Goal: Transaction & Acquisition: Purchase product/service

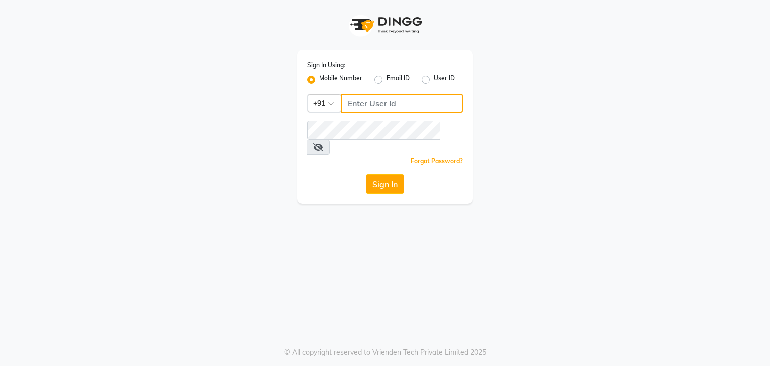
click at [367, 99] on input "Username" at bounding box center [402, 103] width 122 height 19
type input "8907660660"
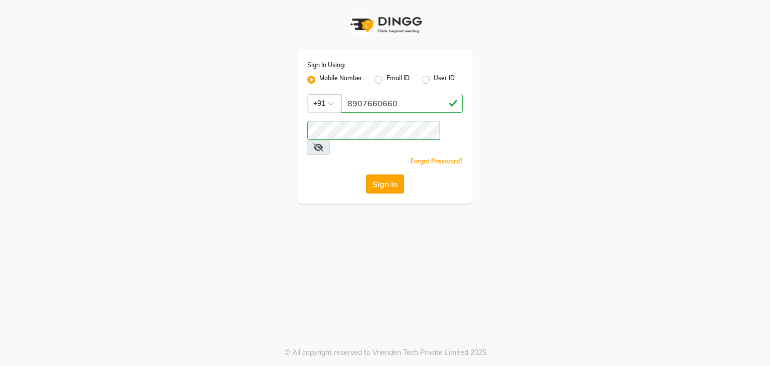
click at [385, 175] on button "Sign In" at bounding box center [385, 184] width 38 height 19
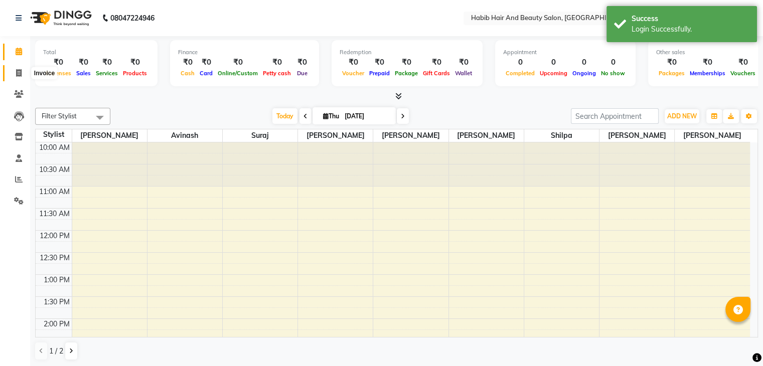
click at [22, 70] on span at bounding box center [19, 74] width 18 height 12
select select "8362"
select select "service"
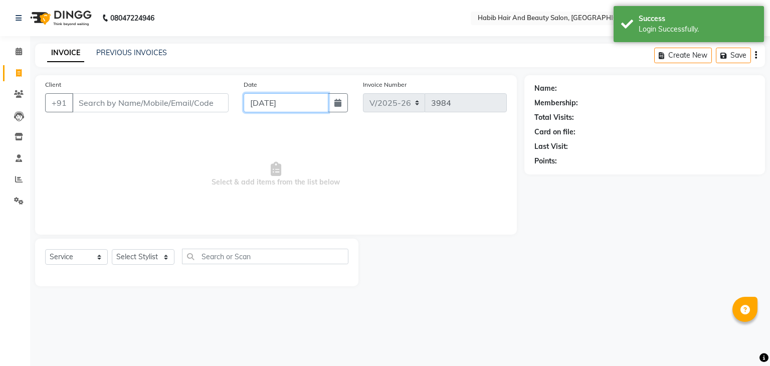
click at [257, 103] on input "[DATE]" at bounding box center [286, 102] width 85 height 19
select select "9"
select select "2025"
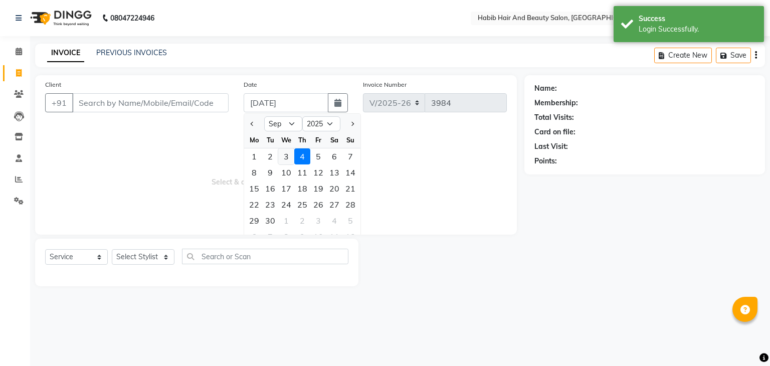
click at [285, 155] on div "3" at bounding box center [286, 156] width 16 height 16
type input "[DATE]"
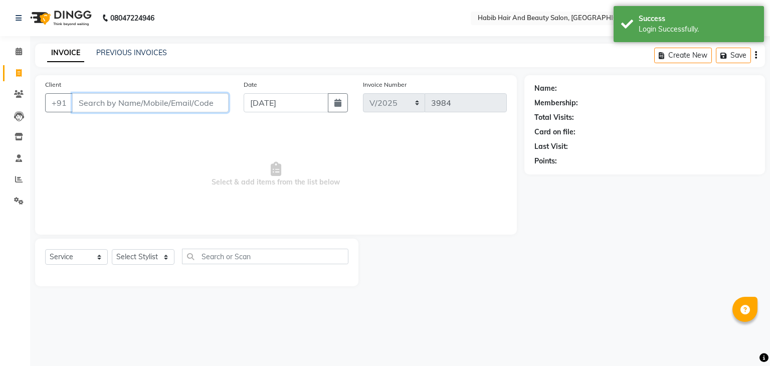
click at [125, 106] on input "Client" at bounding box center [150, 102] width 156 height 19
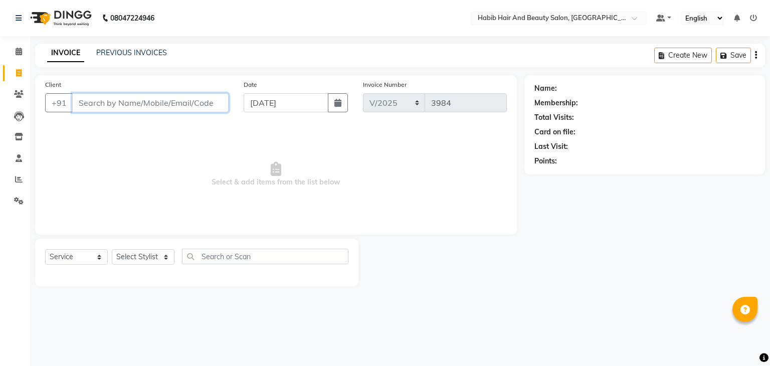
click at [121, 98] on input "Client" at bounding box center [150, 102] width 156 height 19
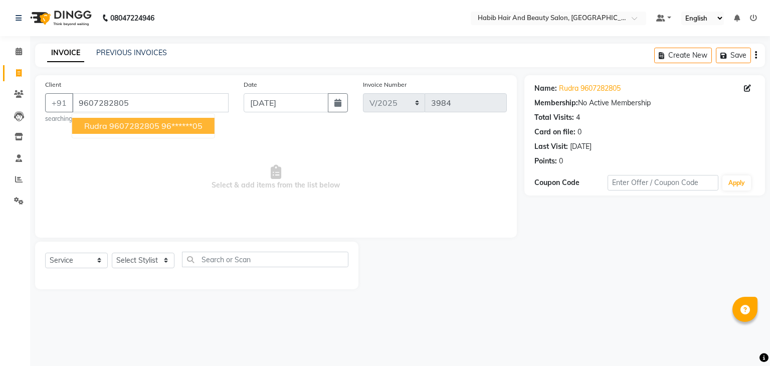
click at [172, 125] on ngb-highlight "96******05" at bounding box center [181, 126] width 41 height 10
type input "96******05"
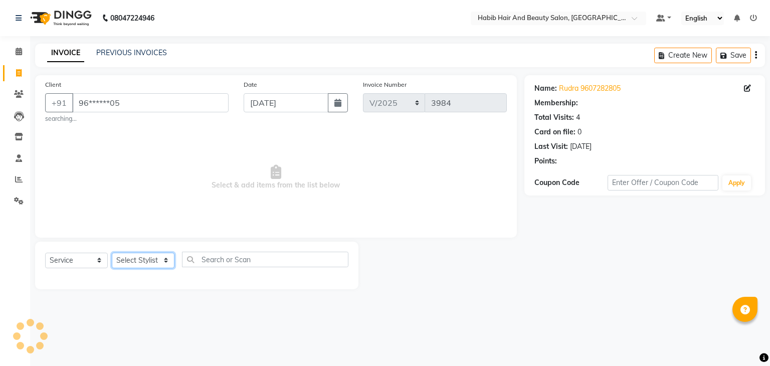
click at [162, 255] on select "Select Stylist akshay [PERSON_NAME] [PERSON_NAME] Manager [PERSON_NAME] [PERSON…" at bounding box center [143, 261] width 63 height 16
select select "81158"
click at [112, 253] on select "Select Stylist akshay [PERSON_NAME] [PERSON_NAME] Manager [PERSON_NAME] [PERSON…" at bounding box center [143, 261] width 63 height 16
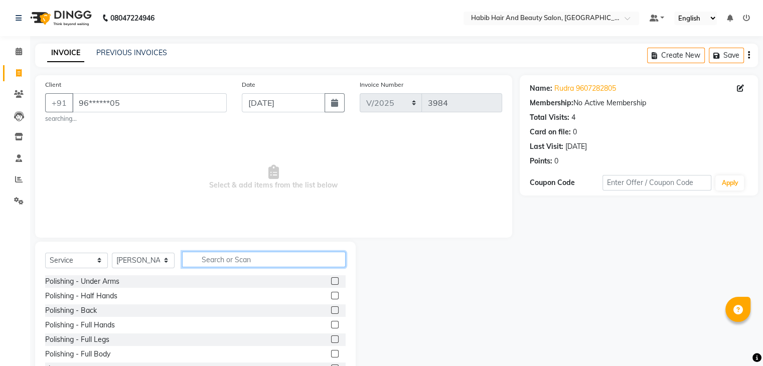
click at [216, 259] on input "text" at bounding box center [263, 260] width 163 height 16
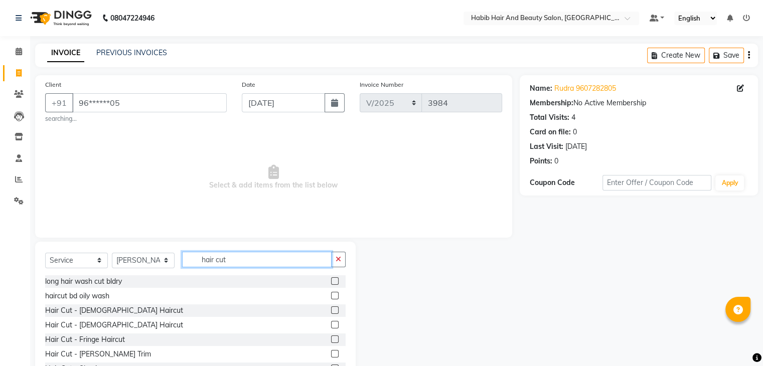
type input "hair cut"
click at [331, 311] on label at bounding box center [335, 310] width 8 height 8
click at [331, 311] on input "checkbox" at bounding box center [334, 310] width 7 height 7
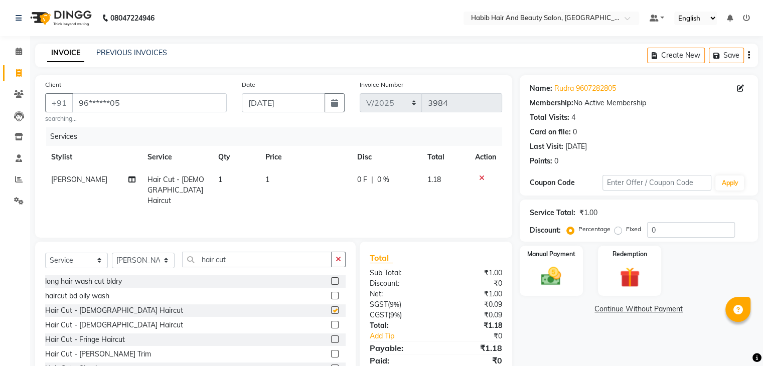
checkbox input "false"
click at [303, 181] on td "1" at bounding box center [305, 190] width 92 height 44
select select "81158"
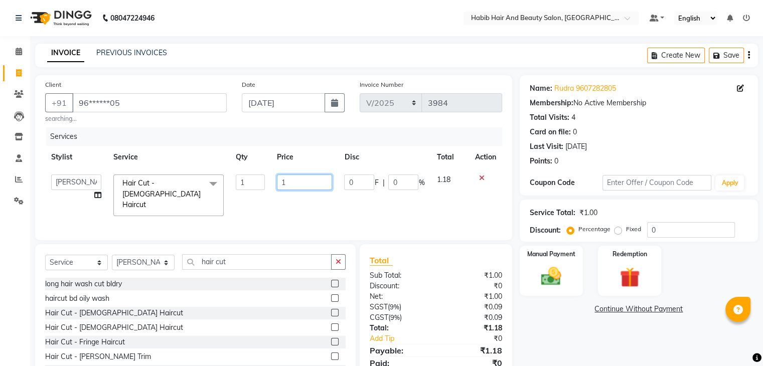
click at [303, 181] on input "1" at bounding box center [304, 183] width 55 height 16
type input "200"
click at [552, 269] on img at bounding box center [551, 277] width 34 height 24
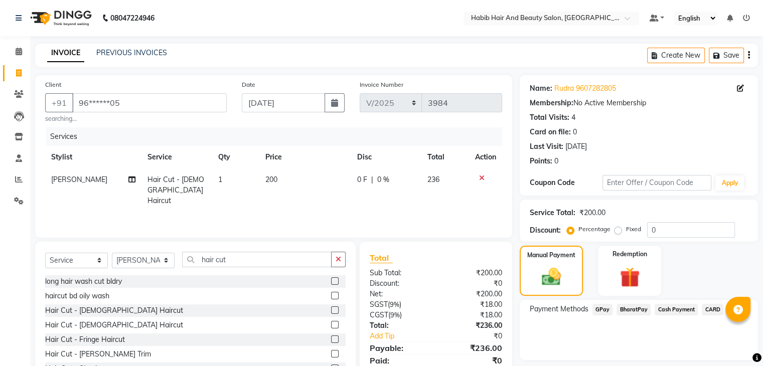
click at [674, 308] on span "Cash Payment" at bounding box center [675, 310] width 43 height 12
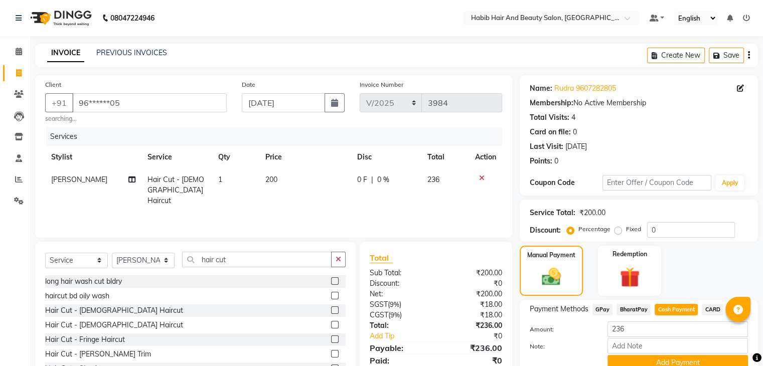
scroll to position [45, 0]
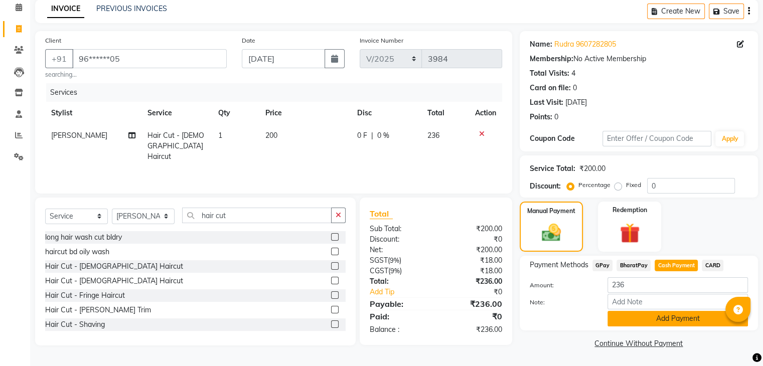
click at [669, 316] on button "Add Payment" at bounding box center [677, 319] width 140 height 16
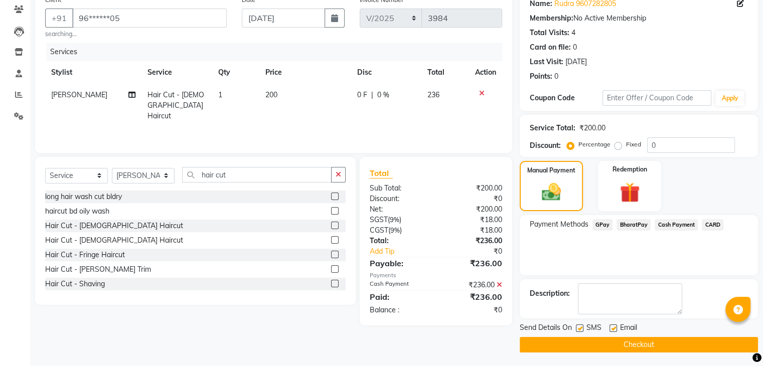
scroll to position [86, 0]
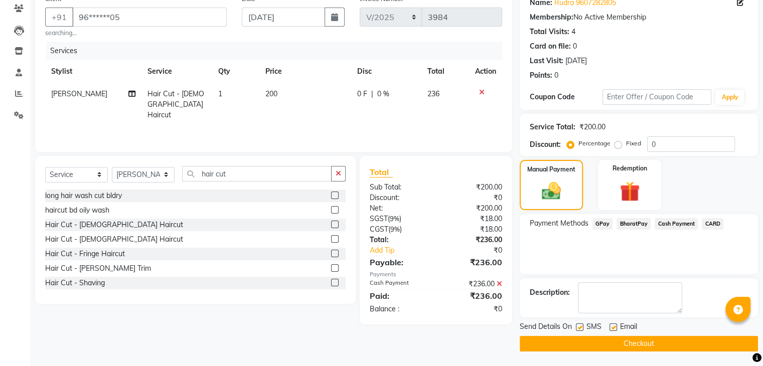
click at [665, 343] on button "Checkout" at bounding box center [639, 344] width 238 height 16
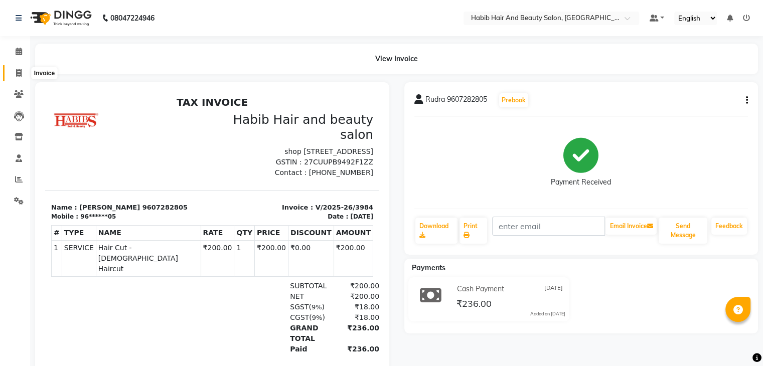
click at [20, 73] on icon at bounding box center [19, 73] width 6 height 8
select select "service"
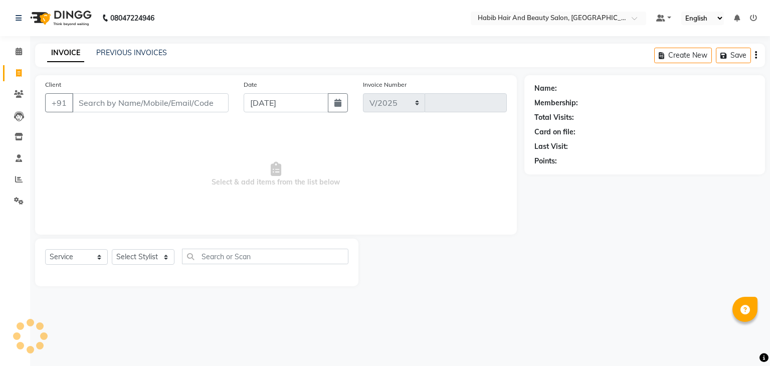
select select "8362"
type input "3985"
click at [261, 103] on input "[DATE]" at bounding box center [286, 102] width 85 height 19
select select "9"
select select "2025"
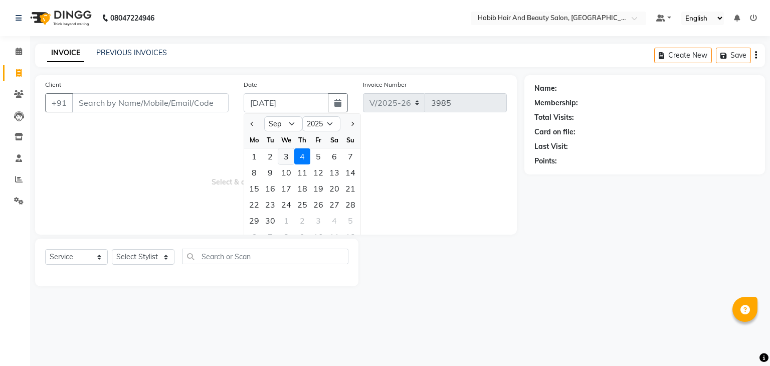
click at [286, 156] on div "3" at bounding box center [286, 156] width 16 height 16
type input "[DATE]"
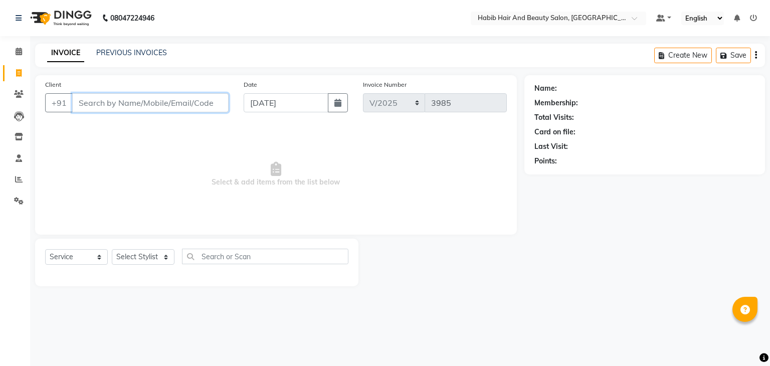
click at [122, 108] on input "Client" at bounding box center [150, 102] width 156 height 19
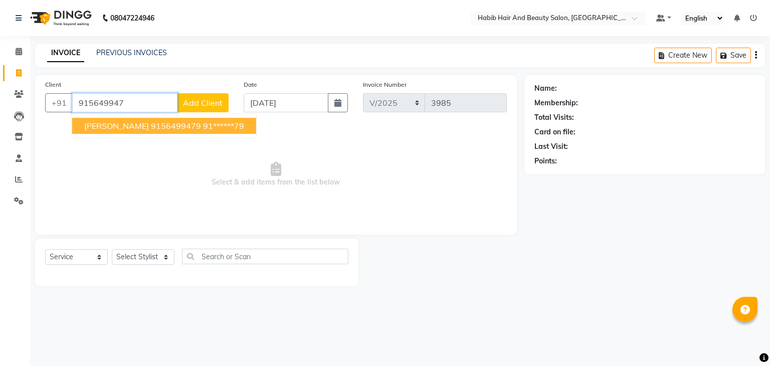
click at [203, 125] on ngb-highlight "91******79" at bounding box center [223, 126] width 41 height 10
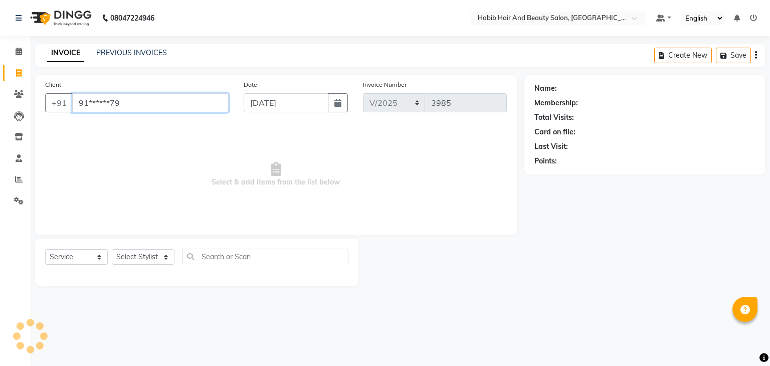
type input "91******79"
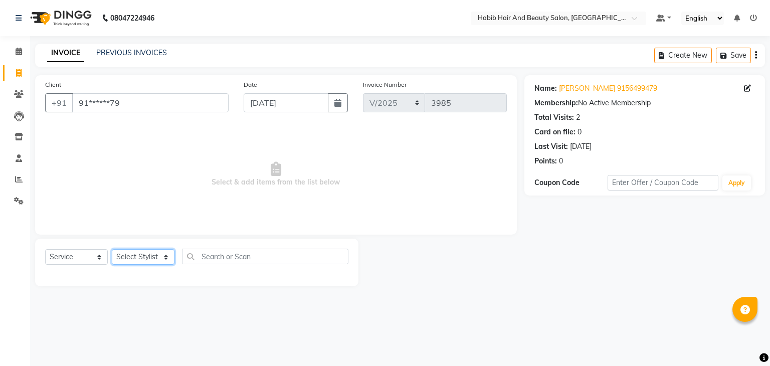
click at [164, 255] on select "Select Stylist akshay [PERSON_NAME] [PERSON_NAME] Manager [PERSON_NAME] [PERSON…" at bounding box center [143, 257] width 63 height 16
select select "81157"
click at [112, 250] on select "Select Stylist akshay [PERSON_NAME] [PERSON_NAME] Manager [PERSON_NAME] [PERSON…" at bounding box center [143, 257] width 63 height 16
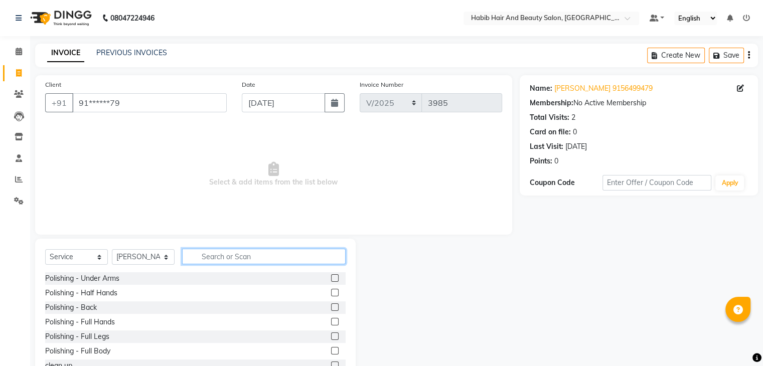
click at [210, 257] on input "text" at bounding box center [263, 257] width 163 height 16
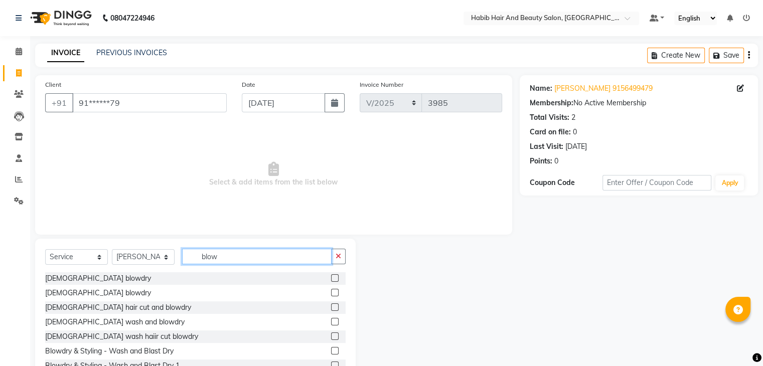
type input "blow"
click at [331, 293] on label at bounding box center [335, 293] width 8 height 8
click at [331, 293] on input "checkbox" at bounding box center [334, 293] width 7 height 7
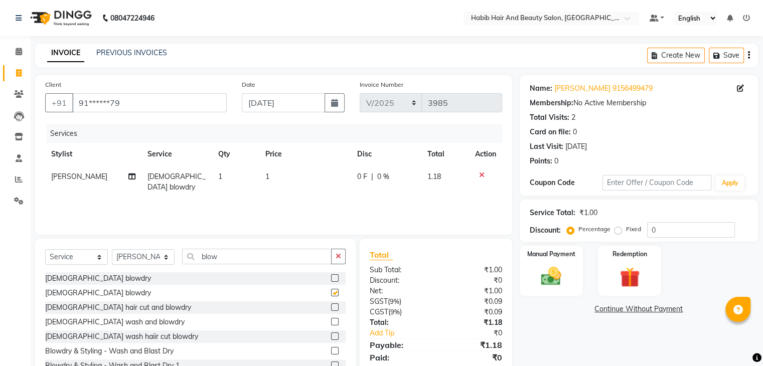
checkbox input "false"
click at [291, 181] on td "1" at bounding box center [305, 181] width 92 height 33
select select "81157"
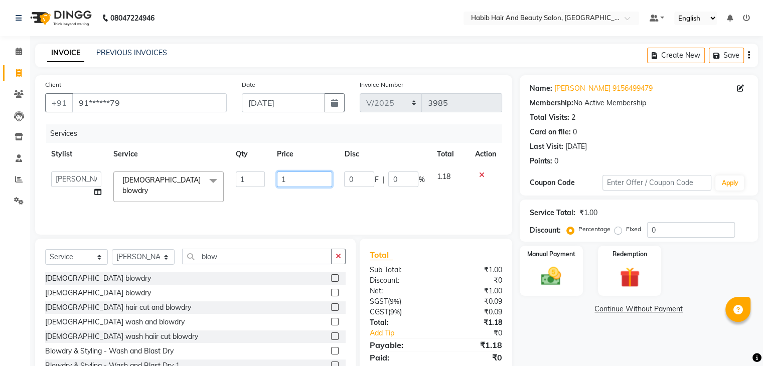
click at [291, 181] on input "1" at bounding box center [304, 180] width 55 height 16
type input "200"
click at [537, 270] on img at bounding box center [551, 277] width 34 height 24
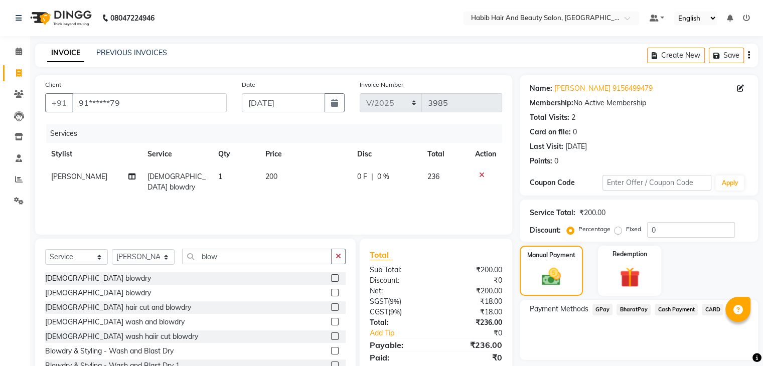
click at [632, 309] on span "BharatPay" at bounding box center [633, 310] width 34 height 12
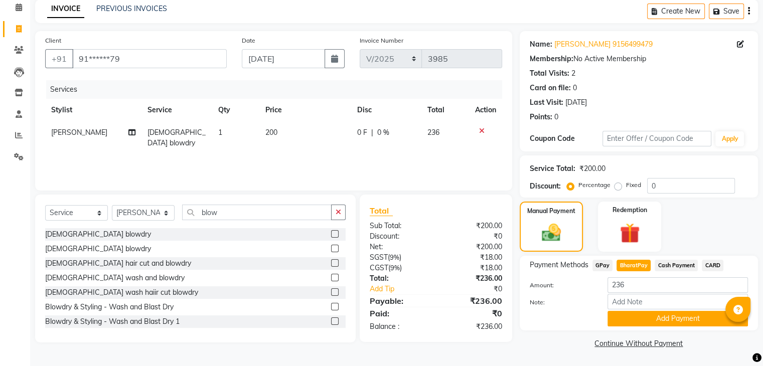
scroll to position [45, 0]
click at [682, 319] on button "Add Payment" at bounding box center [677, 319] width 140 height 16
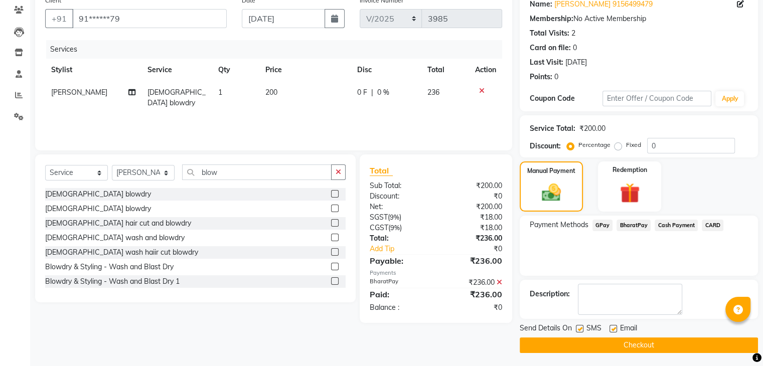
scroll to position [86, 0]
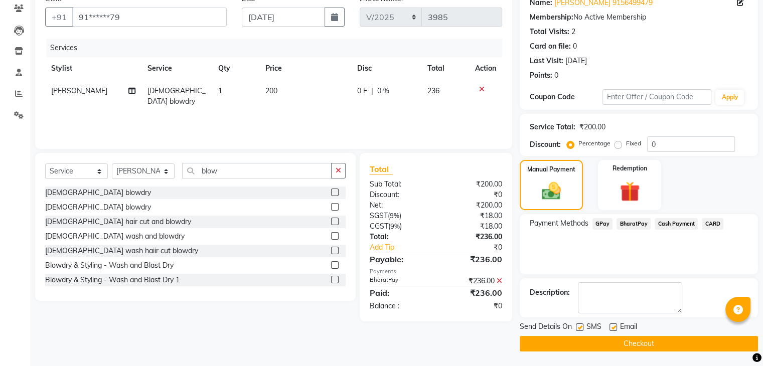
click at [667, 345] on button "Checkout" at bounding box center [639, 344] width 238 height 16
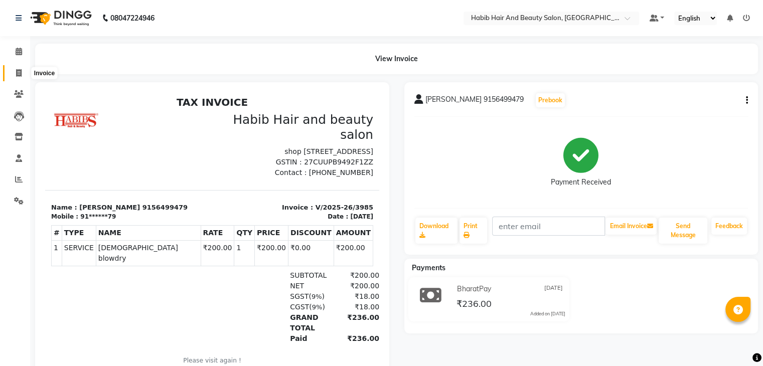
click at [16, 71] on icon at bounding box center [19, 73] width 6 height 8
select select "service"
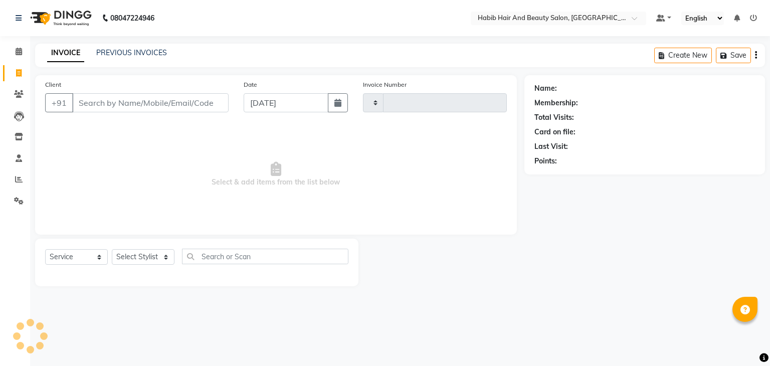
type input "3986"
select select "8362"
click at [258, 103] on input "[DATE]" at bounding box center [286, 102] width 85 height 19
select select "9"
select select "2025"
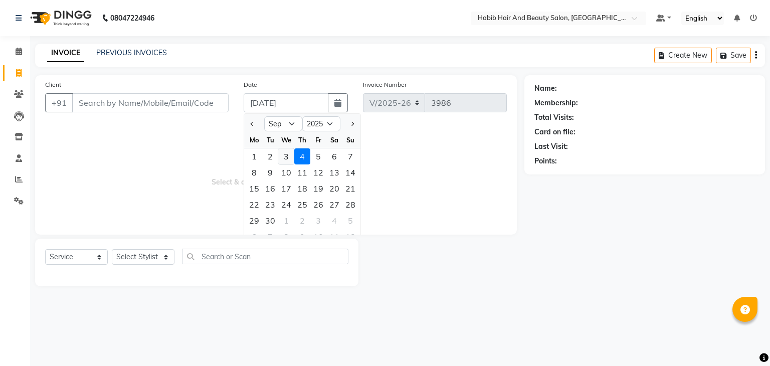
click at [285, 156] on div "3" at bounding box center [286, 156] width 16 height 16
type input "[DATE]"
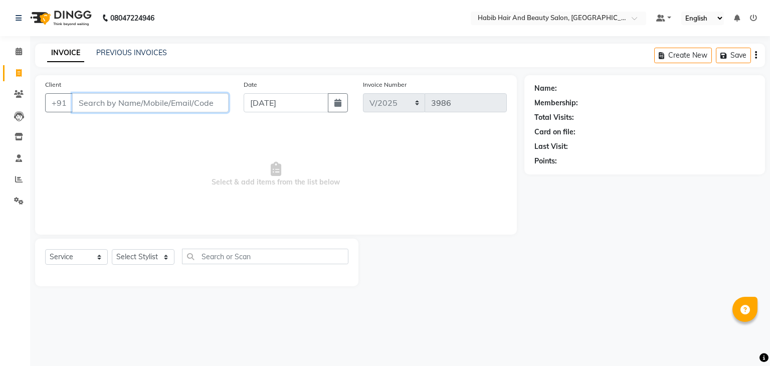
click at [134, 106] on input "Client" at bounding box center [150, 102] width 156 height 19
click at [127, 103] on input "Client" at bounding box center [150, 102] width 156 height 19
type input "8087280383"
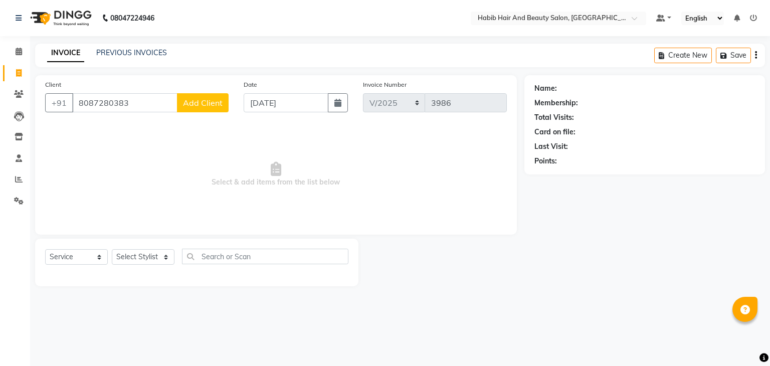
click at [223, 102] on button "Add Client" at bounding box center [203, 102] width 52 height 19
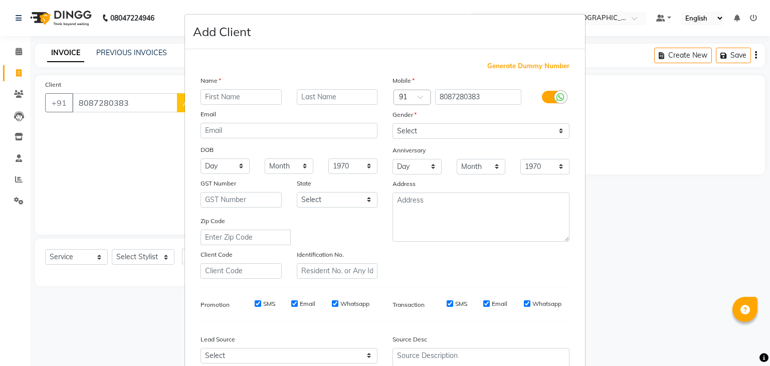
click at [229, 91] on input "text" at bounding box center [241, 97] width 81 height 16
type input "reashma"
click at [429, 131] on select "Select [DEMOGRAPHIC_DATA] [DEMOGRAPHIC_DATA] Other Prefer Not To Say" at bounding box center [481, 131] width 177 height 16
select select "[DEMOGRAPHIC_DATA]"
click at [393, 124] on select "Select [DEMOGRAPHIC_DATA] [DEMOGRAPHIC_DATA] Other Prefer Not To Say" at bounding box center [481, 131] width 177 height 16
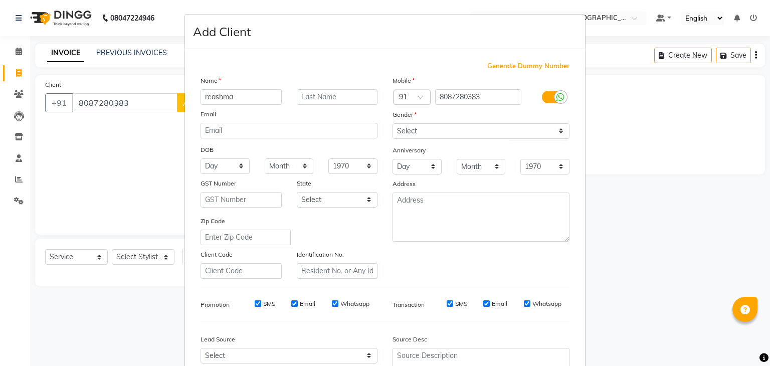
click at [385, 247] on div "Mobile Country Code × 91 8087280383 Gender Select [DEMOGRAPHIC_DATA] [DEMOGRAPH…" at bounding box center [481, 177] width 192 height 204
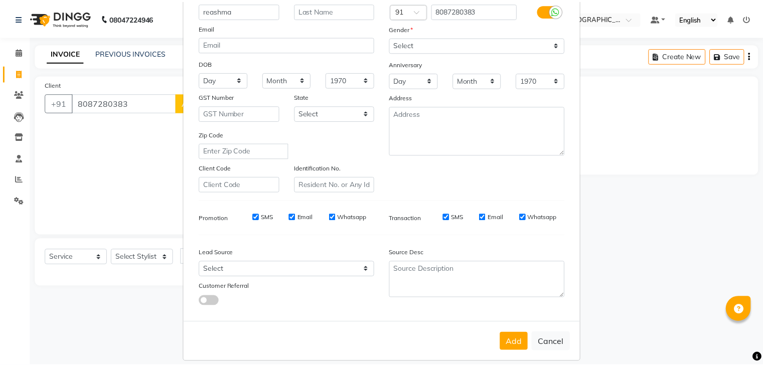
scroll to position [102, 0]
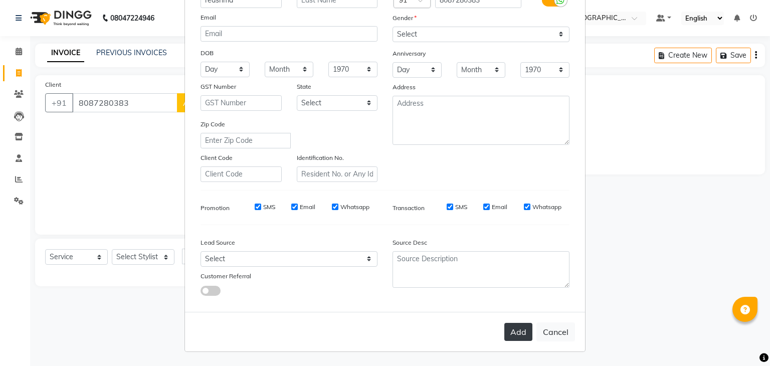
click at [513, 331] on button "Add" at bounding box center [518, 332] width 28 height 18
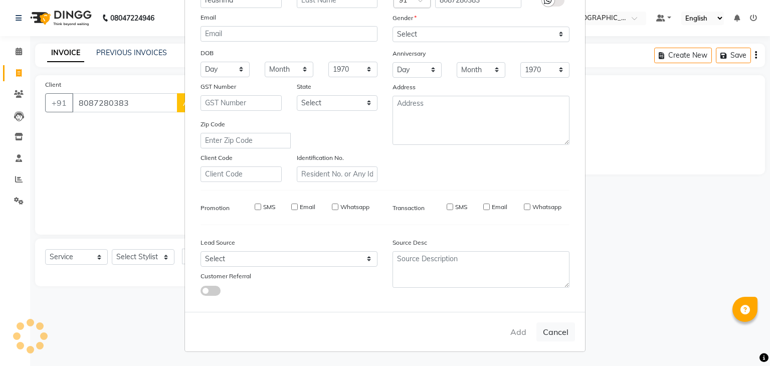
type input "80******83"
select select
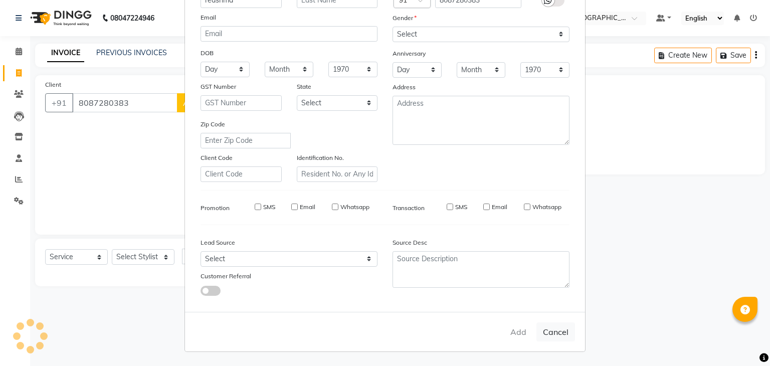
select select
checkbox input "false"
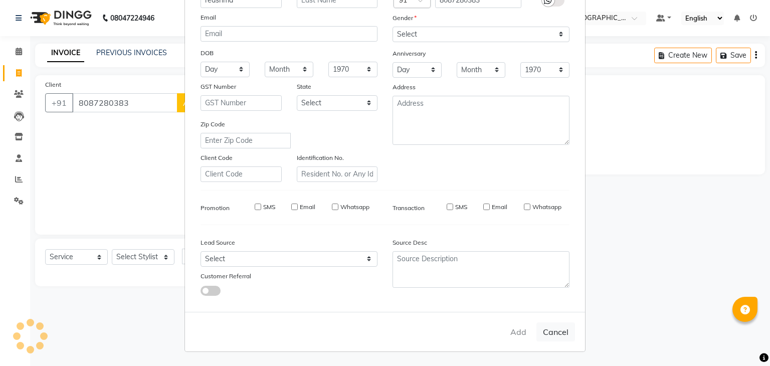
checkbox input "false"
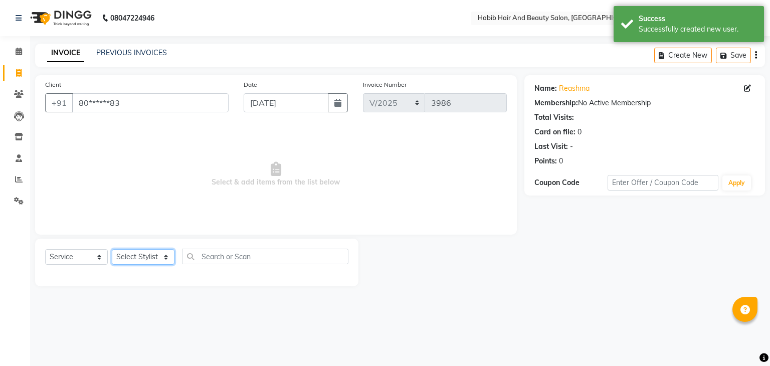
click at [164, 257] on select "Select Stylist akshay [PERSON_NAME] [PERSON_NAME] Manager [PERSON_NAME] [PERSON…" at bounding box center [143, 257] width 63 height 16
select select "81159"
click at [112, 250] on select "Select Stylist akshay [PERSON_NAME] [PERSON_NAME] Manager [PERSON_NAME] [PERSON…" at bounding box center [143, 257] width 63 height 16
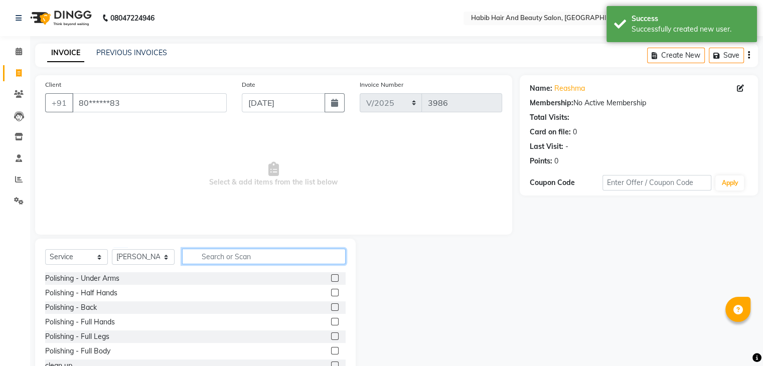
click at [212, 250] on input "text" at bounding box center [263, 257] width 163 height 16
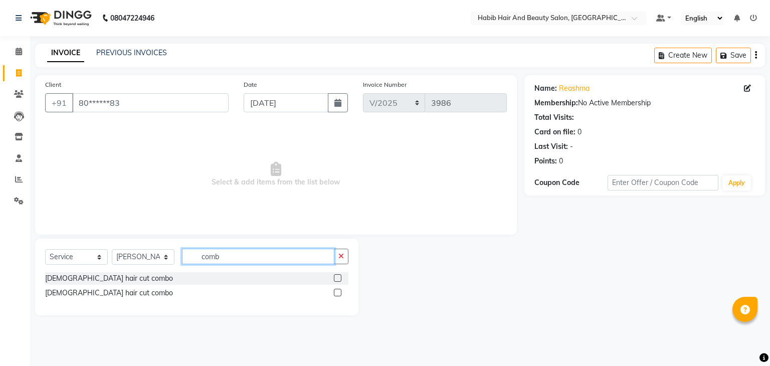
type input "comb"
click at [339, 293] on label at bounding box center [338, 293] width 8 height 8
click at [339, 293] on input "checkbox" at bounding box center [337, 293] width 7 height 7
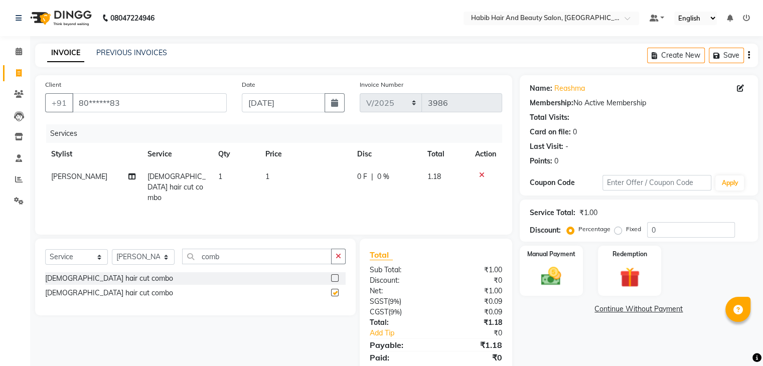
checkbox input "false"
click at [298, 175] on td "1" at bounding box center [305, 187] width 92 height 44
select select "81159"
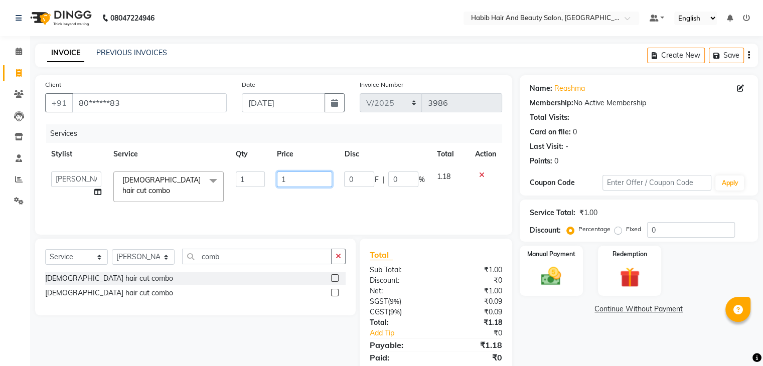
click at [298, 175] on input "1" at bounding box center [304, 180] width 55 height 16
type input "600"
click at [557, 273] on img at bounding box center [551, 277] width 34 height 24
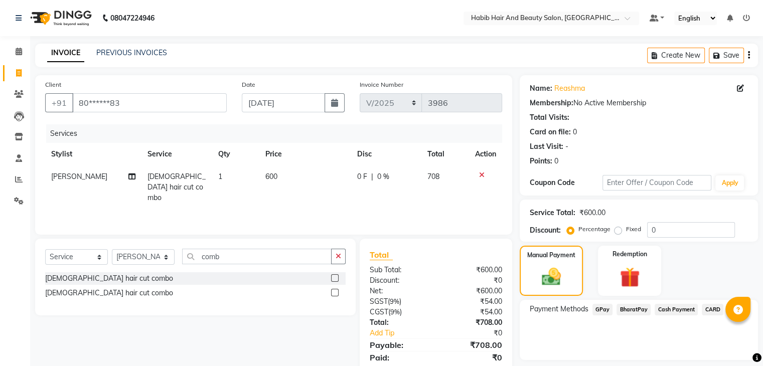
click at [635, 304] on span "BharatPay" at bounding box center [633, 310] width 34 height 12
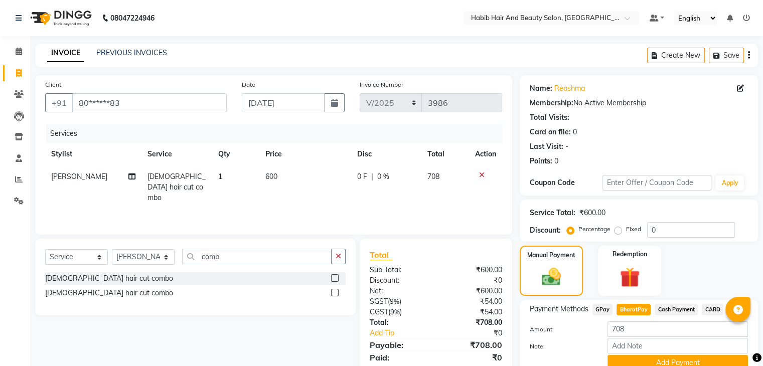
scroll to position [45, 0]
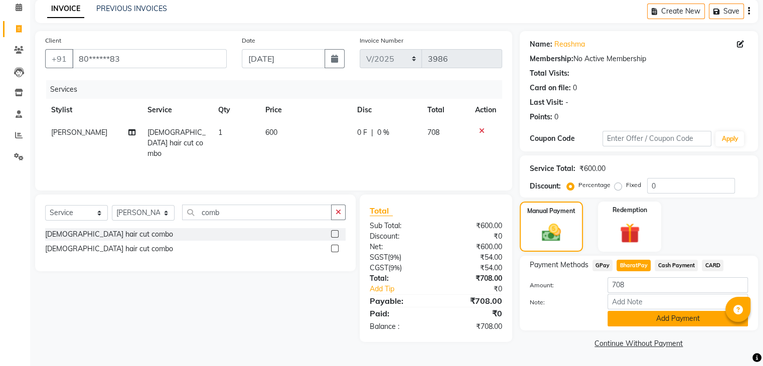
click at [694, 315] on button "Add Payment" at bounding box center [677, 319] width 140 height 16
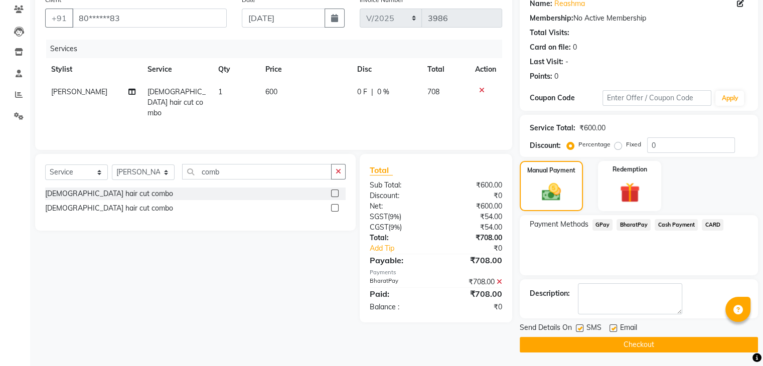
scroll to position [86, 0]
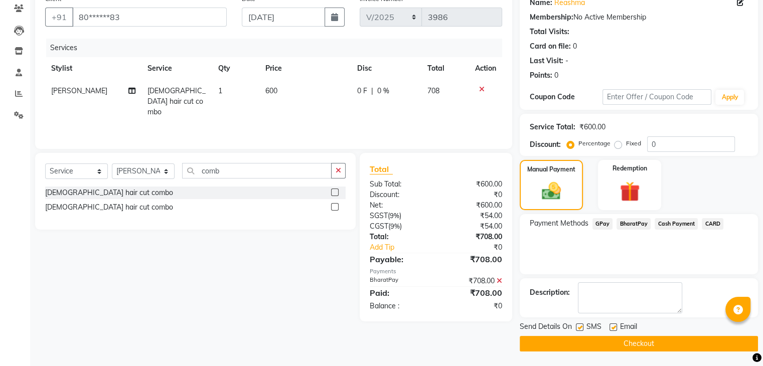
click at [662, 338] on button "Checkout" at bounding box center [639, 344] width 238 height 16
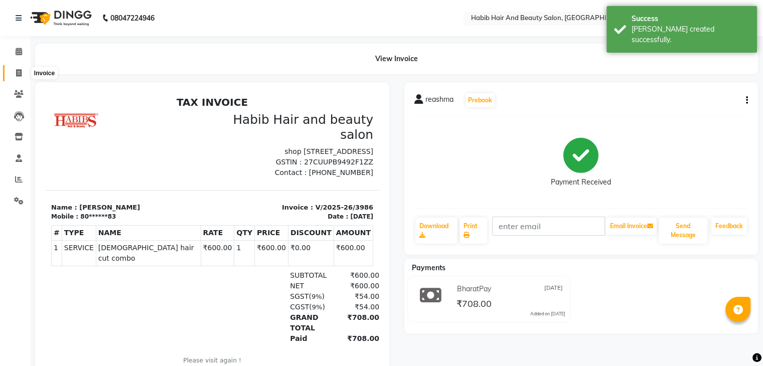
click at [15, 73] on span at bounding box center [19, 74] width 18 height 12
select select "service"
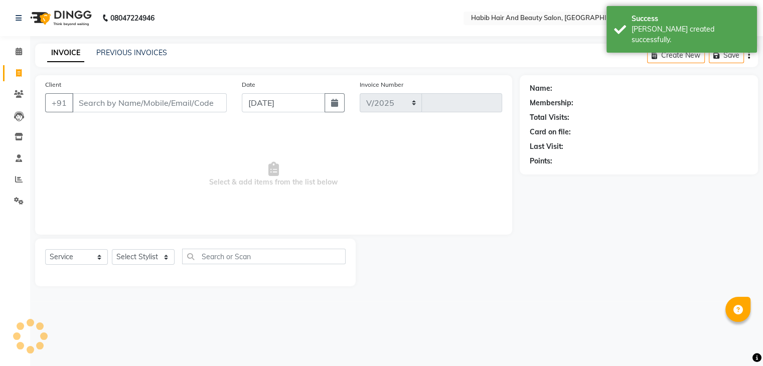
select select "8362"
type input "3987"
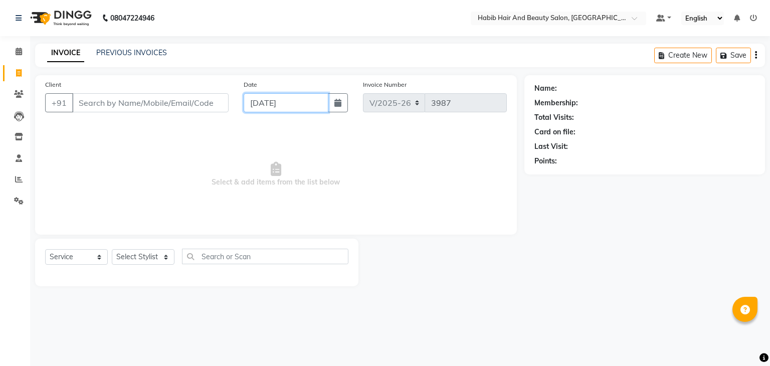
click at [260, 103] on input "[DATE]" at bounding box center [286, 102] width 85 height 19
select select "9"
select select "2025"
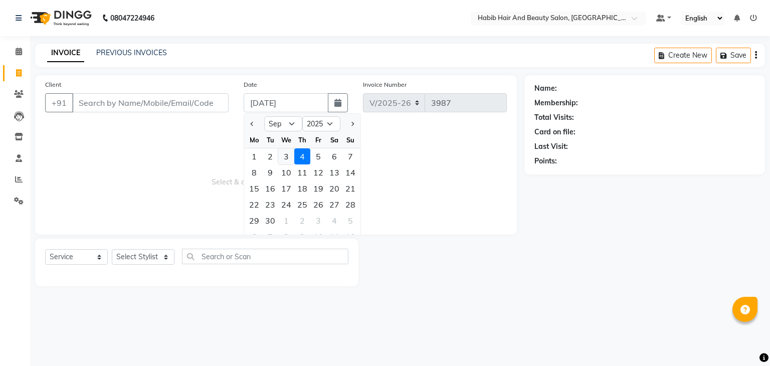
click at [288, 155] on div "3" at bounding box center [286, 156] width 16 height 16
type input "[DATE]"
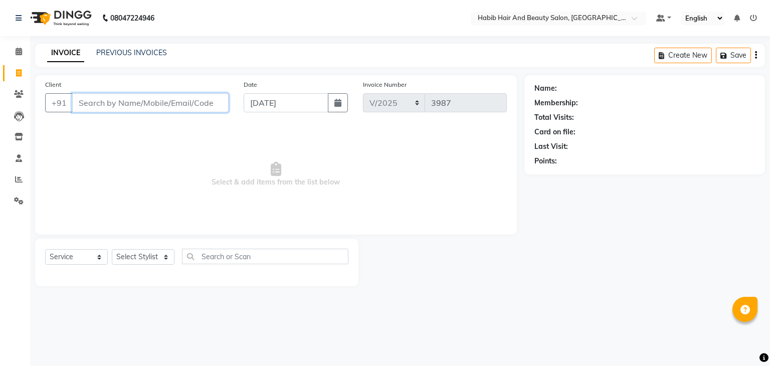
click at [130, 103] on input "Client" at bounding box center [150, 102] width 156 height 19
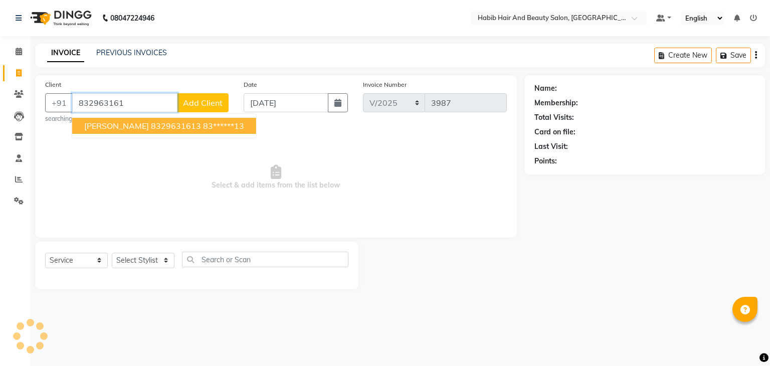
click at [165, 122] on span "[PERSON_NAME] 8329631613" at bounding box center [142, 126] width 117 height 10
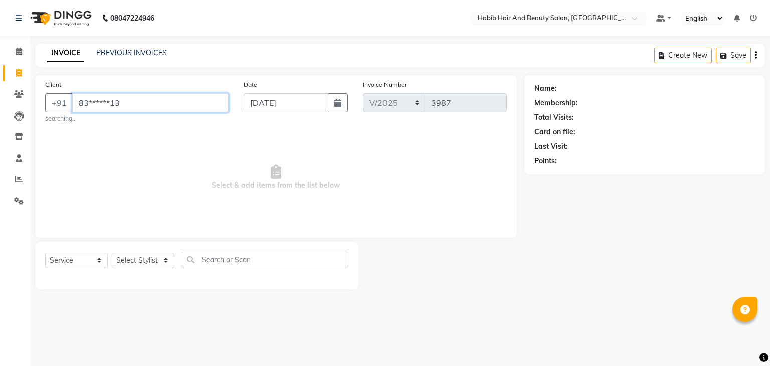
type input "83******13"
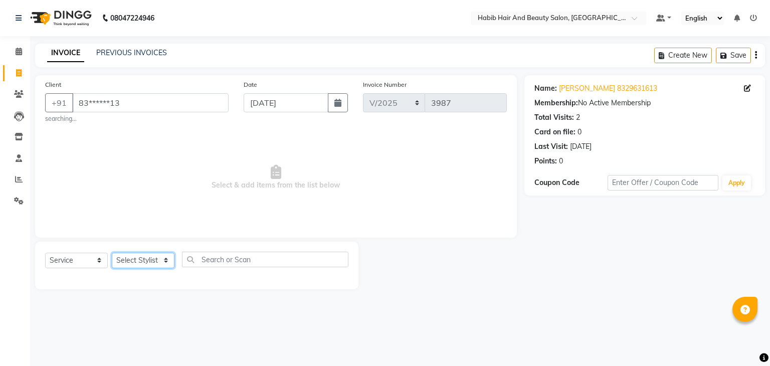
click at [161, 259] on select "Select Stylist akshay [PERSON_NAME] [PERSON_NAME] Manager [PERSON_NAME] [PERSON…" at bounding box center [143, 261] width 63 height 16
select select "81153"
click at [112, 253] on select "Select Stylist akshay [PERSON_NAME] [PERSON_NAME] Manager [PERSON_NAME] [PERSON…" at bounding box center [143, 261] width 63 height 16
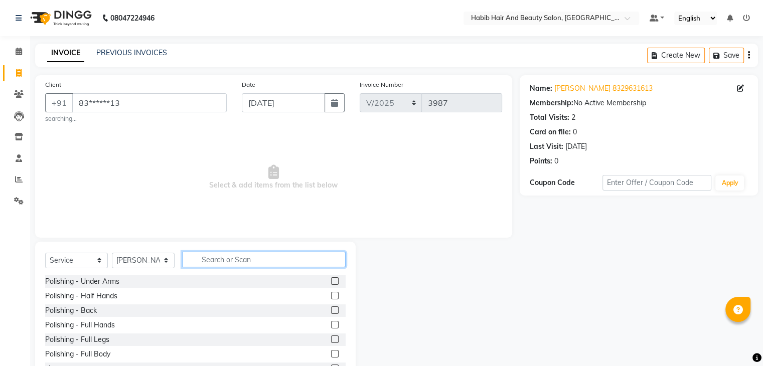
click at [218, 265] on input "text" at bounding box center [263, 260] width 163 height 16
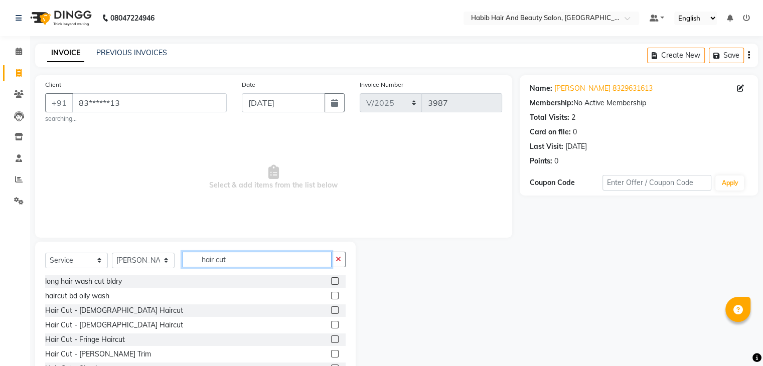
type input "hair cut"
click at [331, 311] on label at bounding box center [335, 310] width 8 height 8
click at [331, 311] on input "checkbox" at bounding box center [334, 310] width 7 height 7
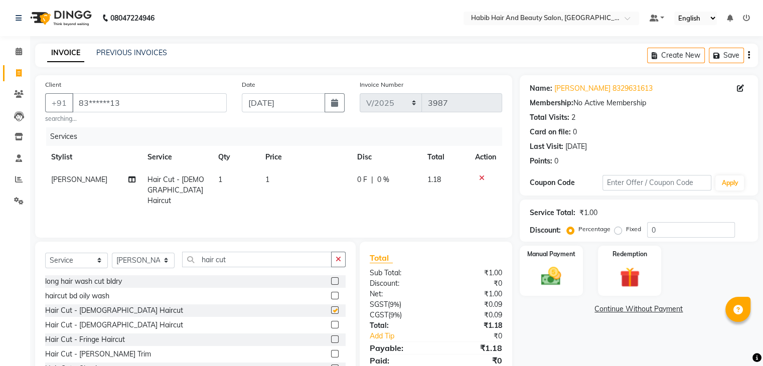
checkbox input "false"
click at [298, 185] on td "1" at bounding box center [305, 190] width 92 height 44
select select "81153"
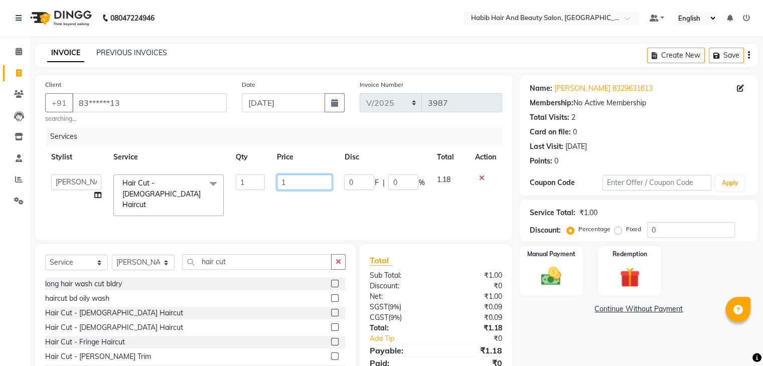
click at [298, 185] on input "1" at bounding box center [304, 183] width 55 height 16
type input "200"
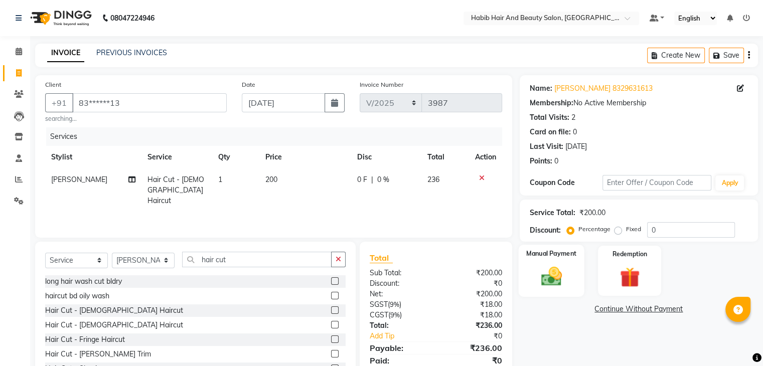
click at [571, 279] on div "Manual Payment" at bounding box center [551, 271] width 66 height 52
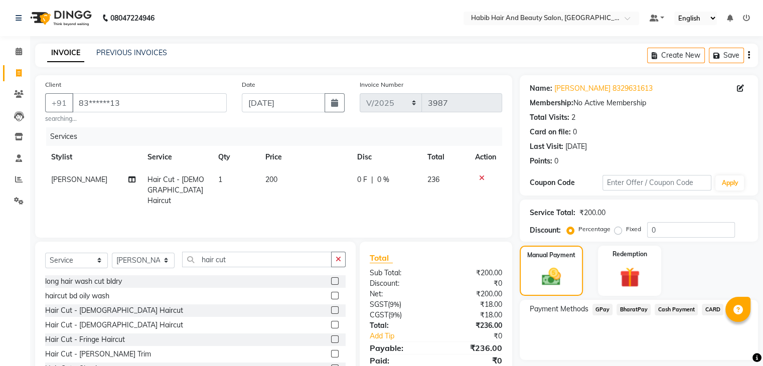
click at [638, 309] on span "BharatPay" at bounding box center [633, 310] width 34 height 12
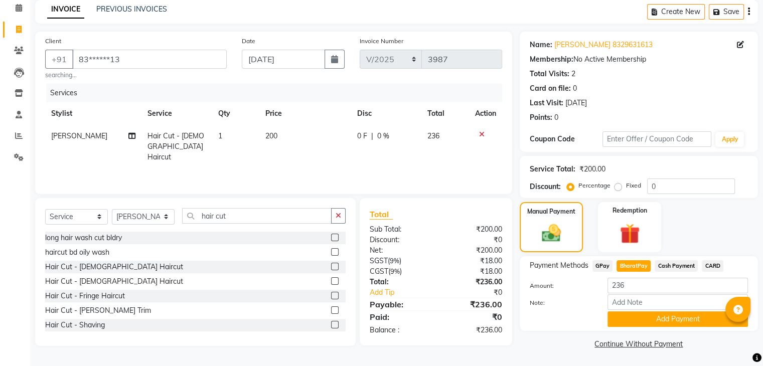
scroll to position [45, 0]
click at [684, 317] on button "Add Payment" at bounding box center [677, 319] width 140 height 16
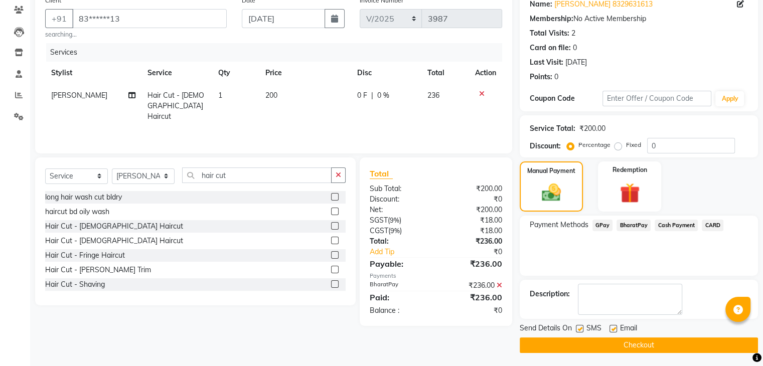
scroll to position [86, 0]
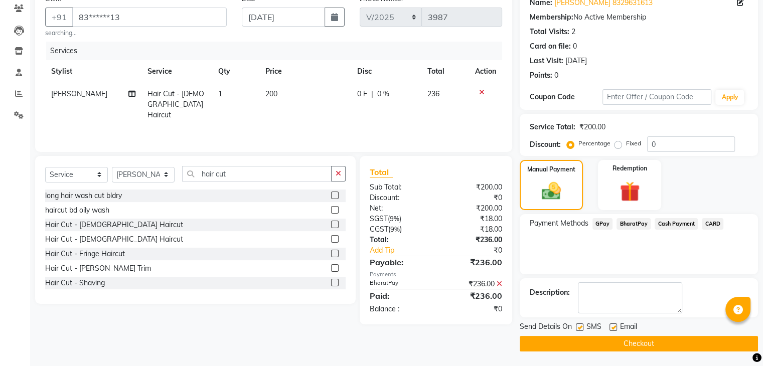
click at [668, 344] on button "Checkout" at bounding box center [639, 344] width 238 height 16
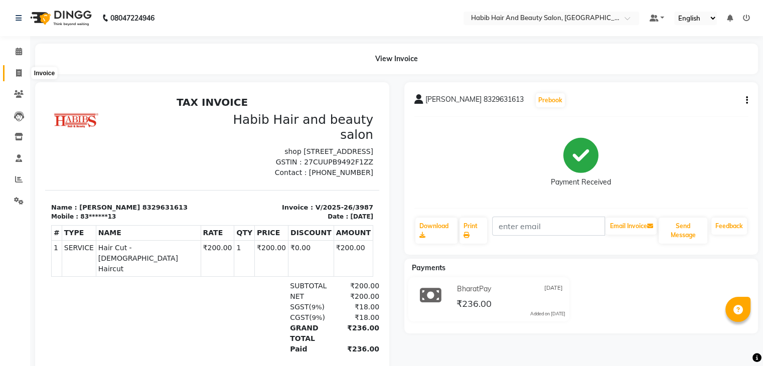
click at [14, 75] on span at bounding box center [19, 74] width 18 height 12
select select "service"
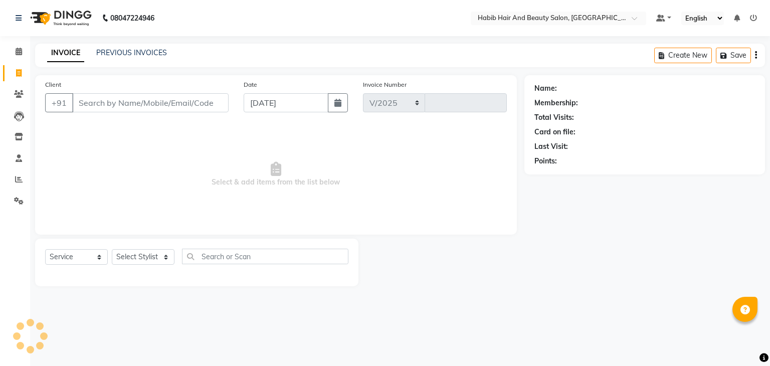
select select "8362"
type input "3988"
click at [135, 102] on input "Client" at bounding box center [150, 102] width 156 height 19
click at [277, 101] on input "[DATE]" at bounding box center [286, 102] width 85 height 19
select select "9"
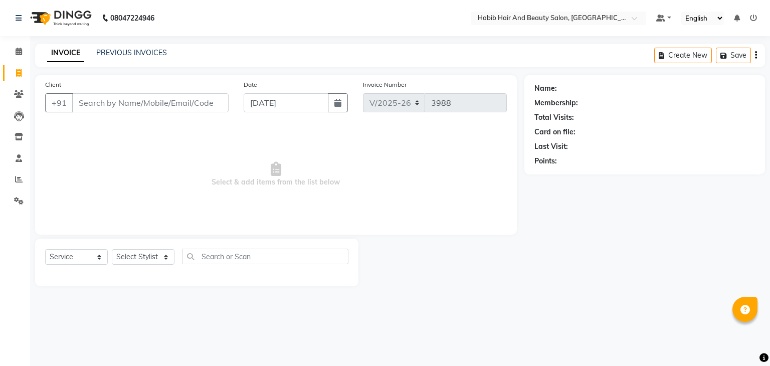
select select "2025"
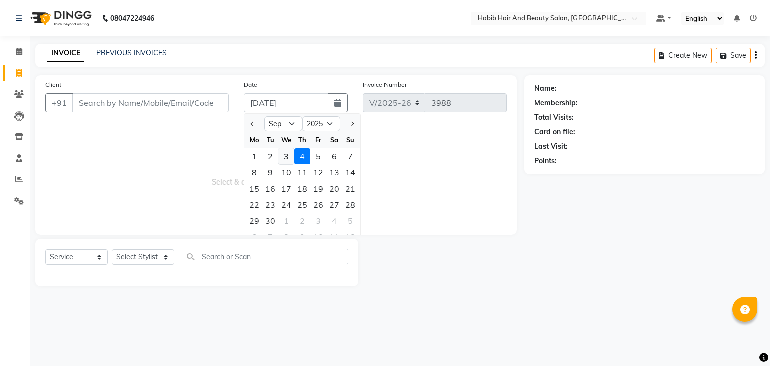
click at [285, 152] on div "3" at bounding box center [286, 156] width 16 height 16
type input "[DATE]"
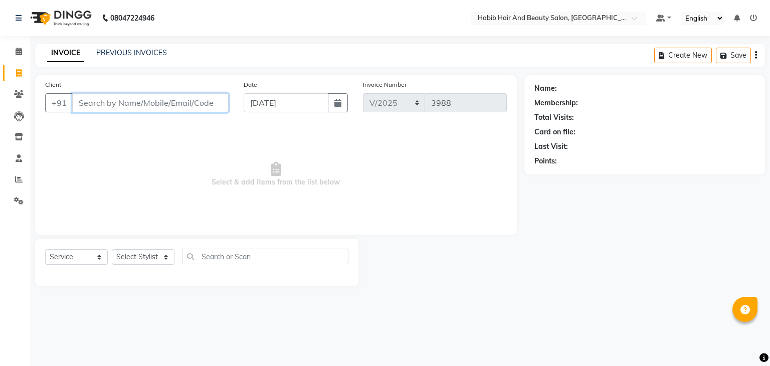
click at [124, 101] on input "Client" at bounding box center [150, 102] width 156 height 19
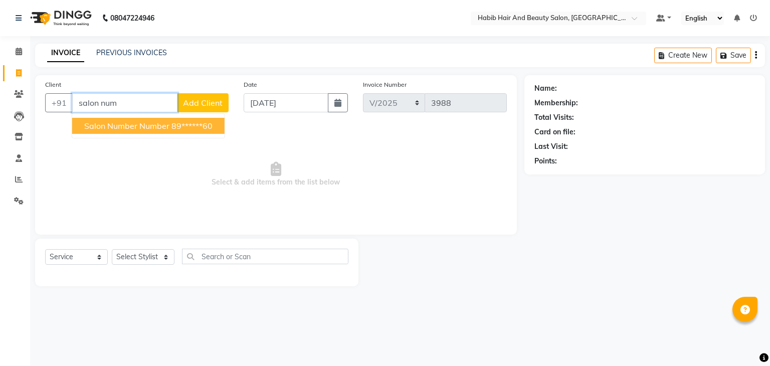
click at [155, 128] on span "salon number number" at bounding box center [126, 126] width 85 height 10
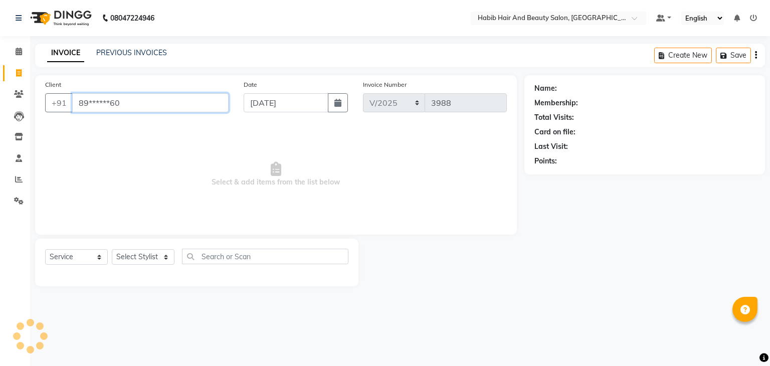
type input "89******60"
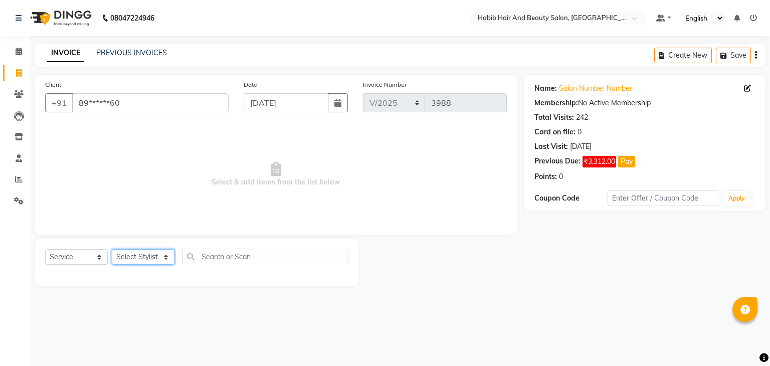
click at [166, 259] on select "Select Stylist akshay [PERSON_NAME] [PERSON_NAME] Manager [PERSON_NAME] [PERSON…" at bounding box center [143, 257] width 63 height 16
select select "81153"
click at [112, 250] on select "Select Stylist akshay [PERSON_NAME] [PERSON_NAME] Manager [PERSON_NAME] [PERSON…" at bounding box center [143, 257] width 63 height 16
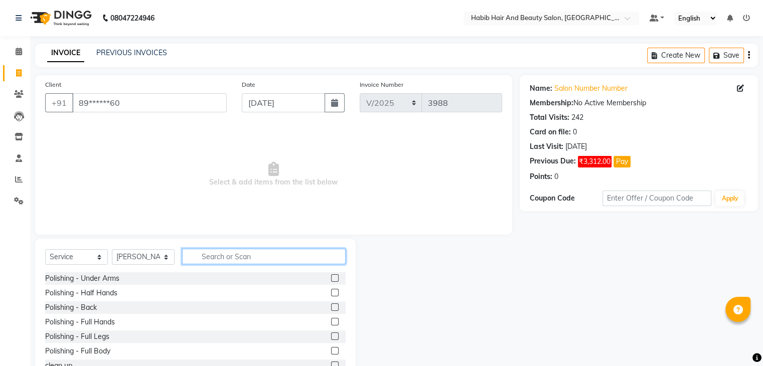
click at [237, 257] on input "text" at bounding box center [263, 257] width 163 height 16
type input "hair cut"
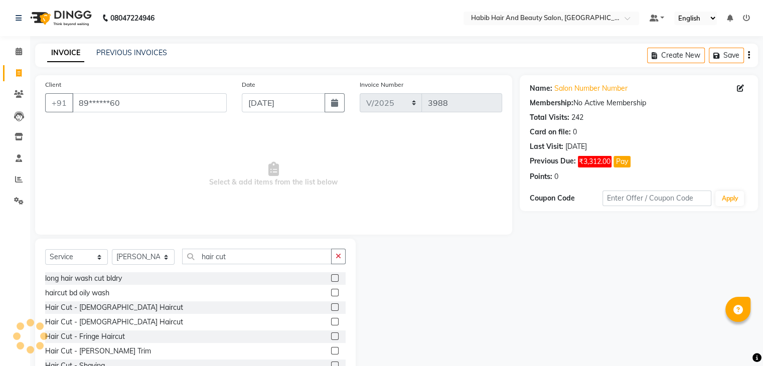
click at [331, 321] on label at bounding box center [335, 322] width 8 height 8
click at [331, 321] on input "checkbox" at bounding box center [334, 322] width 7 height 7
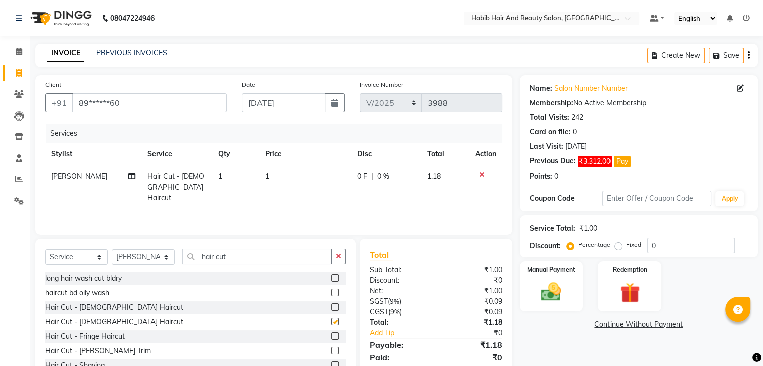
checkbox input "false"
click at [293, 181] on td "1" at bounding box center [305, 187] width 92 height 44
select select "81153"
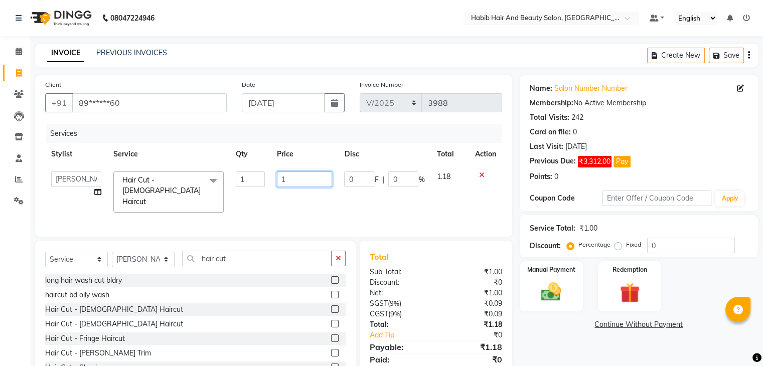
click at [293, 181] on input "1" at bounding box center [304, 180] width 55 height 16
type input "200"
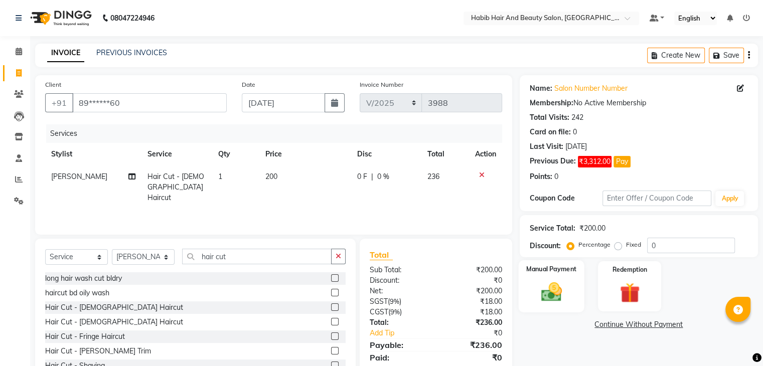
click at [553, 287] on img at bounding box center [551, 292] width 34 height 24
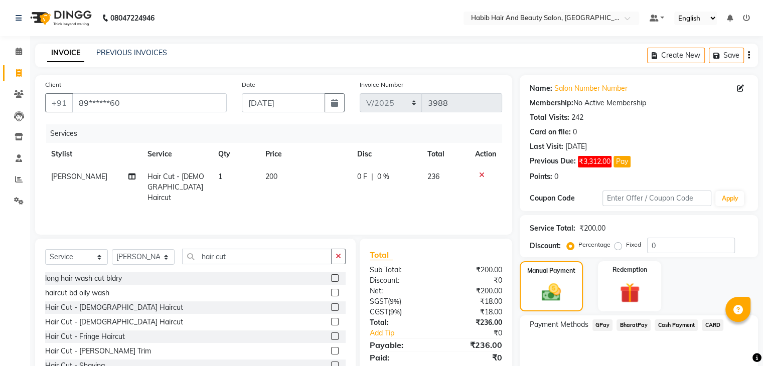
click at [630, 327] on span "BharatPay" at bounding box center [633, 325] width 34 height 12
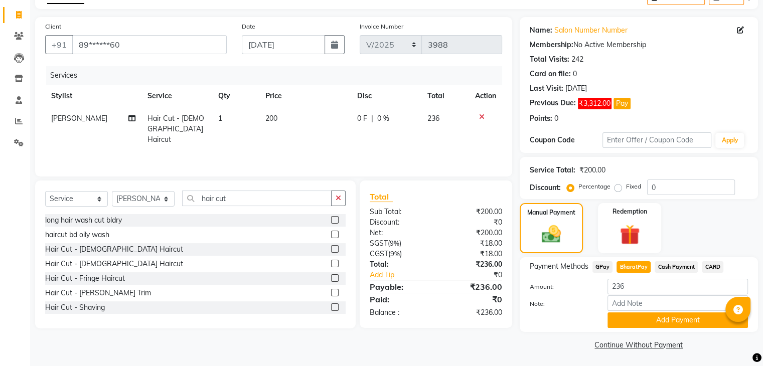
scroll to position [60, 0]
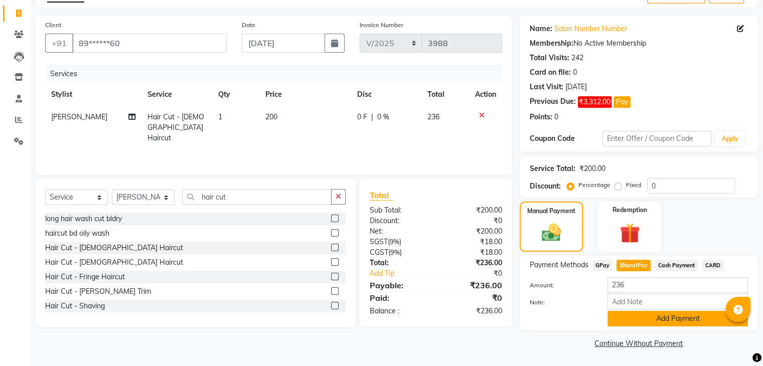
click at [680, 319] on button "Add Payment" at bounding box center [677, 319] width 140 height 16
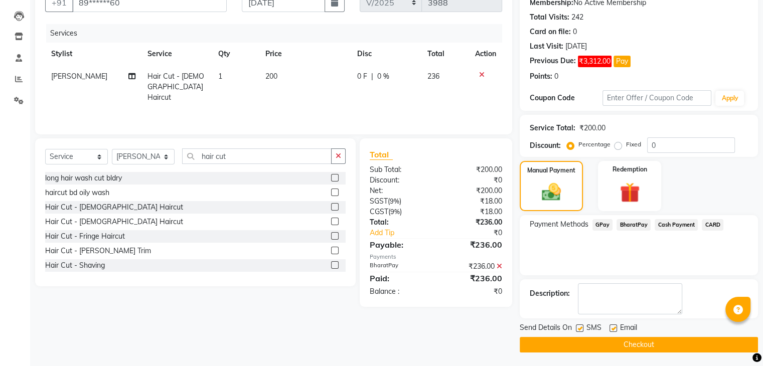
scroll to position [101, 0]
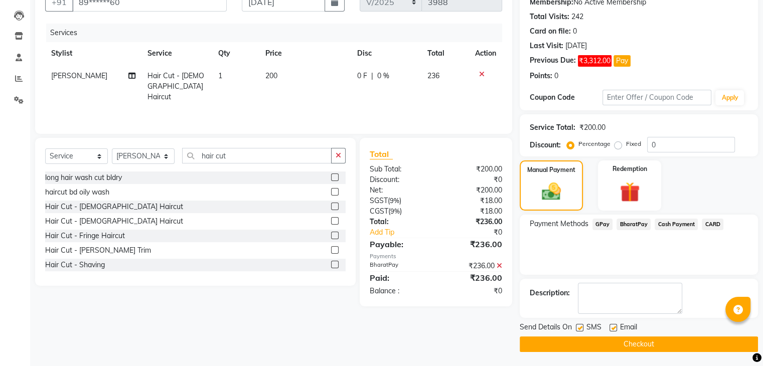
click at [651, 343] on button "Checkout" at bounding box center [639, 344] width 238 height 16
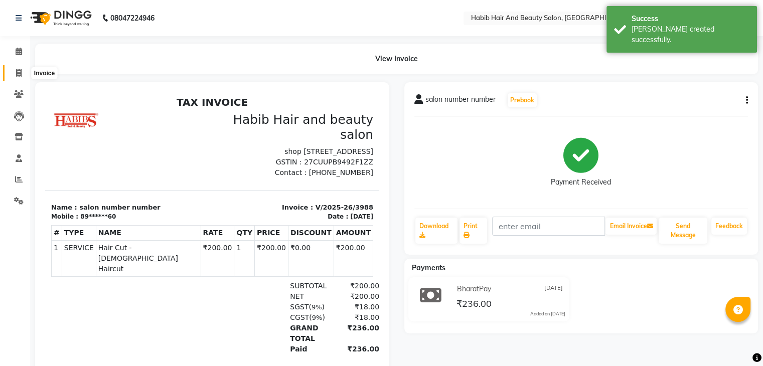
click at [18, 72] on icon at bounding box center [19, 73] width 6 height 8
select select "8362"
select select "service"
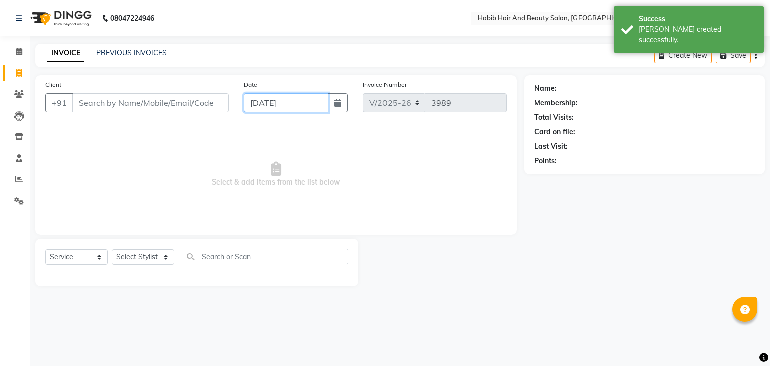
click at [264, 103] on input "[DATE]" at bounding box center [286, 102] width 85 height 19
select select "9"
select select "2025"
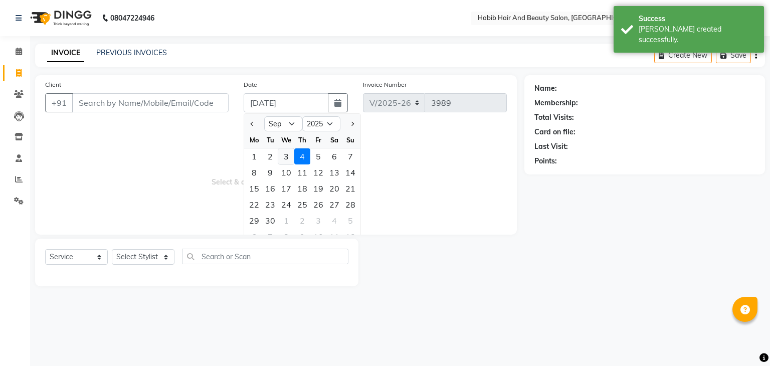
click at [287, 156] on div "3" at bounding box center [286, 156] width 16 height 16
type input "[DATE]"
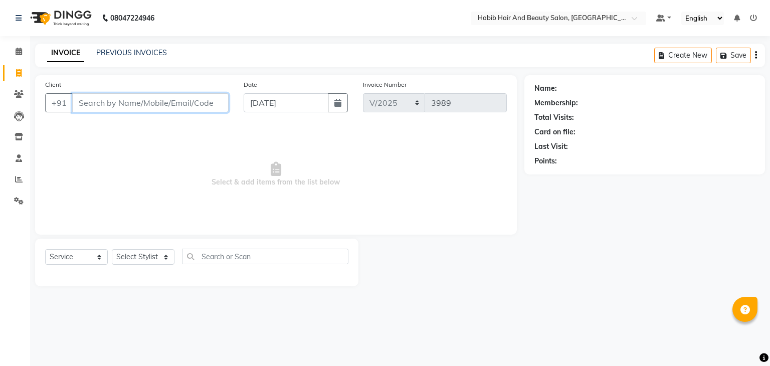
click at [86, 108] on input "Client" at bounding box center [150, 102] width 156 height 19
type input "7559484553"
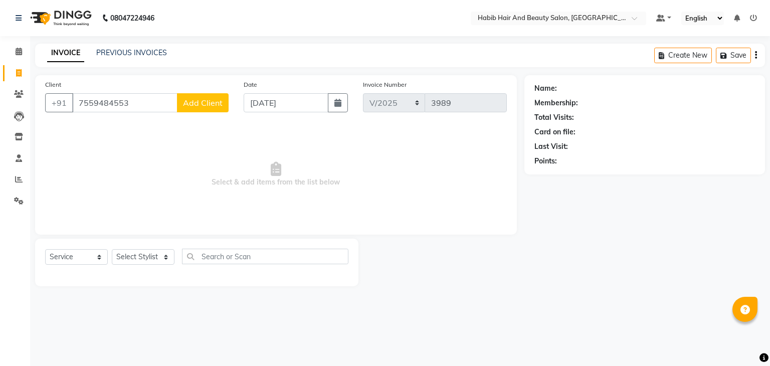
click at [203, 109] on button "Add Client" at bounding box center [203, 102] width 52 height 19
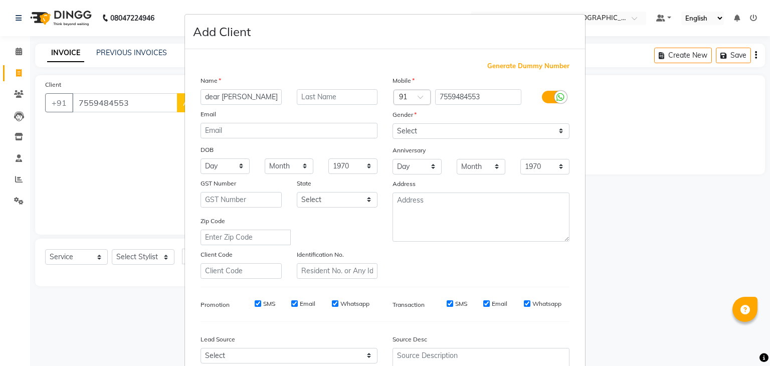
type input "dear [PERSON_NAME]"
click at [408, 133] on select "Select [DEMOGRAPHIC_DATA] [DEMOGRAPHIC_DATA] Other Prefer Not To Say" at bounding box center [481, 131] width 177 height 16
select select "[DEMOGRAPHIC_DATA]"
click at [393, 124] on select "Select [DEMOGRAPHIC_DATA] [DEMOGRAPHIC_DATA] Other Prefer Not To Say" at bounding box center [481, 131] width 177 height 16
click at [375, 245] on div "Zip Code" at bounding box center [289, 231] width 192 height 30
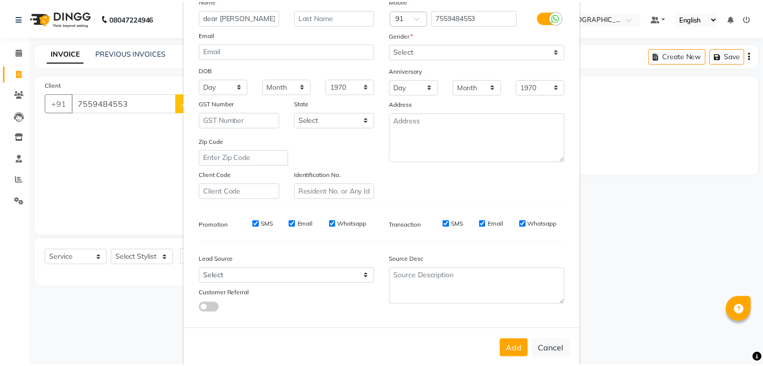
scroll to position [102, 0]
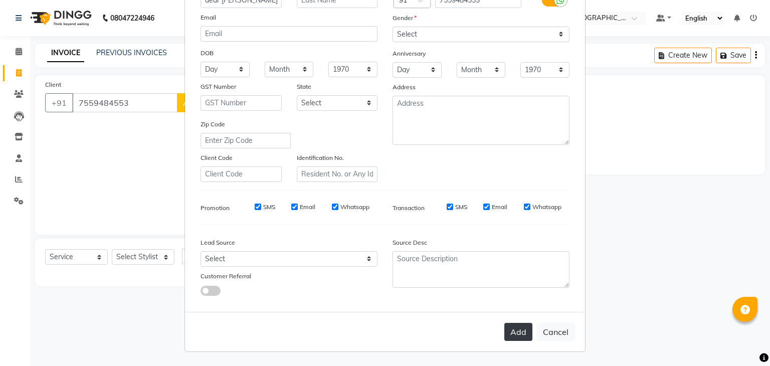
click at [509, 329] on button "Add" at bounding box center [518, 332] width 28 height 18
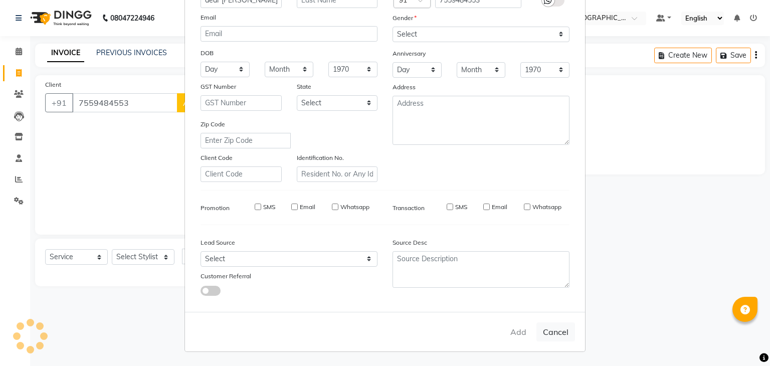
type input "75******53"
select select
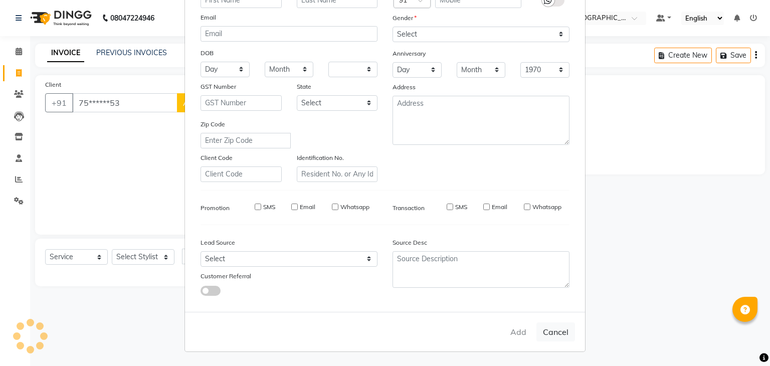
select select
checkbox input "false"
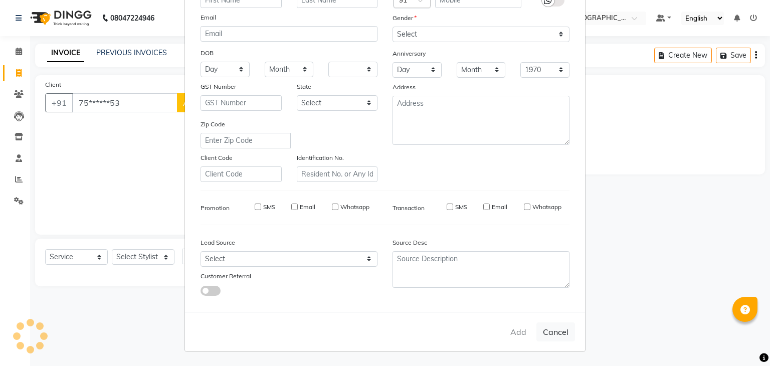
checkbox input "false"
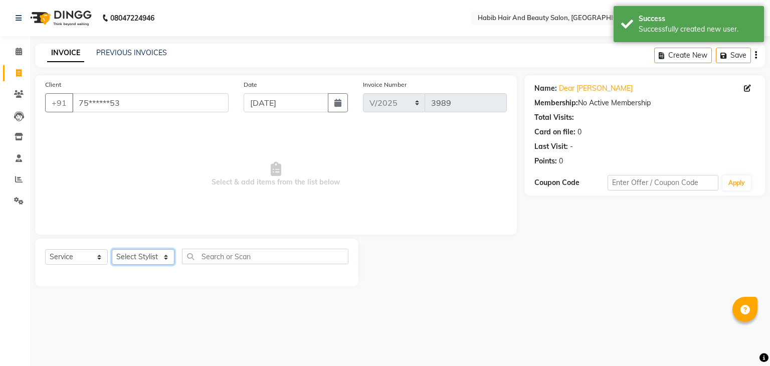
click at [167, 261] on select "Select Stylist akshay [PERSON_NAME] [PERSON_NAME] Manager [PERSON_NAME] [PERSON…" at bounding box center [143, 257] width 63 height 16
select select "81153"
click at [112, 250] on select "Select Stylist akshay [PERSON_NAME] [PERSON_NAME] Manager [PERSON_NAME] [PERSON…" at bounding box center [143, 257] width 63 height 16
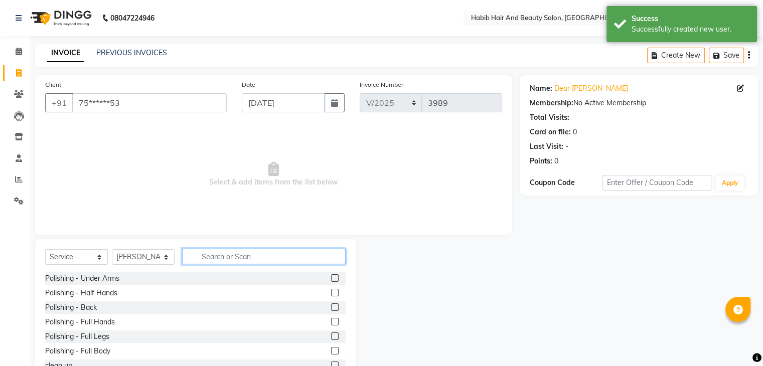
click at [219, 258] on input "text" at bounding box center [263, 257] width 163 height 16
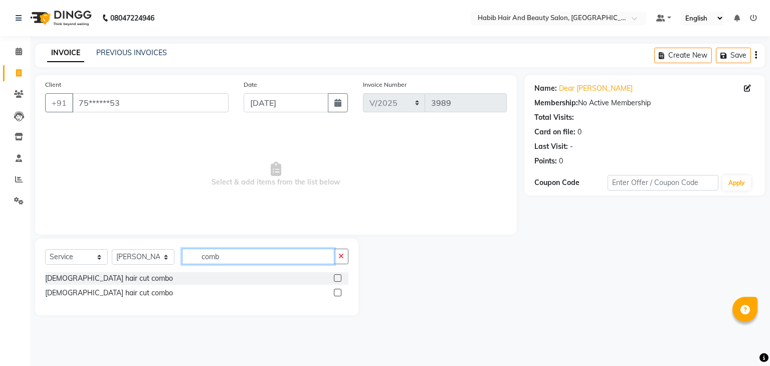
type input "comb"
click at [338, 276] on label at bounding box center [338, 278] width 8 height 8
click at [338, 276] on input "checkbox" at bounding box center [337, 278] width 7 height 7
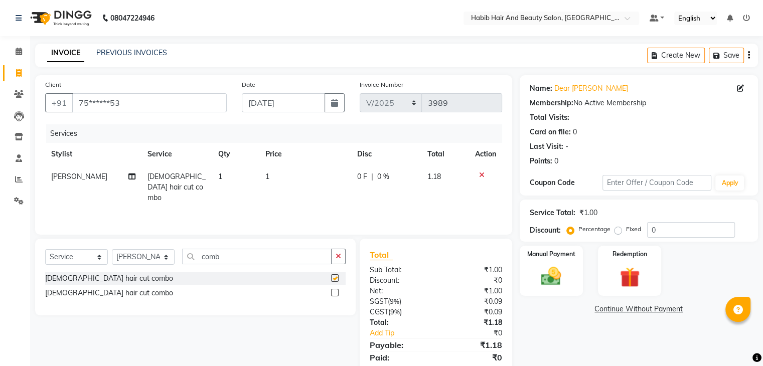
checkbox input "false"
click at [286, 180] on td "1" at bounding box center [305, 187] width 92 height 44
select select "81153"
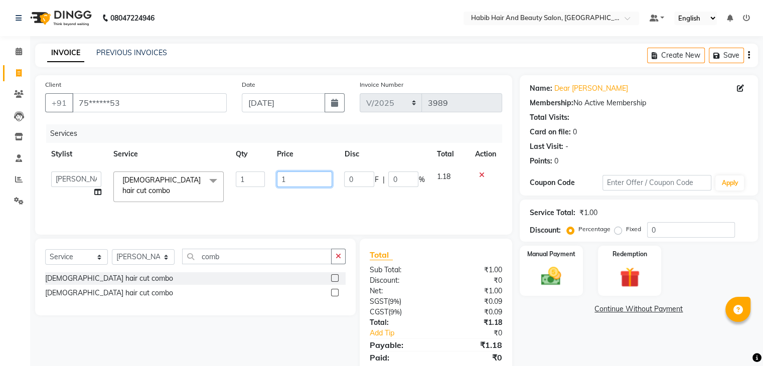
click at [286, 180] on input "1" at bounding box center [304, 180] width 55 height 16
type input "300"
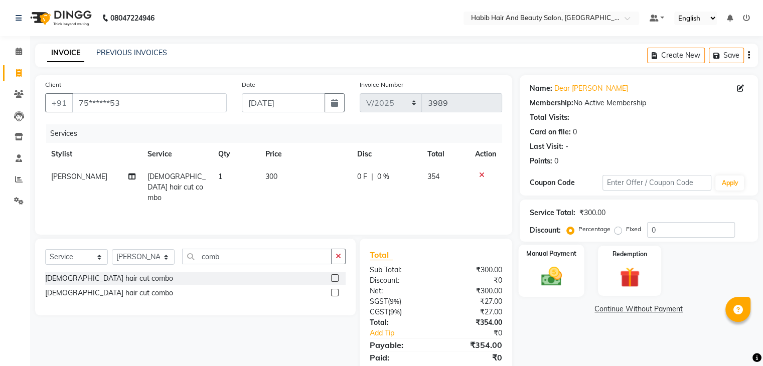
click at [542, 274] on img at bounding box center [551, 277] width 34 height 24
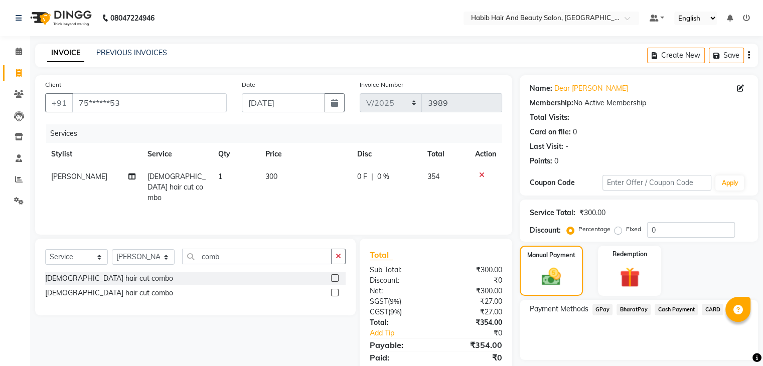
click at [352, 295] on div "Select Service Product Membership Package Voucher Prepaid Gift Card Select Styl…" at bounding box center [195, 277] width 320 height 77
click at [333, 279] on label at bounding box center [335, 278] width 8 height 8
click at [333, 279] on input "checkbox" at bounding box center [334, 278] width 7 height 7
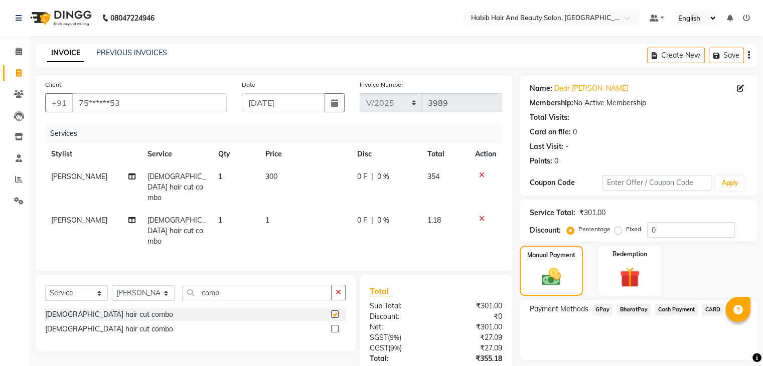
checkbox input "false"
click at [479, 215] on icon at bounding box center [482, 218] width 6 height 7
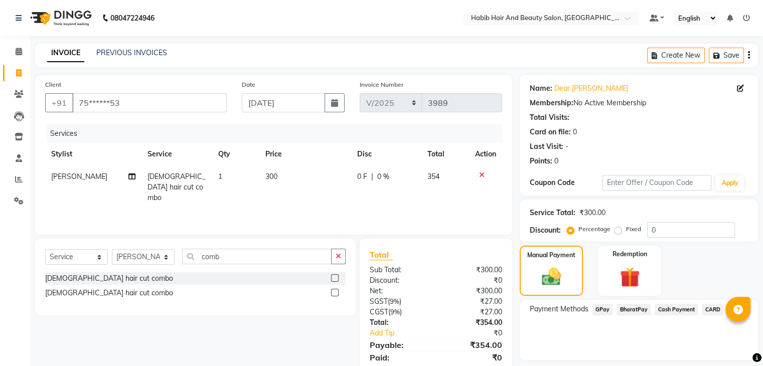
click at [639, 307] on span "BharatPay" at bounding box center [633, 310] width 34 height 12
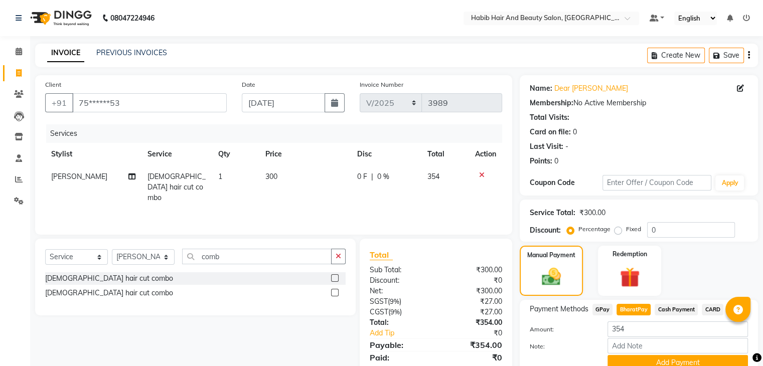
scroll to position [45, 0]
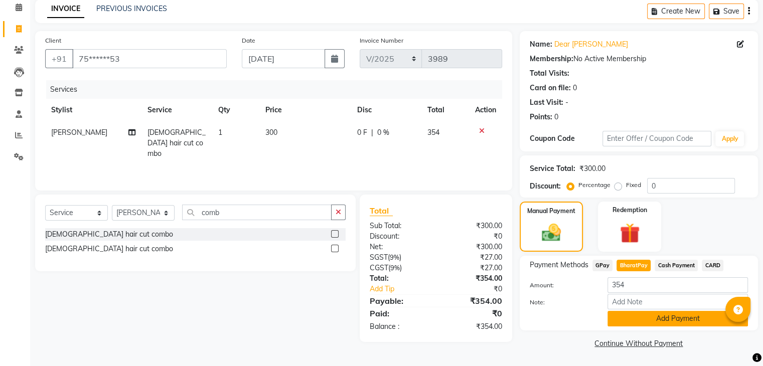
click at [670, 316] on button "Add Payment" at bounding box center [677, 319] width 140 height 16
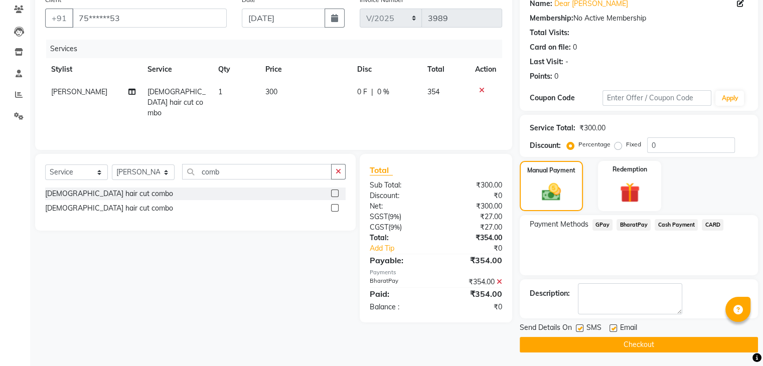
scroll to position [86, 0]
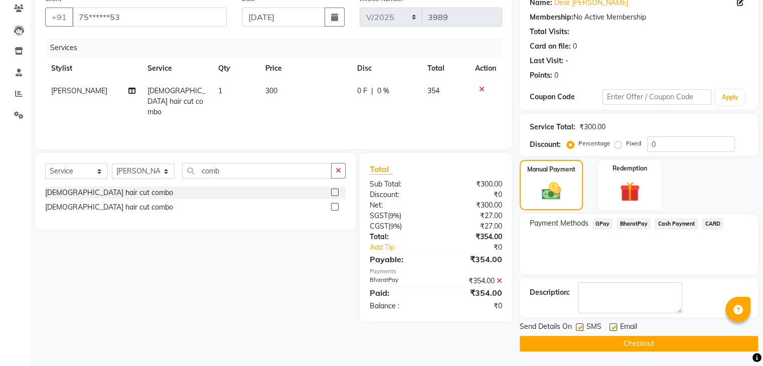
click at [670, 342] on button "Checkout" at bounding box center [639, 344] width 238 height 16
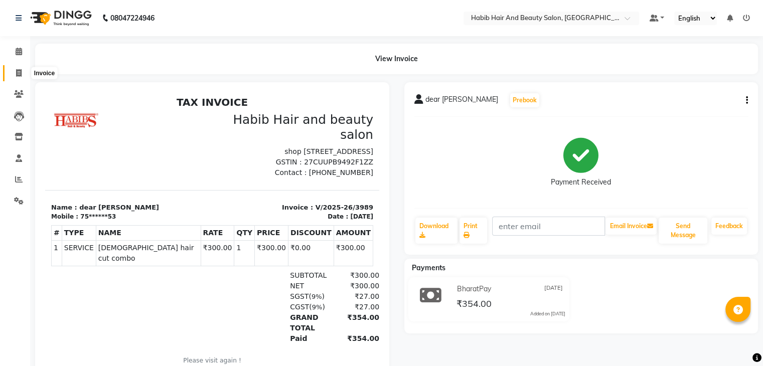
click at [17, 70] on icon at bounding box center [19, 73] width 6 height 8
select select "8362"
select select "service"
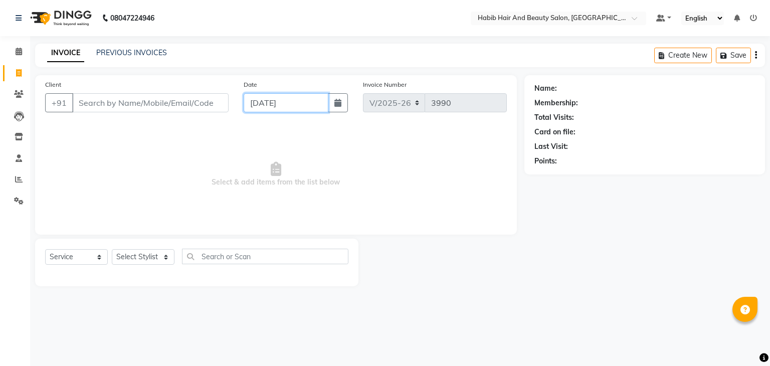
click at [279, 97] on input "[DATE]" at bounding box center [286, 102] width 85 height 19
select select "9"
select select "2025"
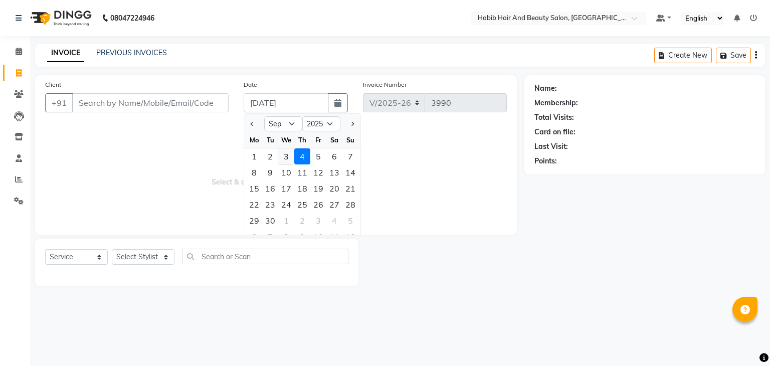
click at [286, 156] on div "3" at bounding box center [286, 156] width 16 height 16
type input "[DATE]"
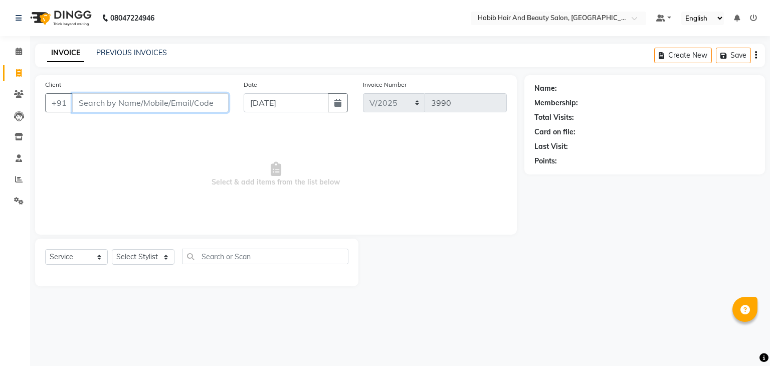
click at [145, 106] on input "Client" at bounding box center [150, 102] width 156 height 19
click at [146, 103] on input "Client" at bounding box center [150, 102] width 156 height 19
click at [140, 105] on input "Client" at bounding box center [150, 102] width 156 height 19
click at [129, 103] on input "Client" at bounding box center [150, 102] width 156 height 19
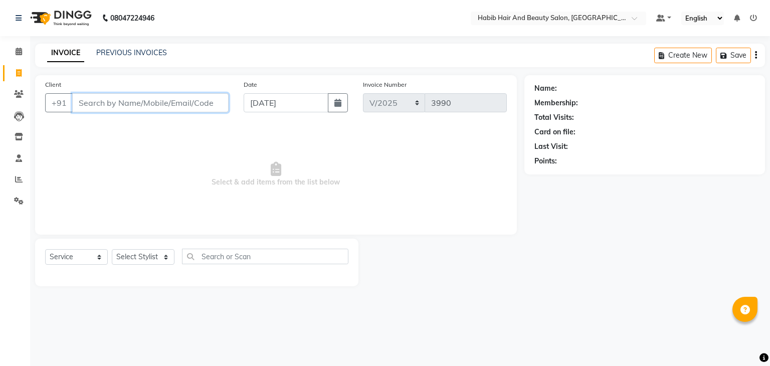
click at [129, 103] on input "Client" at bounding box center [150, 102] width 156 height 19
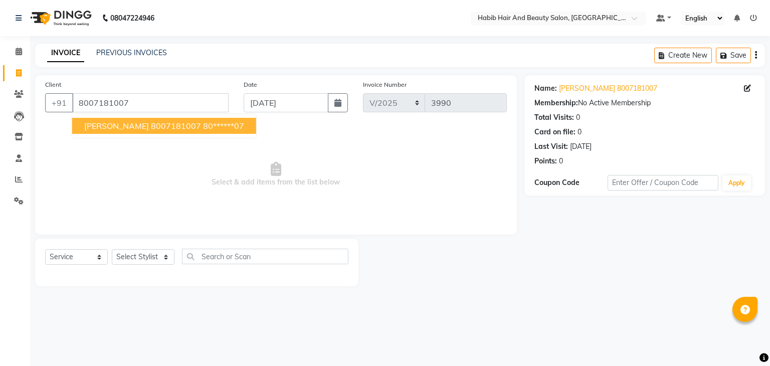
click at [203, 123] on ngb-highlight "80******07" at bounding box center [223, 126] width 41 height 10
type input "80******07"
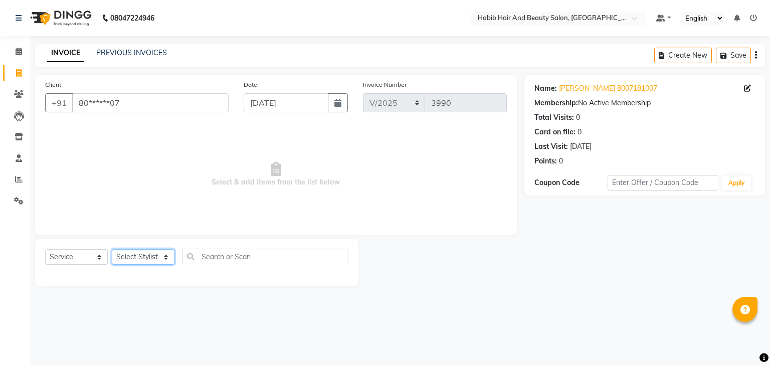
click at [168, 259] on select "Select Stylist akshay [PERSON_NAME] [PERSON_NAME] Manager [PERSON_NAME] [PERSON…" at bounding box center [143, 257] width 63 height 16
select select "81158"
click at [112, 250] on select "Select Stylist akshay [PERSON_NAME] [PERSON_NAME] Manager [PERSON_NAME] [PERSON…" at bounding box center [143, 257] width 63 height 16
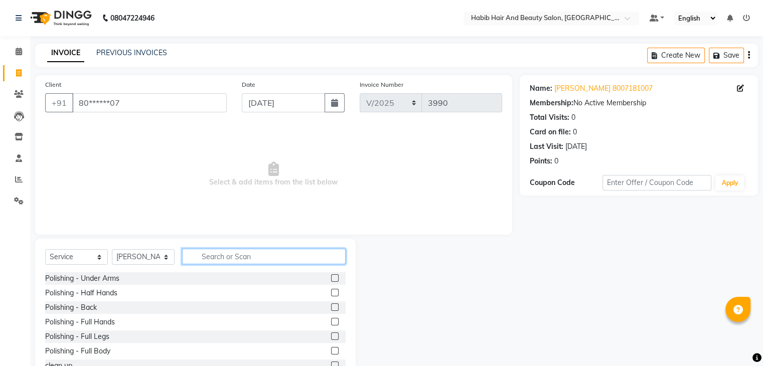
click at [215, 257] on input "text" at bounding box center [263, 257] width 163 height 16
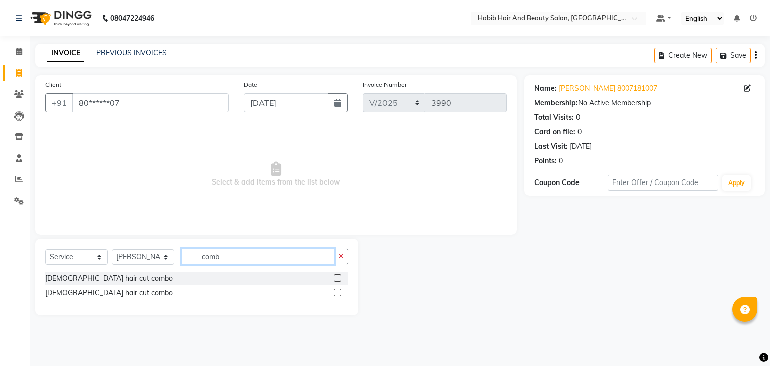
type input "comb"
click at [338, 291] on label at bounding box center [338, 293] width 8 height 8
click at [338, 291] on input "checkbox" at bounding box center [337, 293] width 7 height 7
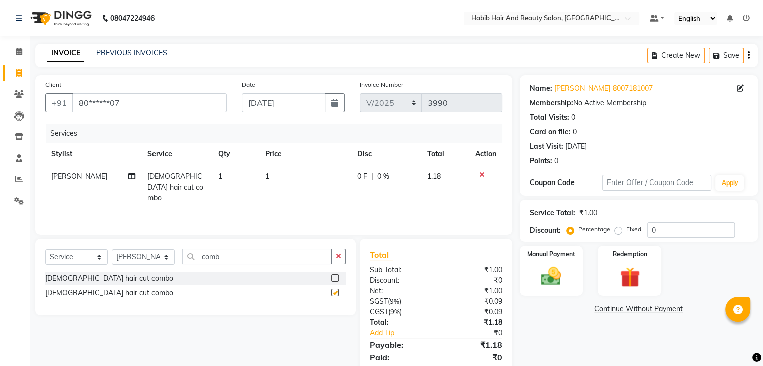
checkbox input "false"
click at [288, 178] on td "1" at bounding box center [305, 187] width 92 height 44
select select "81158"
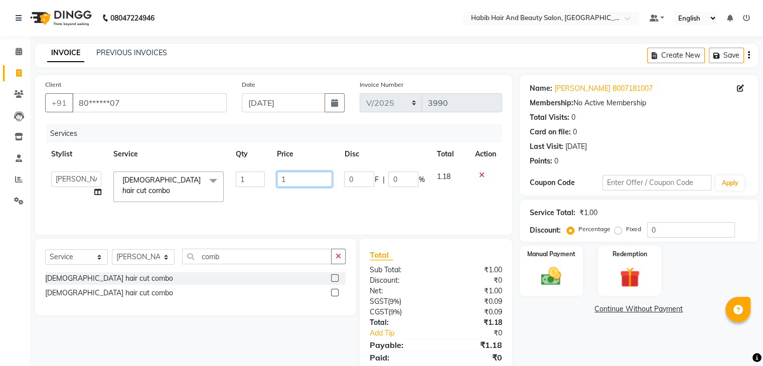
click at [288, 178] on input "1" at bounding box center [304, 180] width 55 height 16
type input "500"
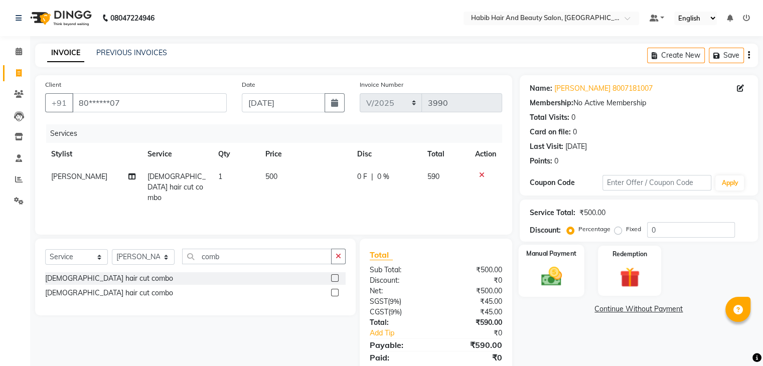
click at [546, 273] on img at bounding box center [551, 277] width 34 height 24
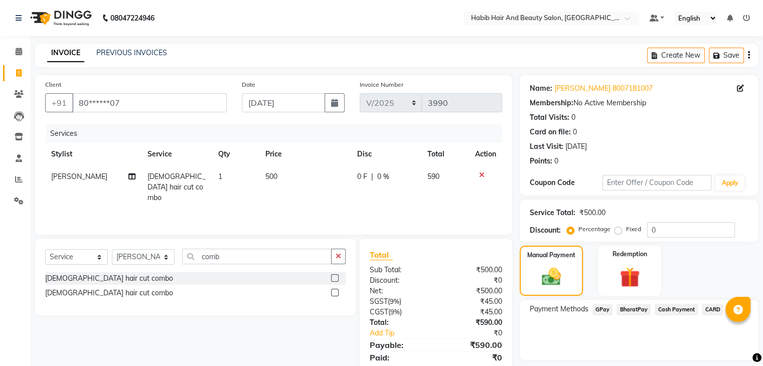
click at [635, 308] on span "BharatPay" at bounding box center [633, 310] width 34 height 12
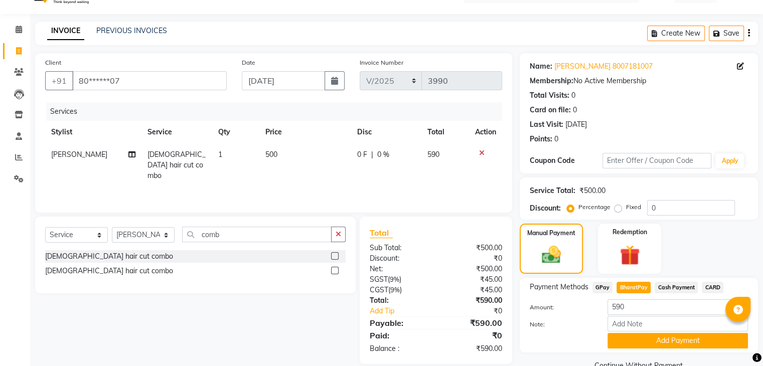
scroll to position [45, 0]
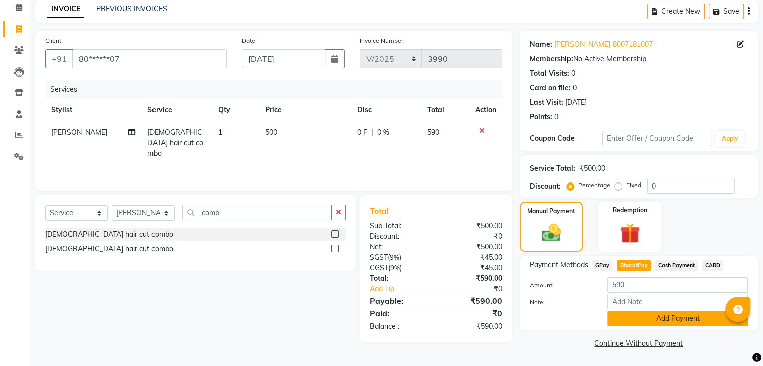
click at [666, 319] on button "Add Payment" at bounding box center [677, 319] width 140 height 16
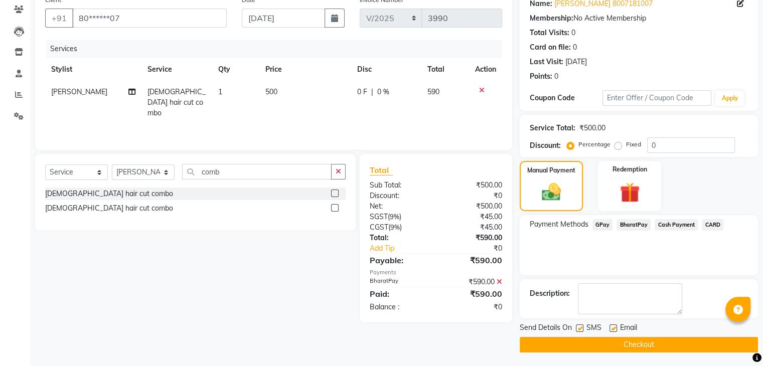
scroll to position [86, 0]
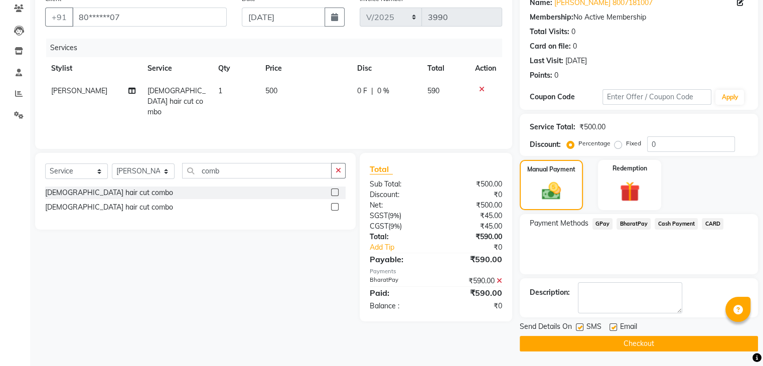
click at [658, 339] on button "Checkout" at bounding box center [639, 344] width 238 height 16
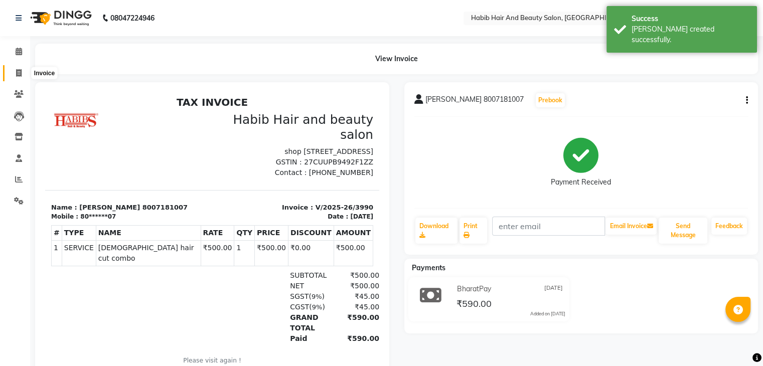
click at [18, 74] on icon at bounding box center [19, 73] width 6 height 8
select select "8362"
select select "service"
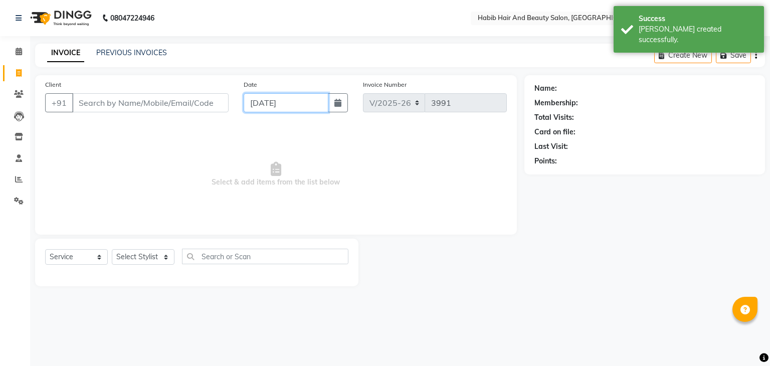
click at [259, 104] on input "[DATE]" at bounding box center [286, 102] width 85 height 19
select select "9"
select select "2025"
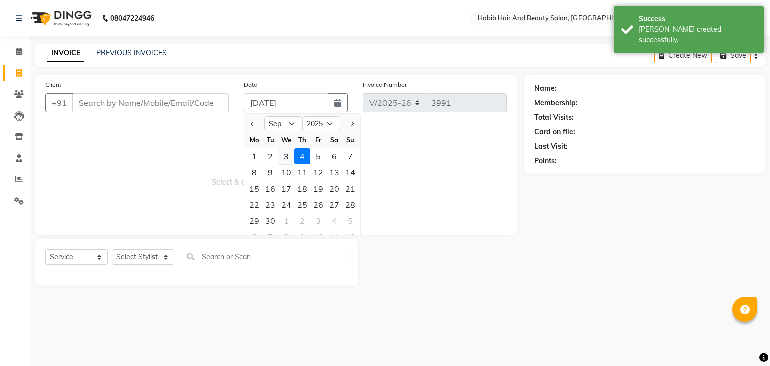
click at [288, 155] on div "3" at bounding box center [286, 156] width 16 height 16
type input "[DATE]"
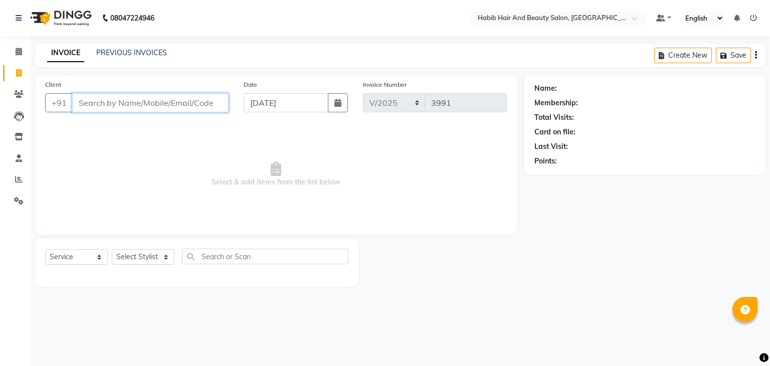
click at [136, 104] on input "Client" at bounding box center [150, 102] width 156 height 19
type input "8007528701"
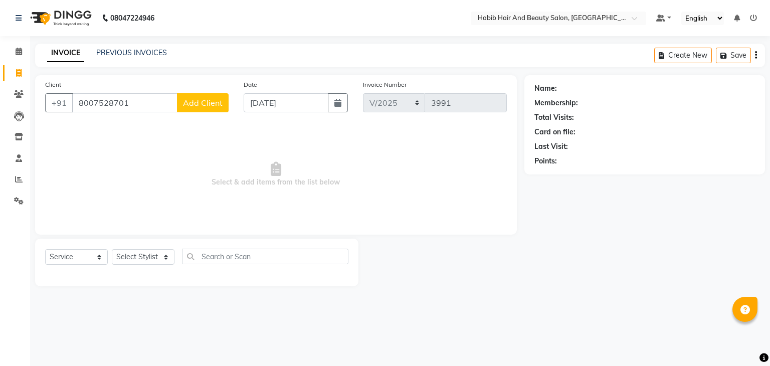
click at [212, 95] on button "Add Client" at bounding box center [203, 102] width 52 height 19
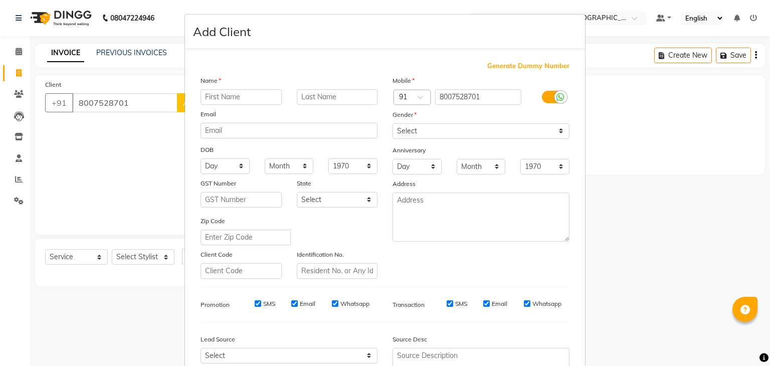
click at [212, 95] on input "text" at bounding box center [241, 97] width 81 height 16
type input "dear [PERSON_NAME]"
click at [449, 133] on select "Select [DEMOGRAPHIC_DATA] [DEMOGRAPHIC_DATA] Other Prefer Not To Say" at bounding box center [481, 131] width 177 height 16
select select "[DEMOGRAPHIC_DATA]"
click at [393, 124] on select "Select [DEMOGRAPHIC_DATA] [DEMOGRAPHIC_DATA] Other Prefer Not To Say" at bounding box center [481, 131] width 177 height 16
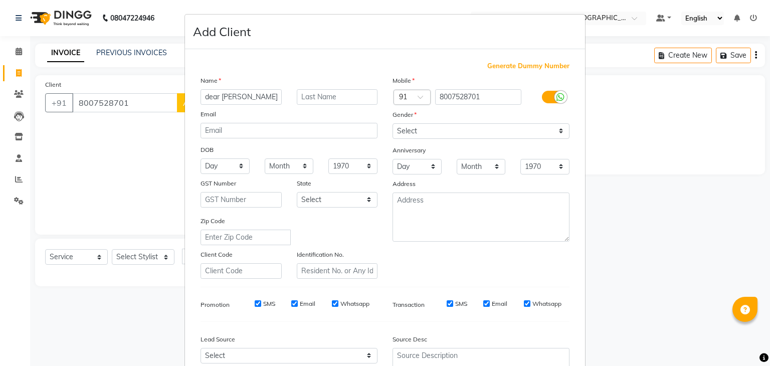
click at [385, 247] on div "Mobile Country Code × 91 8007528701 Gender Select [DEMOGRAPHIC_DATA] [DEMOGRAPH…" at bounding box center [481, 177] width 192 height 204
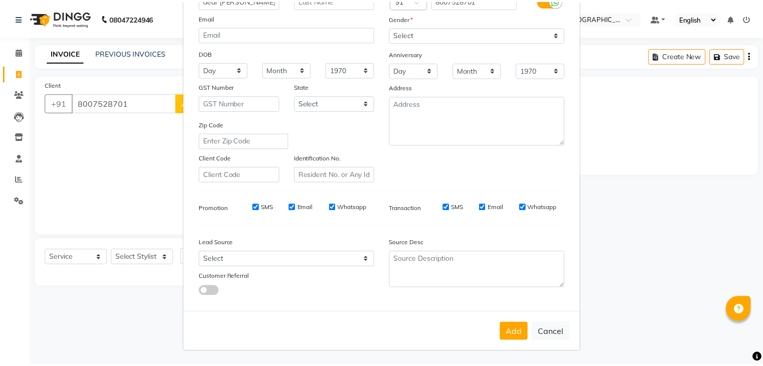
scroll to position [102, 0]
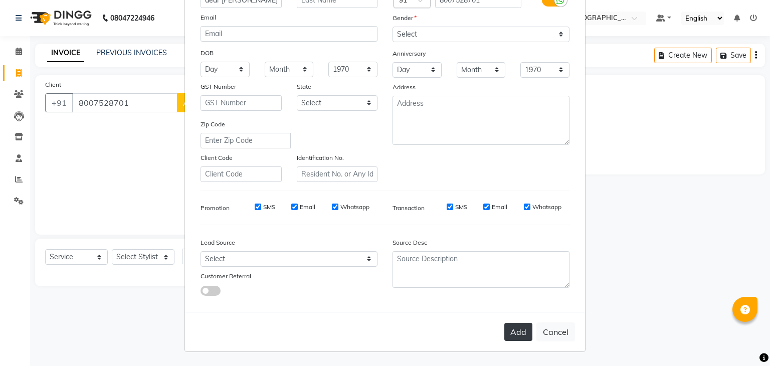
click at [521, 328] on button "Add" at bounding box center [518, 332] width 28 height 18
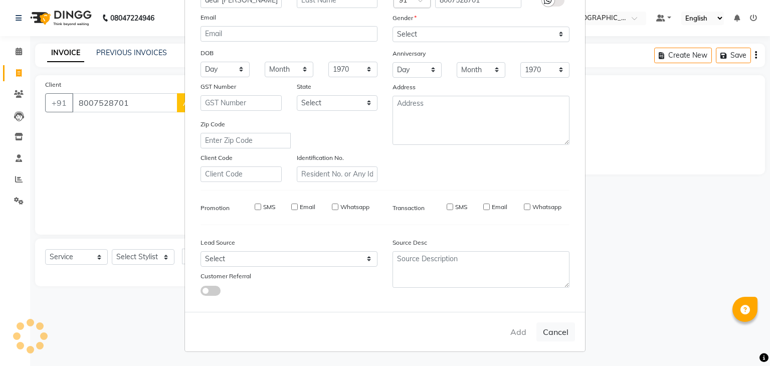
type input "80******01"
select select
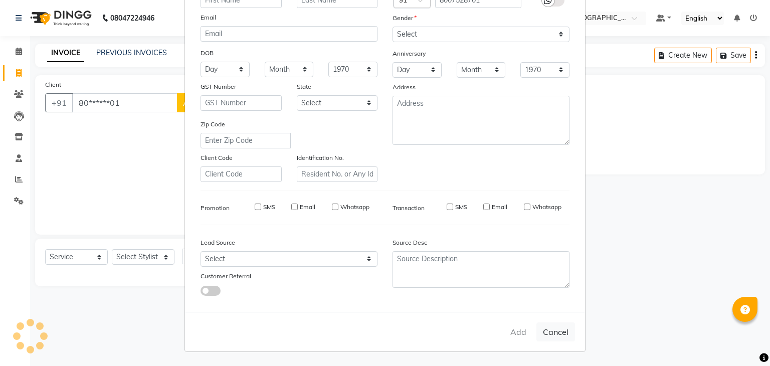
select select
checkbox input "false"
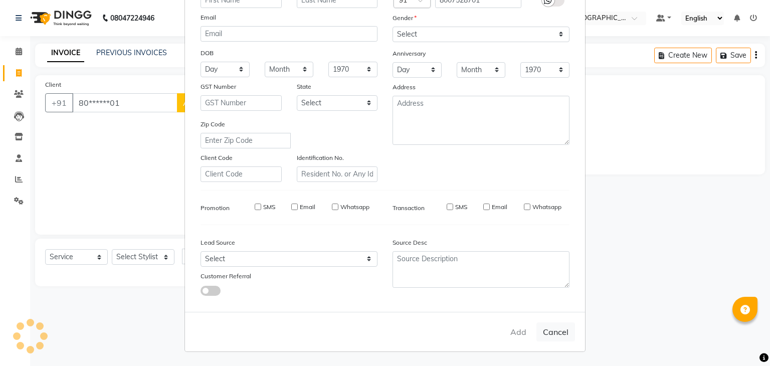
checkbox input "false"
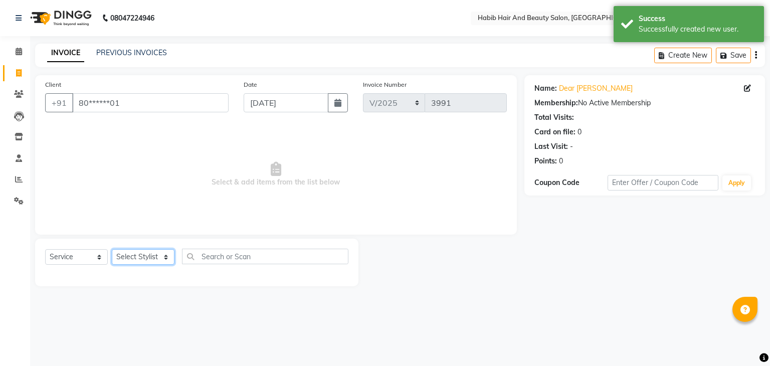
click at [162, 259] on select "Select Stylist akshay [PERSON_NAME] [PERSON_NAME] Manager [PERSON_NAME] [PERSON…" at bounding box center [143, 257] width 63 height 16
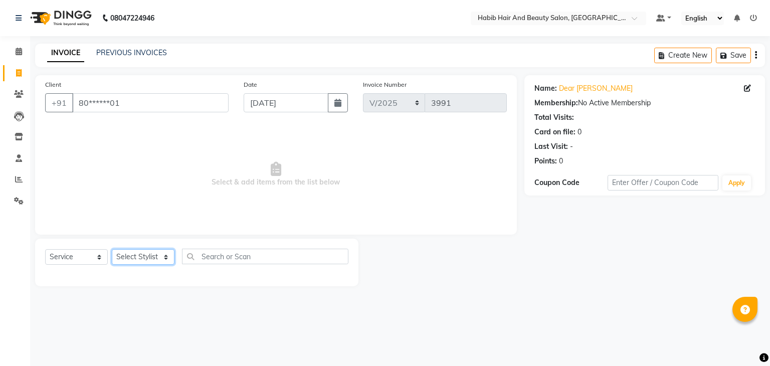
select select "81158"
click at [112, 250] on select "Select Stylist akshay [PERSON_NAME] [PERSON_NAME] Manager [PERSON_NAME] [PERSON…" at bounding box center [143, 257] width 63 height 16
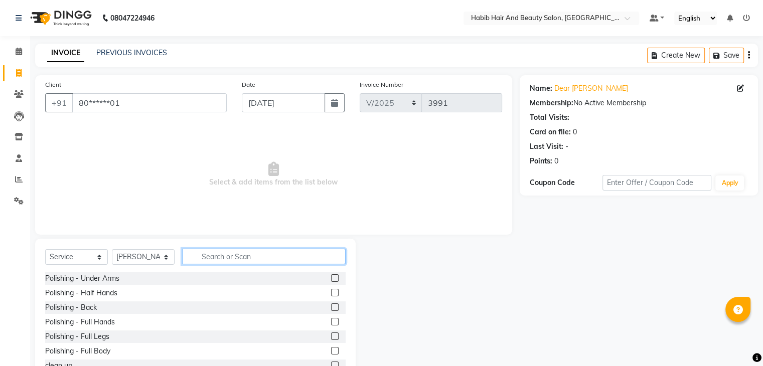
click at [211, 257] on input "text" at bounding box center [263, 257] width 163 height 16
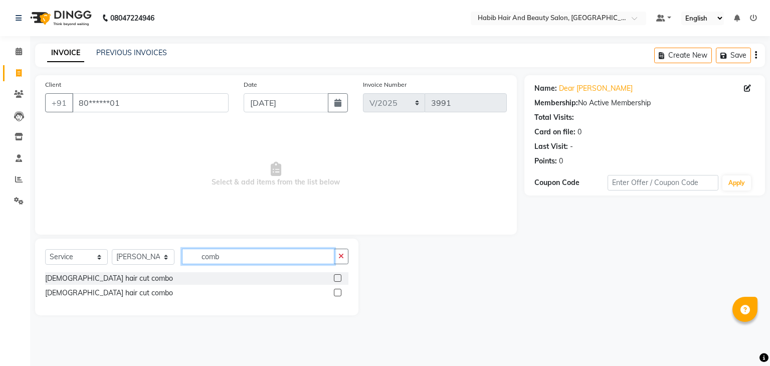
type input "comb"
click at [336, 293] on label at bounding box center [338, 293] width 8 height 8
click at [336, 293] on input "checkbox" at bounding box center [337, 293] width 7 height 7
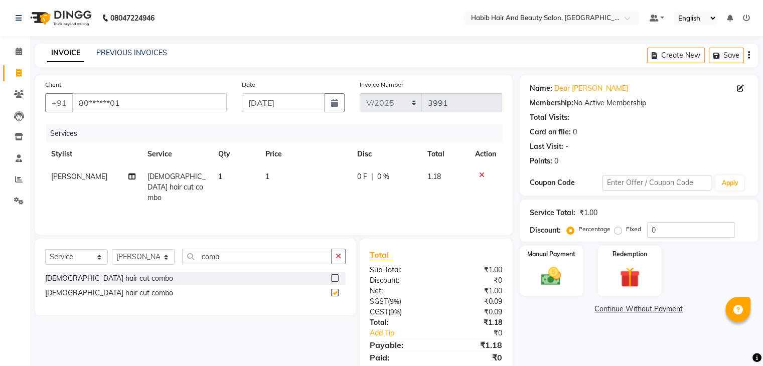
checkbox input "false"
click at [293, 178] on td "1" at bounding box center [305, 187] width 92 height 44
select select "81158"
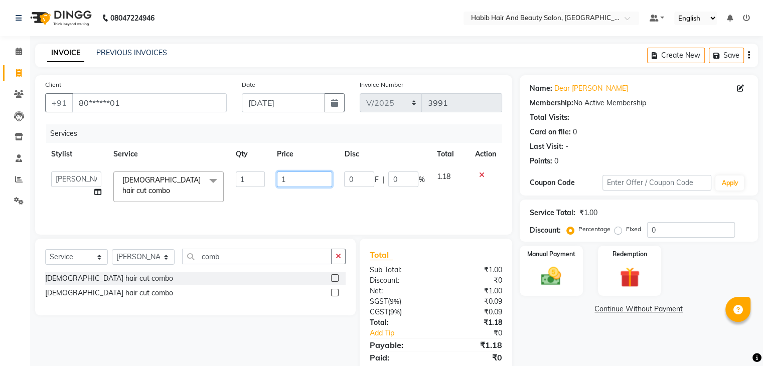
click at [293, 178] on input "1" at bounding box center [304, 180] width 55 height 16
type input "500"
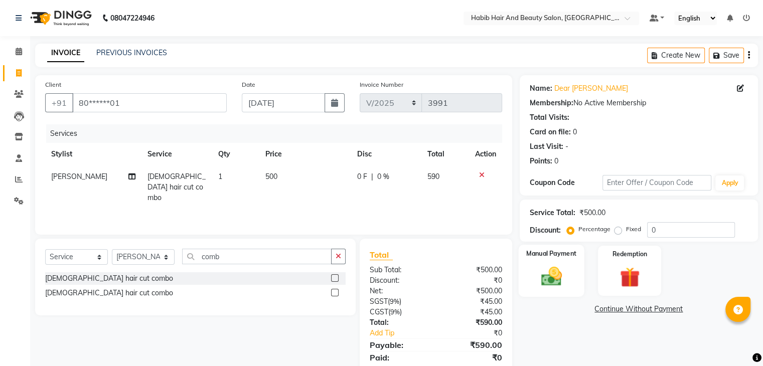
click at [568, 279] on div "Manual Payment" at bounding box center [551, 271] width 66 height 52
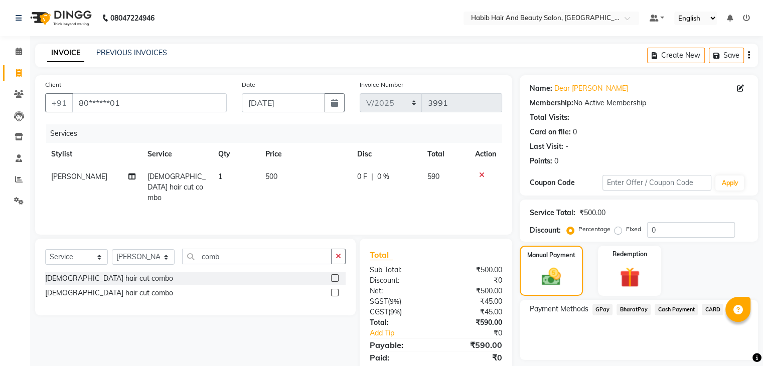
click at [636, 309] on span "BharatPay" at bounding box center [633, 310] width 34 height 12
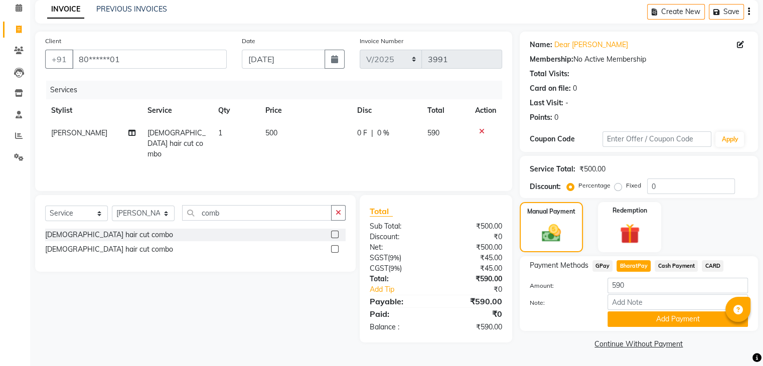
scroll to position [45, 0]
click at [672, 311] on button "Add Payment" at bounding box center [677, 319] width 140 height 16
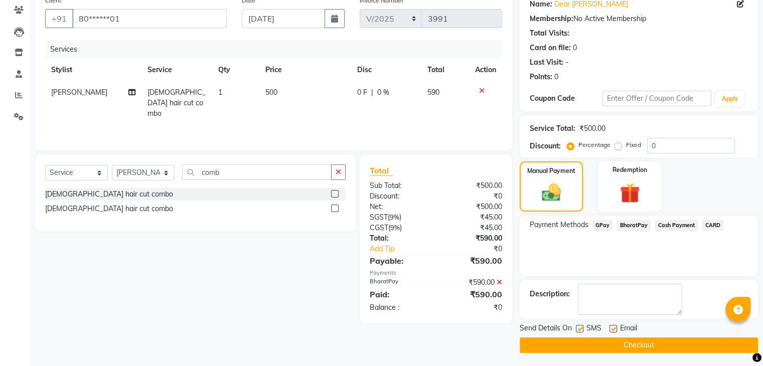
scroll to position [86, 0]
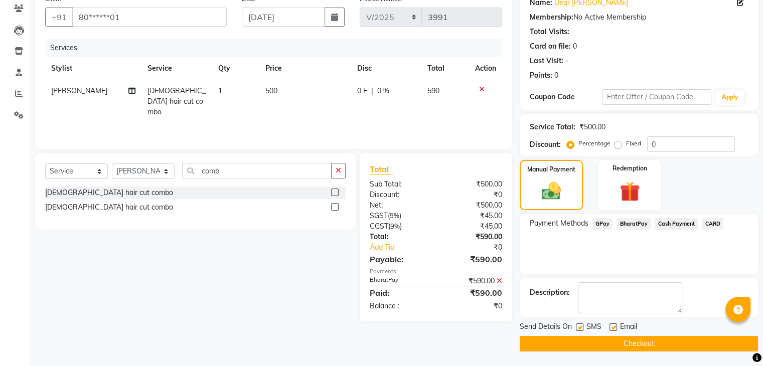
click at [653, 342] on button "Checkout" at bounding box center [639, 344] width 238 height 16
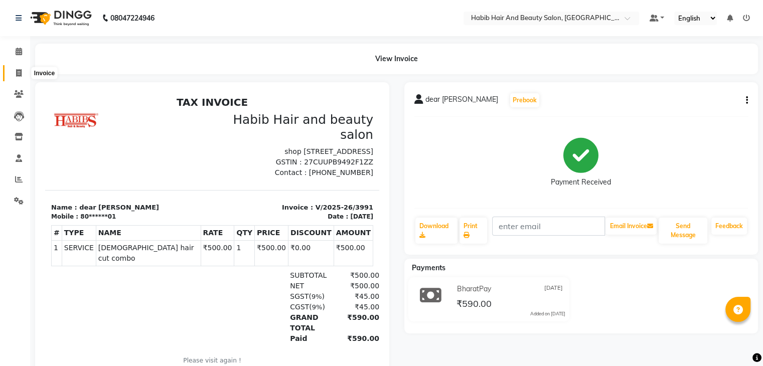
click at [17, 71] on icon at bounding box center [19, 73] width 6 height 8
select select "service"
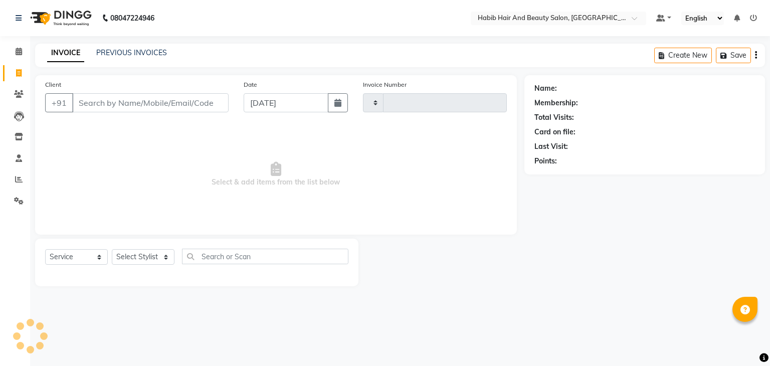
type input "3992"
select select "8362"
click at [261, 99] on input "[DATE]" at bounding box center [286, 102] width 85 height 19
select select "9"
select select "2025"
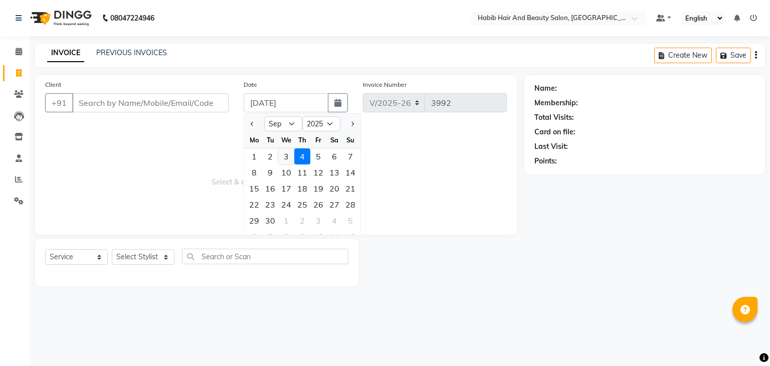
click at [287, 156] on div "3" at bounding box center [286, 156] width 16 height 16
type input "[DATE]"
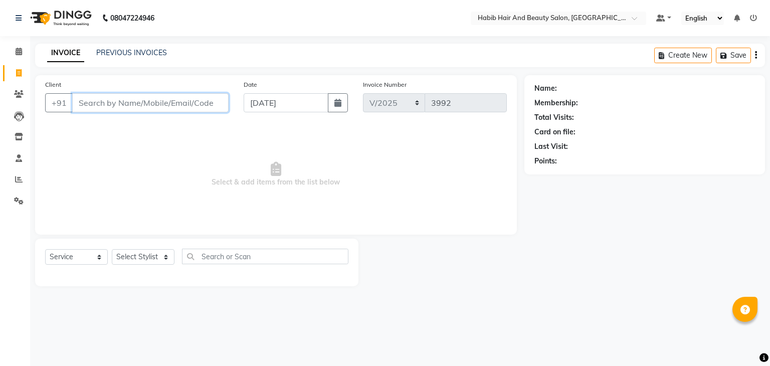
click at [142, 105] on input "Client" at bounding box center [150, 102] width 156 height 19
type input "8583025785"
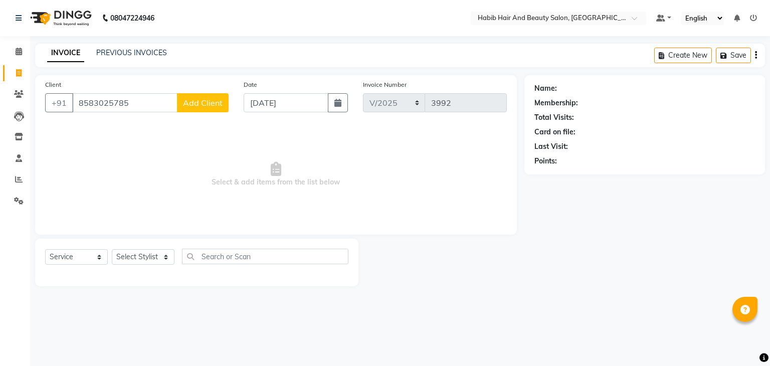
click at [215, 99] on span "Add Client" at bounding box center [203, 103] width 40 height 10
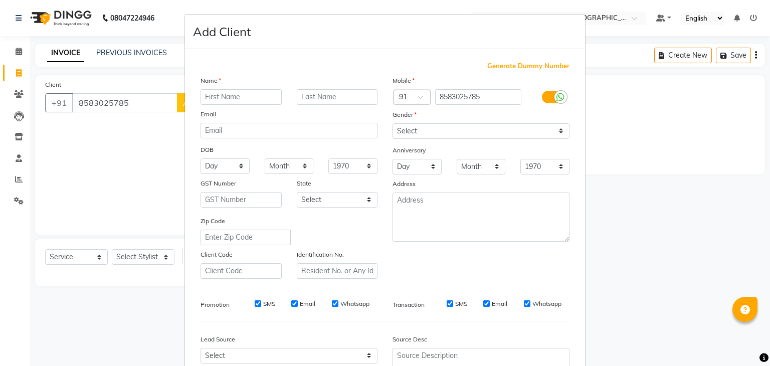
click at [222, 91] on input "text" at bounding box center [241, 97] width 81 height 16
type input "tiisha"
click at [415, 129] on select "Select [DEMOGRAPHIC_DATA] [DEMOGRAPHIC_DATA] Other Prefer Not To Say" at bounding box center [481, 131] width 177 height 16
select select "[DEMOGRAPHIC_DATA]"
click at [393, 124] on select "Select [DEMOGRAPHIC_DATA] [DEMOGRAPHIC_DATA] Other Prefer Not To Say" at bounding box center [481, 131] width 177 height 16
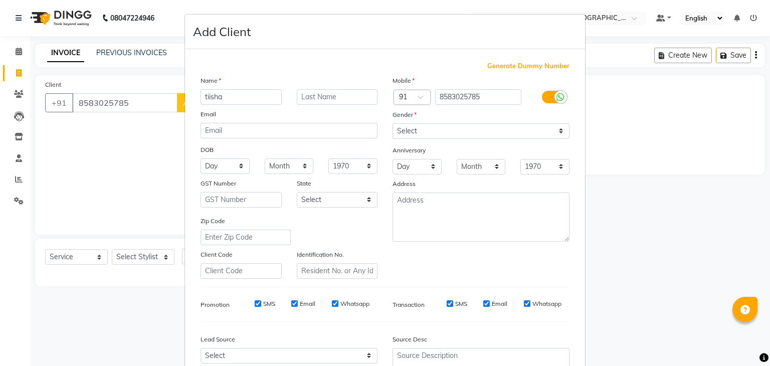
click at [361, 243] on div "Zip Code" at bounding box center [289, 231] width 192 height 30
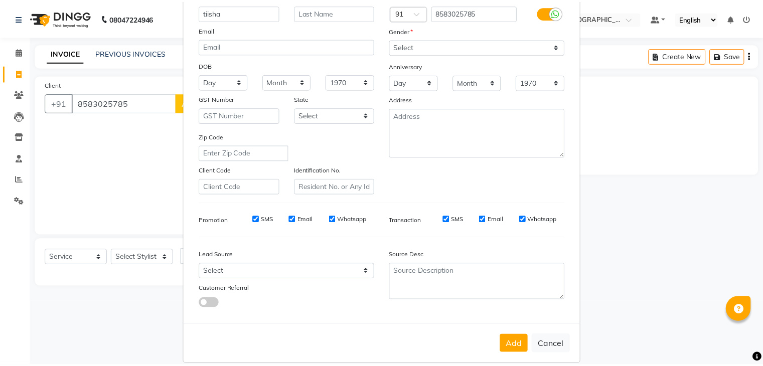
scroll to position [102, 0]
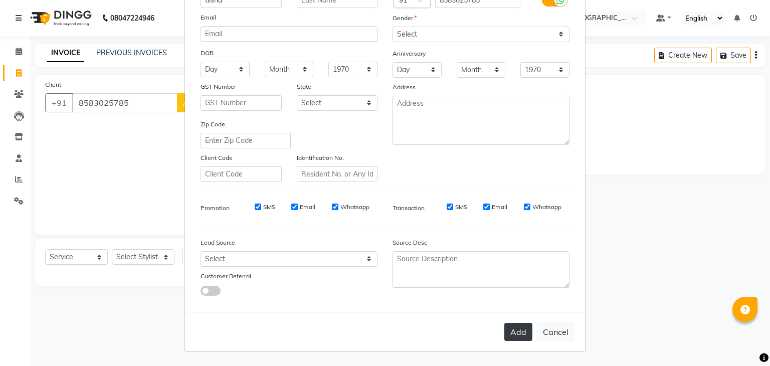
click at [519, 333] on button "Add" at bounding box center [518, 332] width 28 height 18
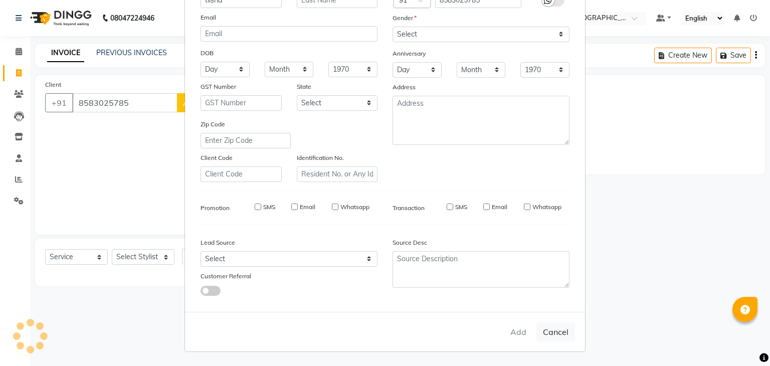
type input "85******85"
select select
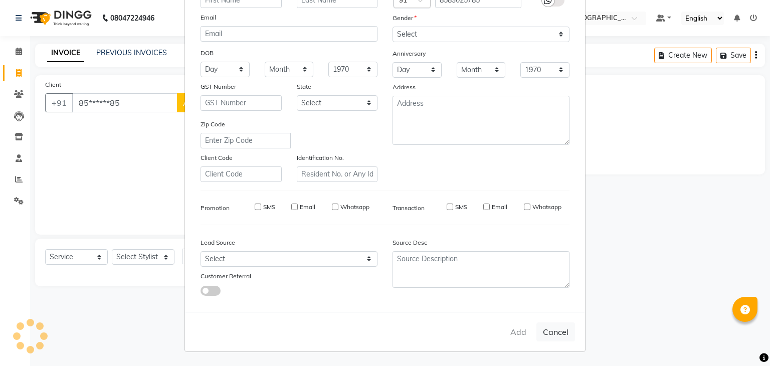
select select
checkbox input "false"
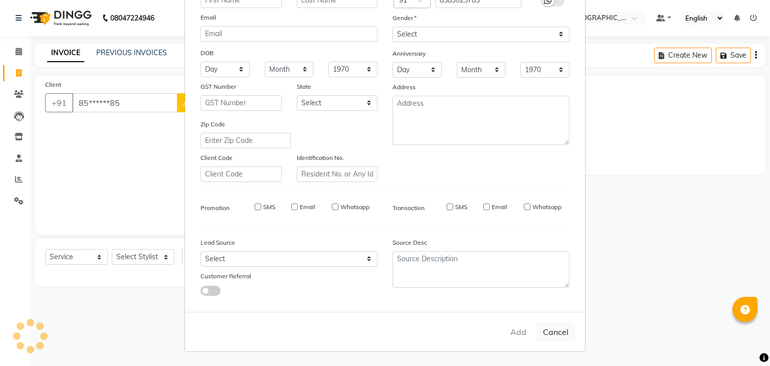
checkbox input "false"
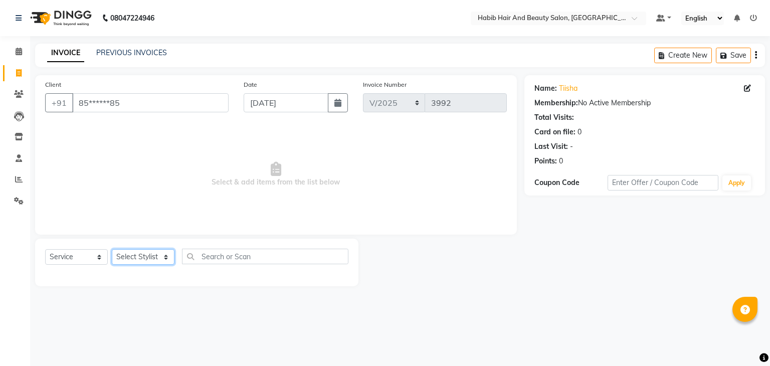
click at [162, 258] on select "Select Stylist akshay [PERSON_NAME] [PERSON_NAME] Manager [PERSON_NAME] [PERSON…" at bounding box center [143, 257] width 63 height 16
select select "81153"
click at [112, 250] on select "Select Stylist akshay [PERSON_NAME] [PERSON_NAME] Manager [PERSON_NAME] [PERSON…" at bounding box center [143, 257] width 63 height 16
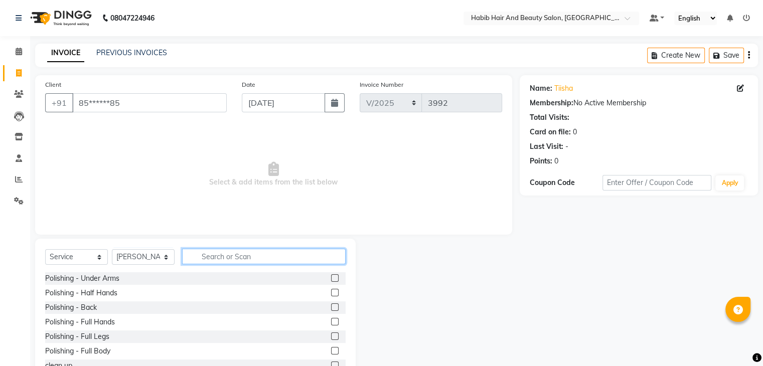
click at [209, 257] on input "text" at bounding box center [263, 257] width 163 height 16
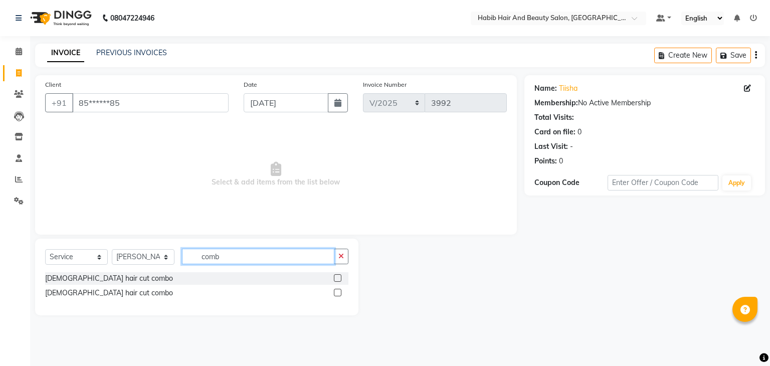
type input "comb"
click at [336, 293] on label at bounding box center [338, 293] width 8 height 8
click at [336, 293] on input "checkbox" at bounding box center [337, 293] width 7 height 7
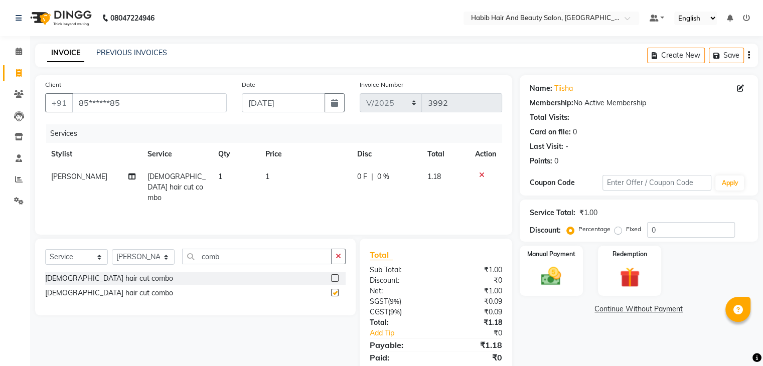
checkbox input "false"
click at [292, 177] on td "1" at bounding box center [305, 187] width 92 height 44
select select "81153"
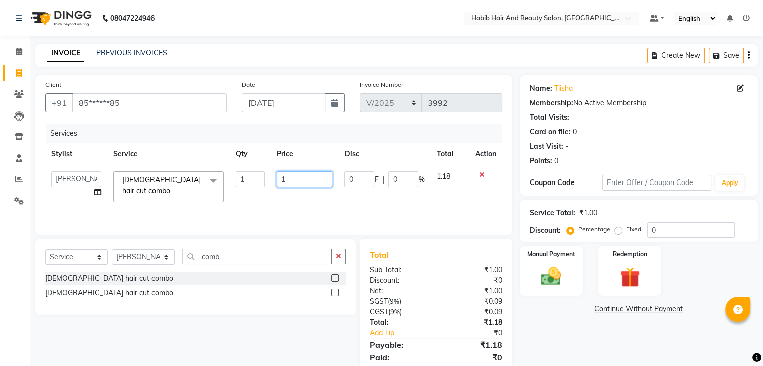
click at [292, 177] on input "1" at bounding box center [304, 180] width 55 height 16
type input "600"
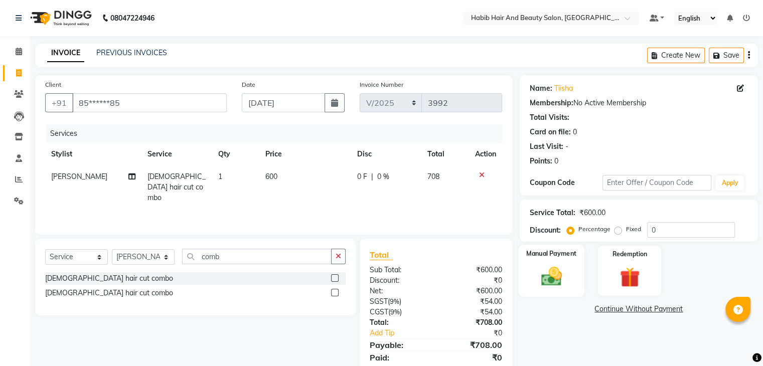
click at [562, 271] on img at bounding box center [551, 277] width 34 height 24
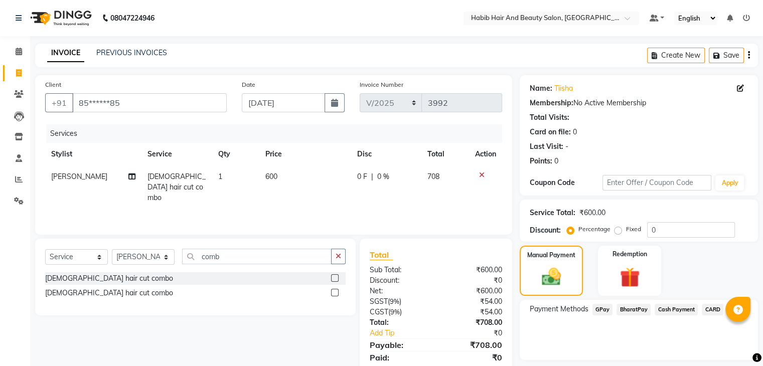
click at [632, 311] on span "BharatPay" at bounding box center [633, 310] width 34 height 12
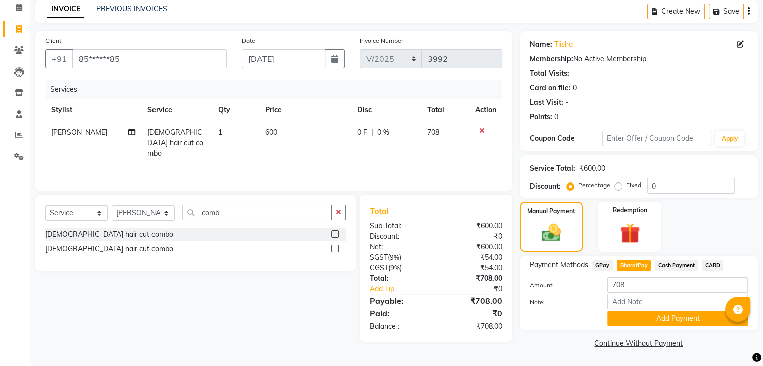
scroll to position [45, 0]
click at [651, 316] on button "Add Payment" at bounding box center [677, 319] width 140 height 16
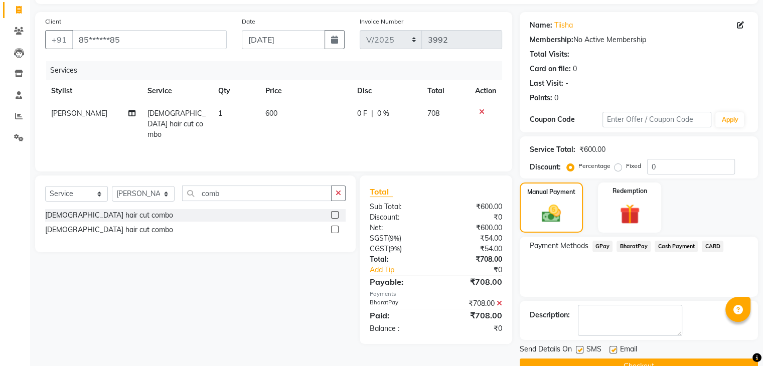
scroll to position [86, 0]
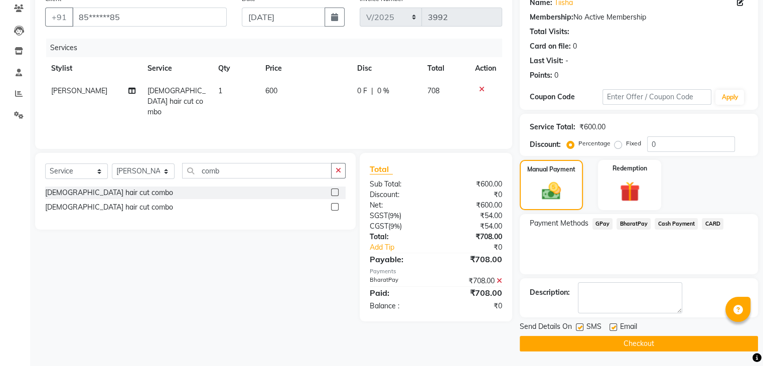
click at [633, 339] on button "Checkout" at bounding box center [639, 344] width 238 height 16
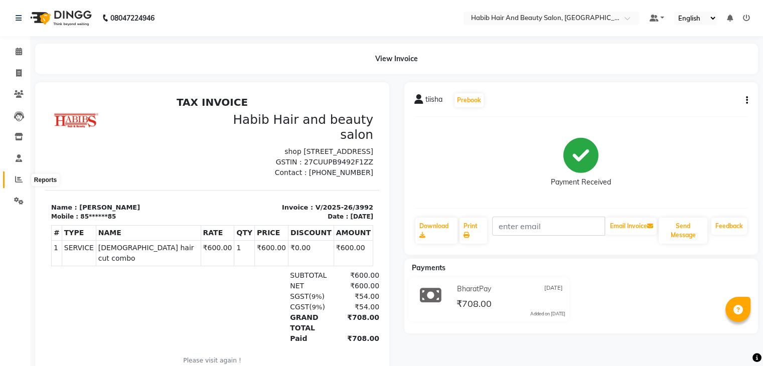
click at [20, 181] on icon at bounding box center [19, 180] width 8 height 8
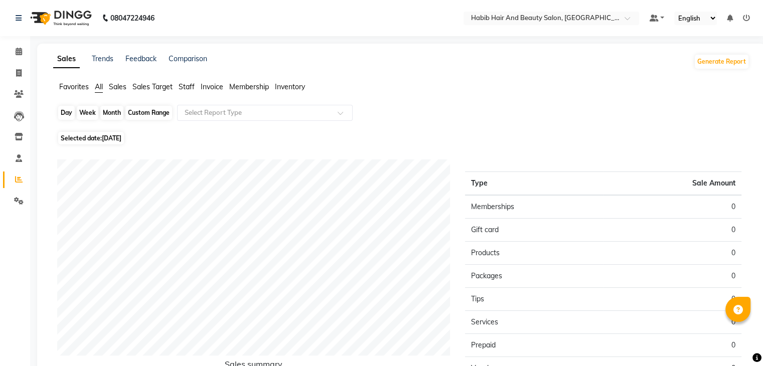
click at [66, 112] on div "Day" at bounding box center [66, 113] width 17 height 14
select select "9"
select select "2025"
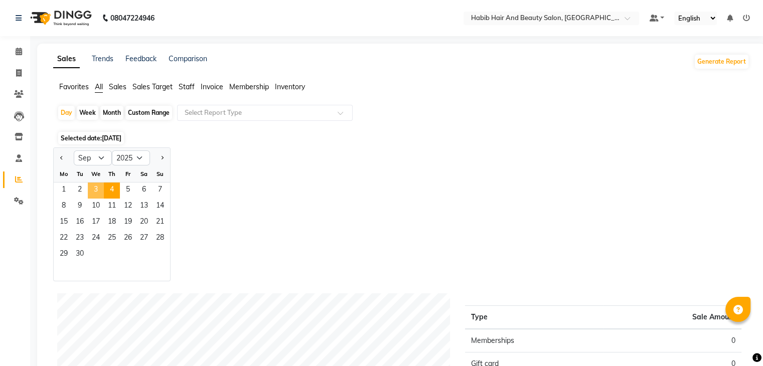
click at [94, 192] on span "3" at bounding box center [96, 191] width 16 height 16
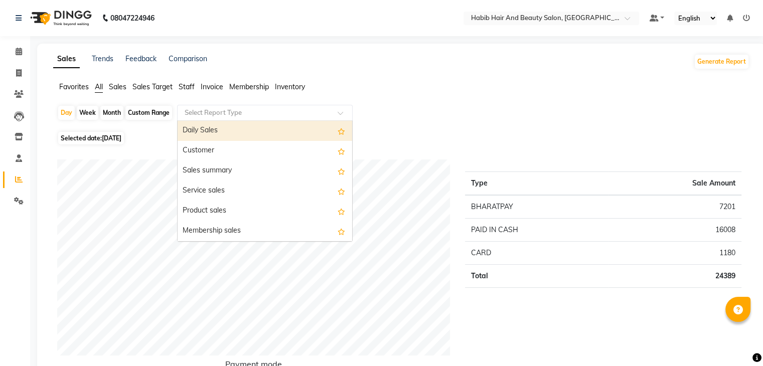
click at [281, 115] on input "text" at bounding box center [255, 113] width 144 height 10
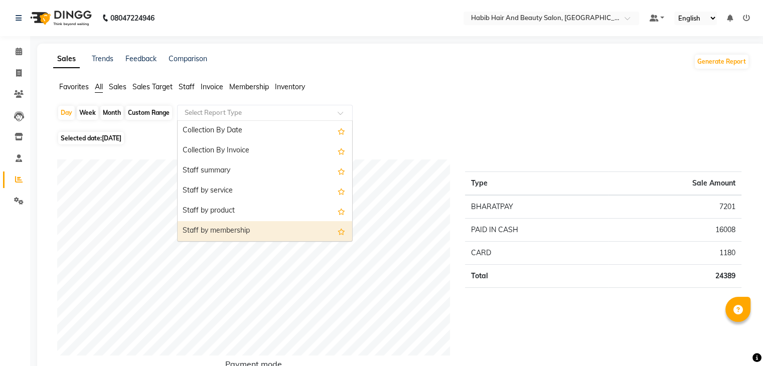
scroll to position [341, 0]
click at [294, 235] on div "Staff by customer service" at bounding box center [265, 231] width 175 height 20
select select "csv"
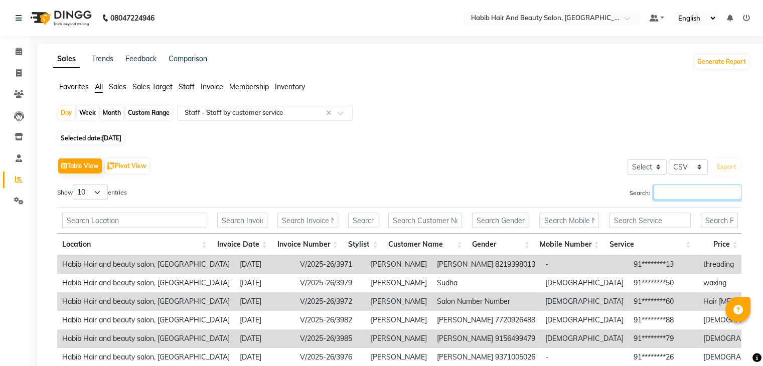
click at [678, 192] on input "Search:" at bounding box center [697, 193] width 88 height 16
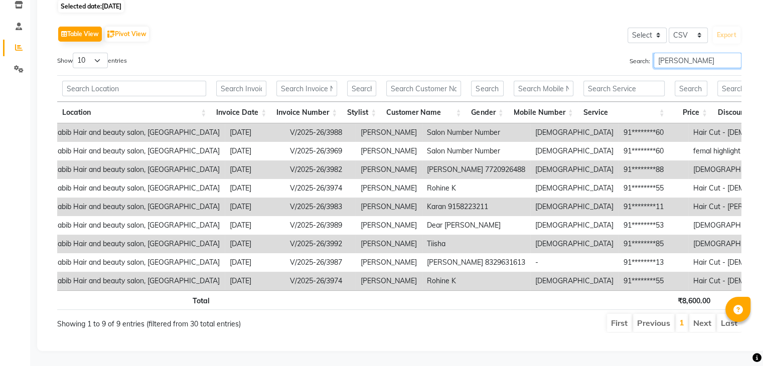
scroll to position [0, 20]
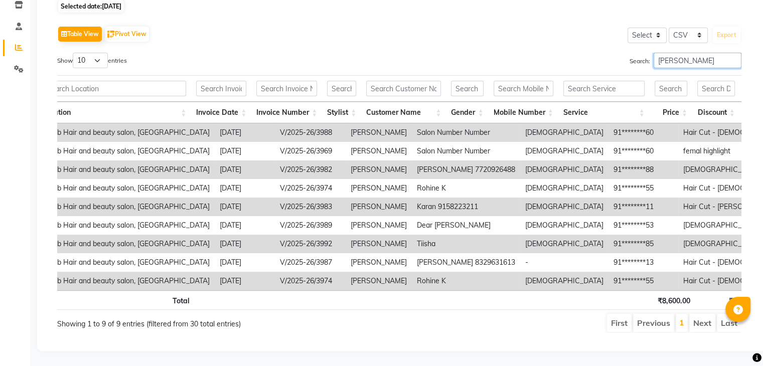
click at [708, 53] on input "[PERSON_NAME]" at bounding box center [697, 61] width 88 height 16
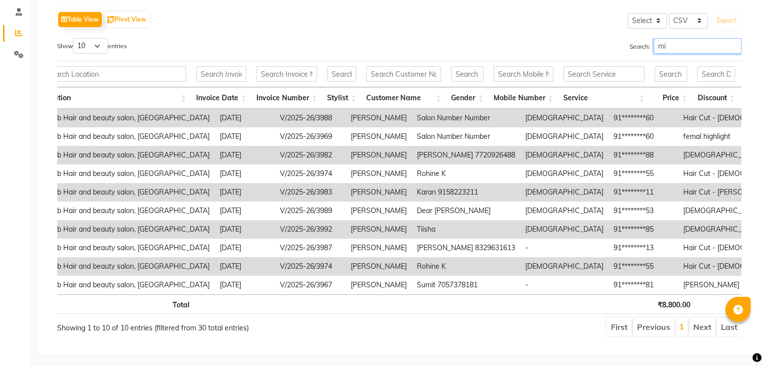
type input "m"
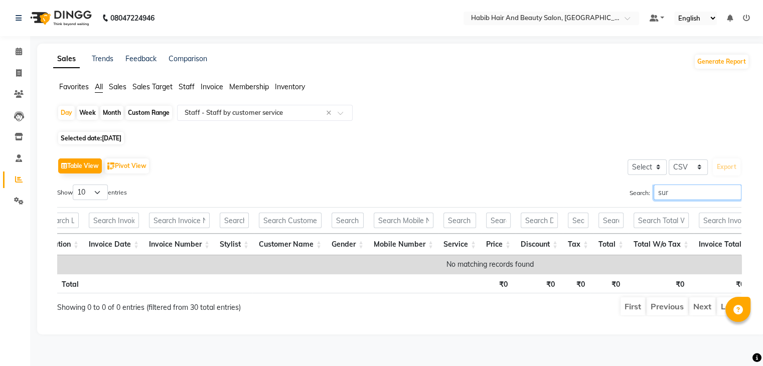
scroll to position [0, 0]
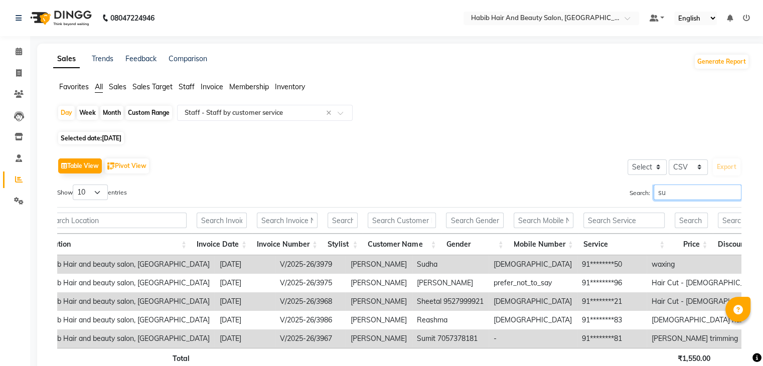
type input "s"
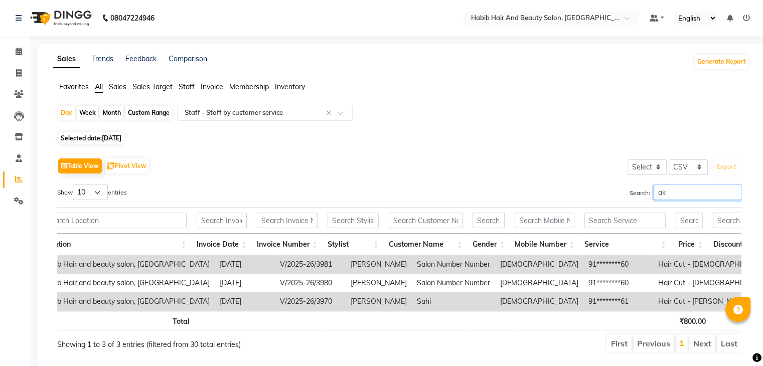
type input "a"
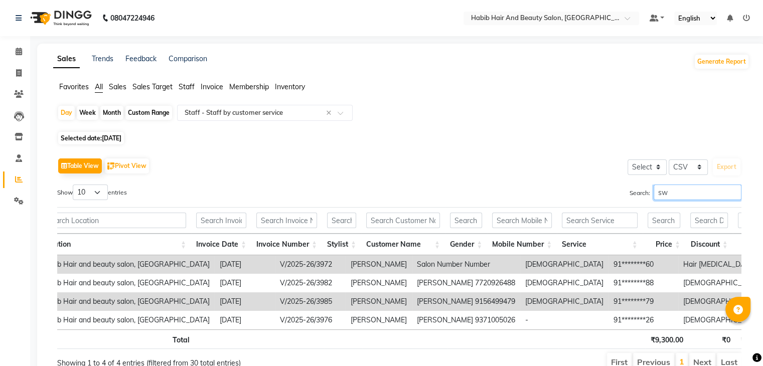
type input "s"
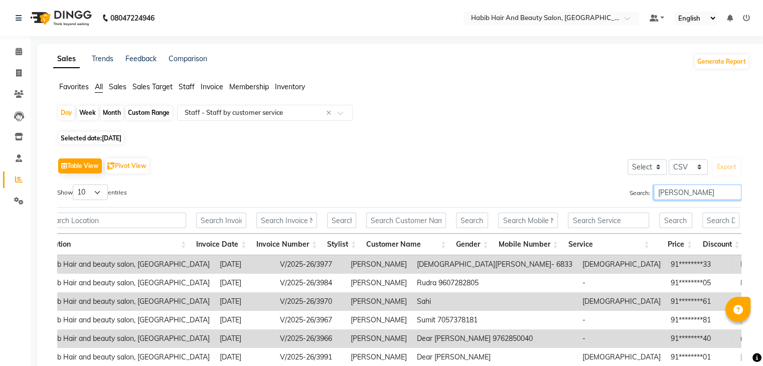
scroll to position [109, 0]
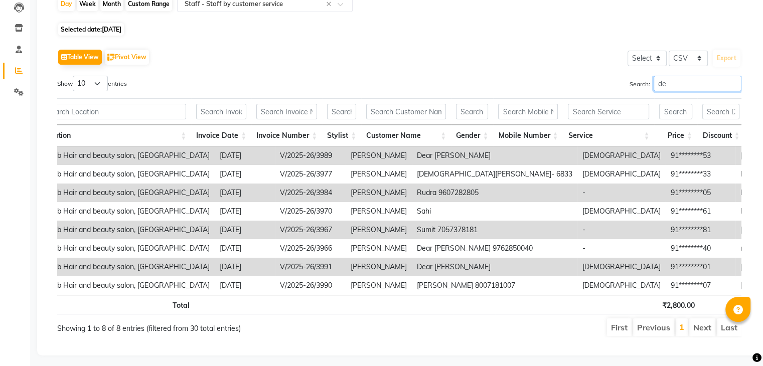
type input "d"
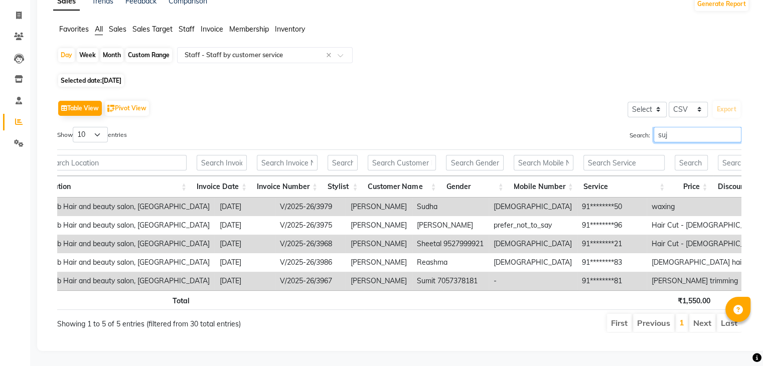
scroll to position [35, 0]
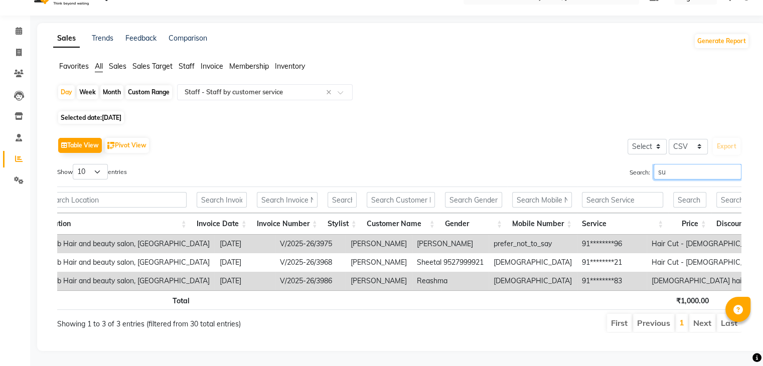
type input "s"
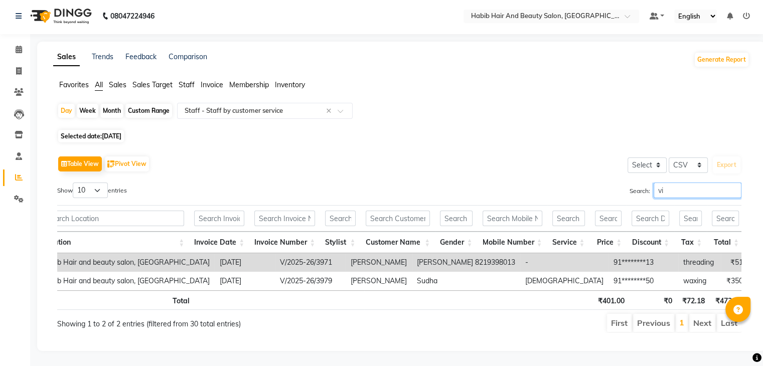
scroll to position [16, 0]
type input "v"
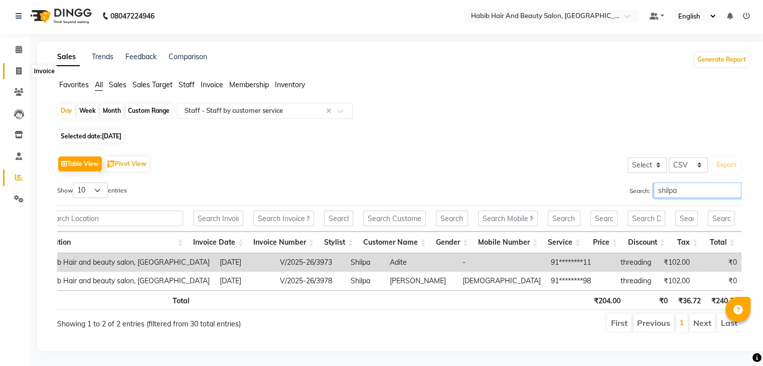
type input "shilpa"
click at [15, 66] on span at bounding box center [19, 72] width 18 height 12
select select "service"
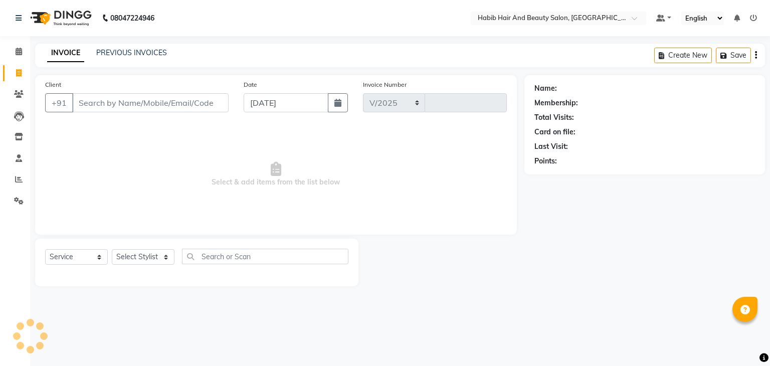
select select "8362"
type input "3993"
click at [259, 108] on input "[DATE]" at bounding box center [286, 102] width 85 height 19
select select "9"
select select "2025"
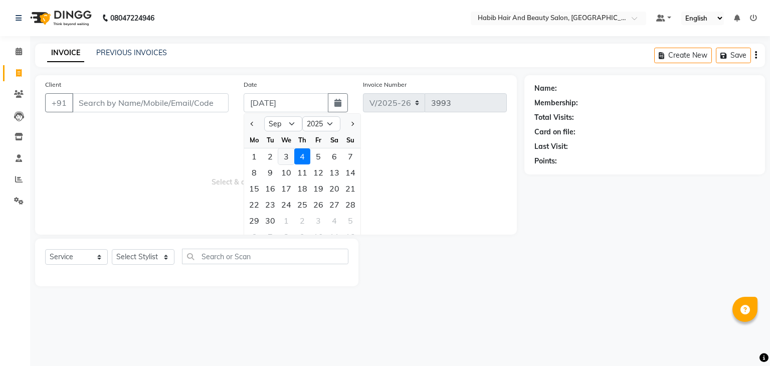
click at [285, 155] on div "3" at bounding box center [286, 156] width 16 height 16
type input "[DATE]"
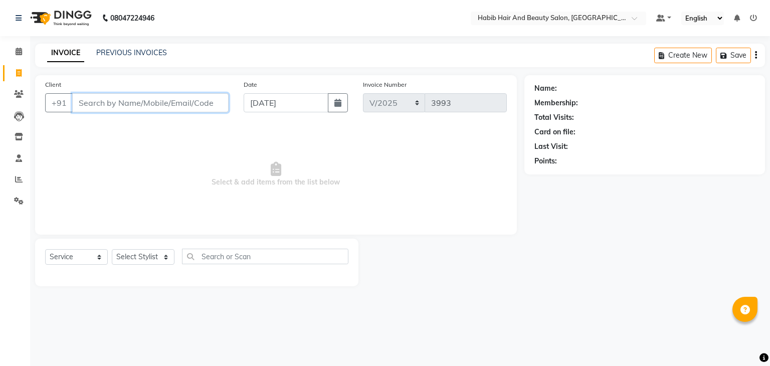
click at [138, 104] on input "Client" at bounding box center [150, 102] width 156 height 19
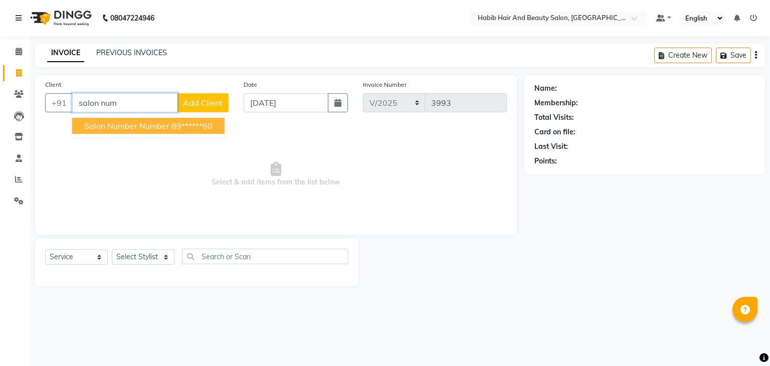
click at [177, 119] on button "salon number number 89******60" at bounding box center [148, 126] width 152 height 16
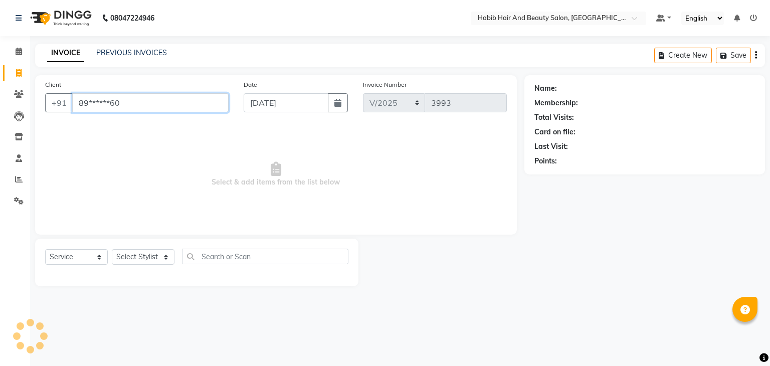
type input "89******60"
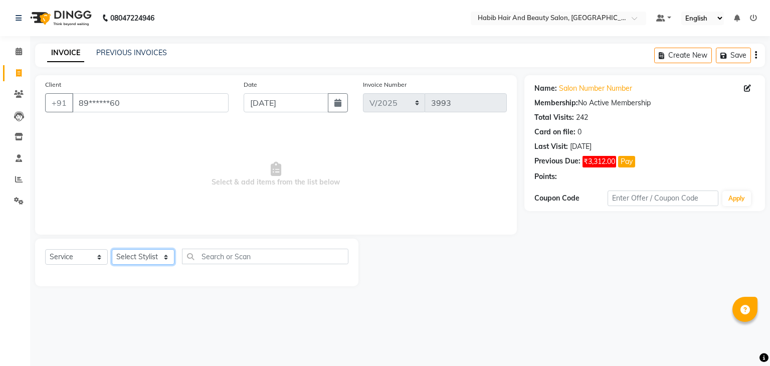
click at [164, 258] on select "Select Stylist akshay [PERSON_NAME] [PERSON_NAME] Manager [PERSON_NAME] [PERSON…" at bounding box center [143, 257] width 63 height 16
select select "87131"
click at [112, 250] on select "Select Stylist akshay [PERSON_NAME] [PERSON_NAME] Manager [PERSON_NAME] [PERSON…" at bounding box center [143, 257] width 63 height 16
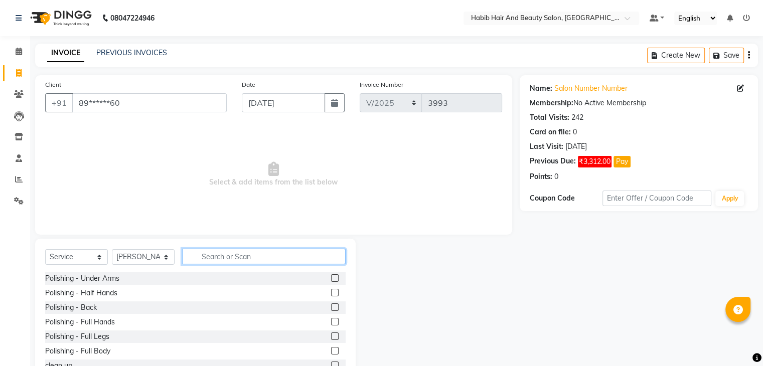
click at [217, 256] on input "text" at bounding box center [263, 257] width 163 height 16
type input "hair cut"
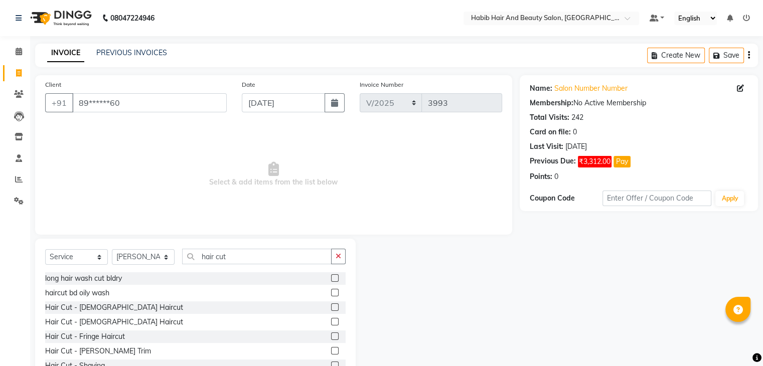
click at [331, 305] on label at bounding box center [335, 307] width 8 height 8
click at [331, 305] on input "checkbox" at bounding box center [334, 307] width 7 height 7
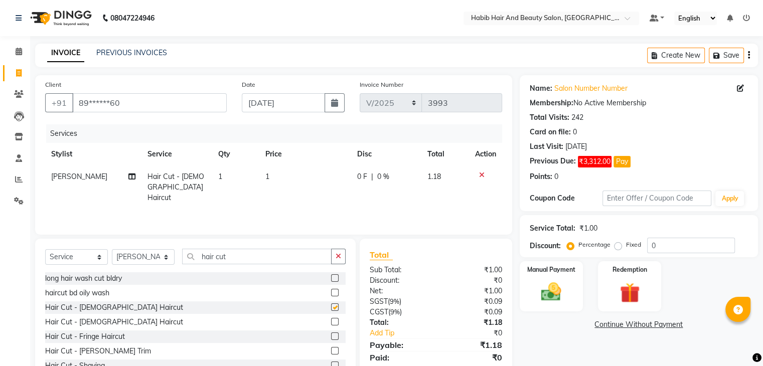
checkbox input "false"
click at [296, 176] on td "1" at bounding box center [305, 187] width 92 height 44
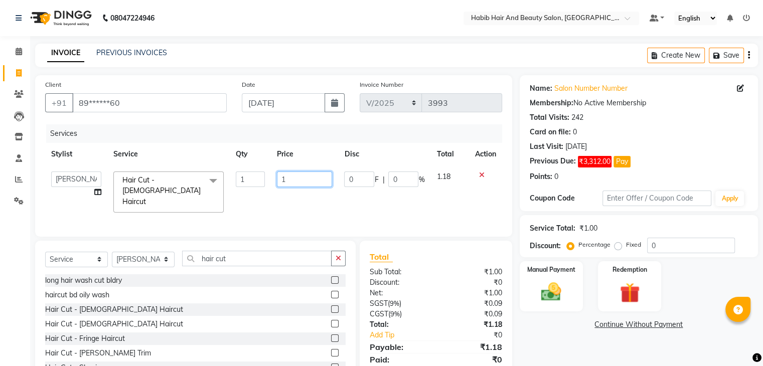
click at [296, 176] on input "1" at bounding box center [304, 180] width 55 height 16
type input "200"
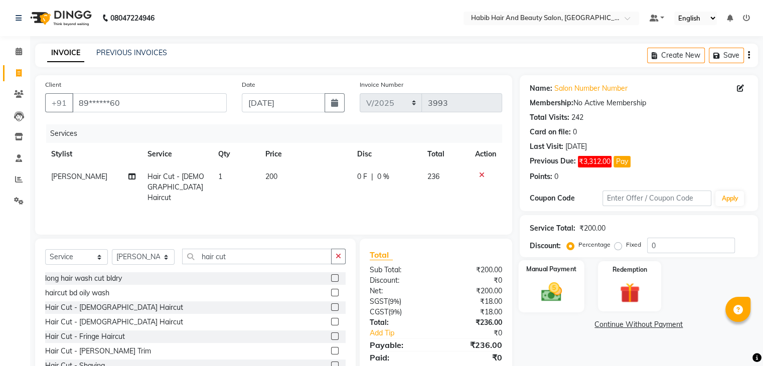
click at [566, 297] on img at bounding box center [551, 292] width 34 height 24
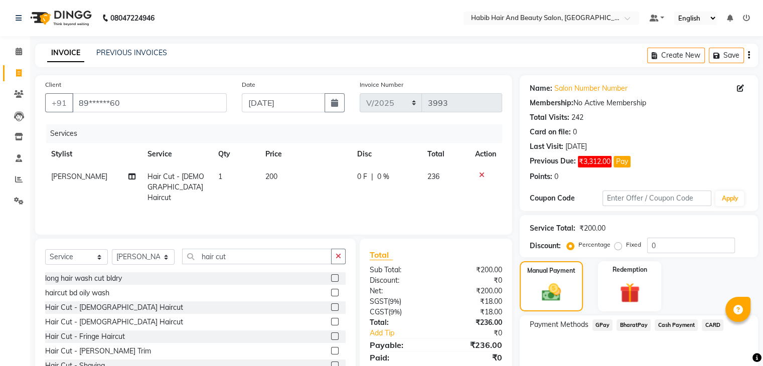
click at [667, 325] on span "Cash Payment" at bounding box center [675, 325] width 43 height 12
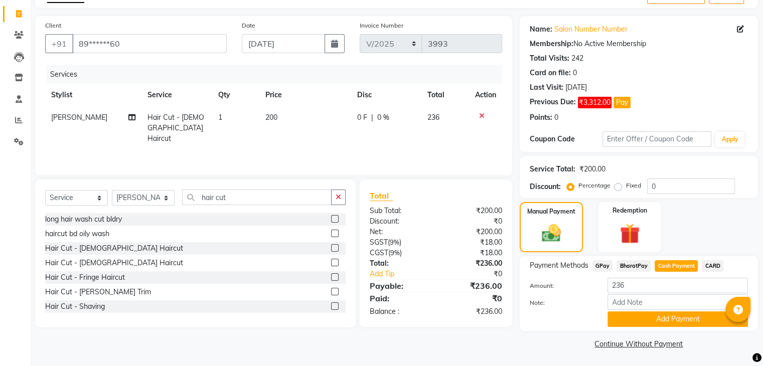
scroll to position [60, 0]
click at [676, 322] on button "Add Payment" at bounding box center [677, 319] width 140 height 16
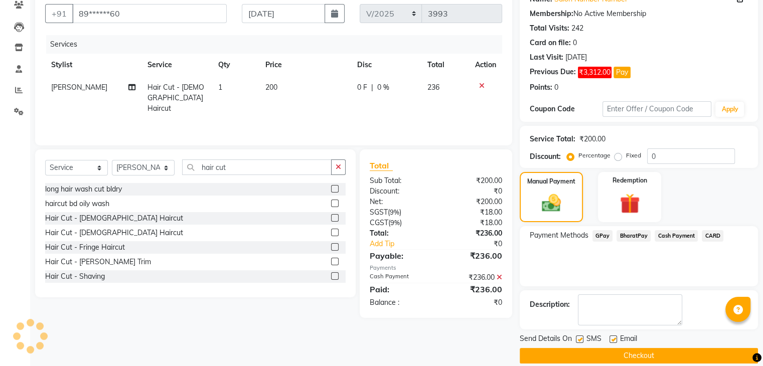
scroll to position [101, 0]
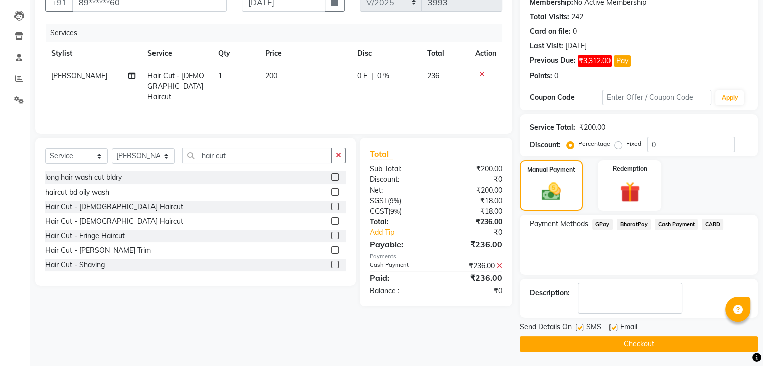
click at [625, 343] on button "Checkout" at bounding box center [639, 344] width 238 height 16
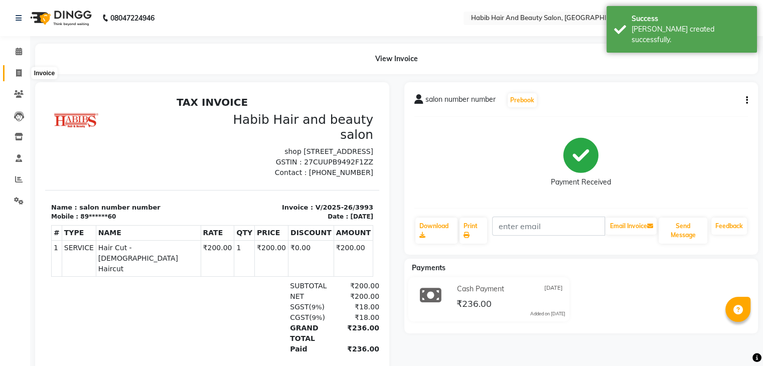
click at [19, 72] on icon at bounding box center [19, 73] width 6 height 8
select select "service"
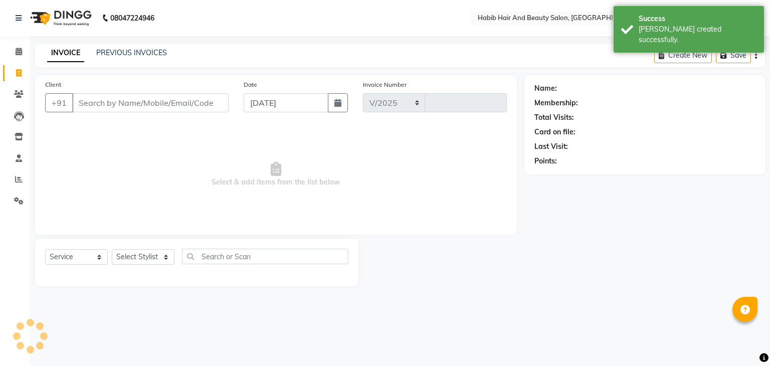
select select "8362"
type input "3994"
click at [155, 49] on link "PREVIOUS INVOICES" at bounding box center [131, 52] width 71 height 9
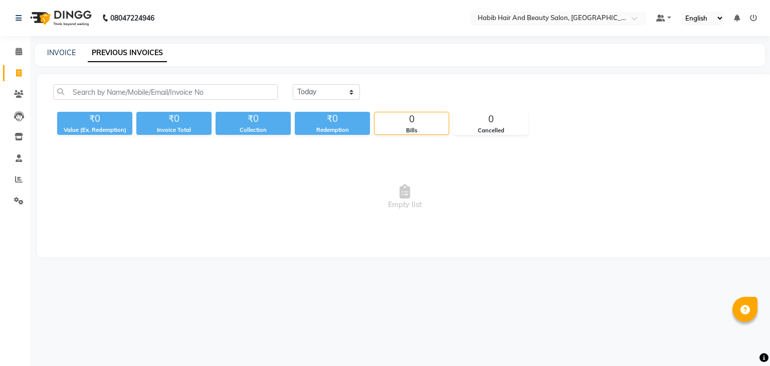
click at [57, 48] on div "INVOICE" at bounding box center [61, 53] width 29 height 11
click at [62, 50] on link "INVOICE" at bounding box center [61, 52] width 29 height 9
select select "service"
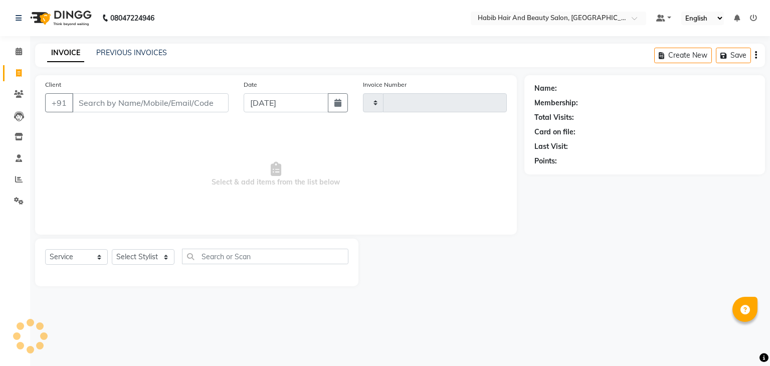
type input "3994"
select select "8362"
click at [186, 104] on input "Client" at bounding box center [150, 102] width 156 height 19
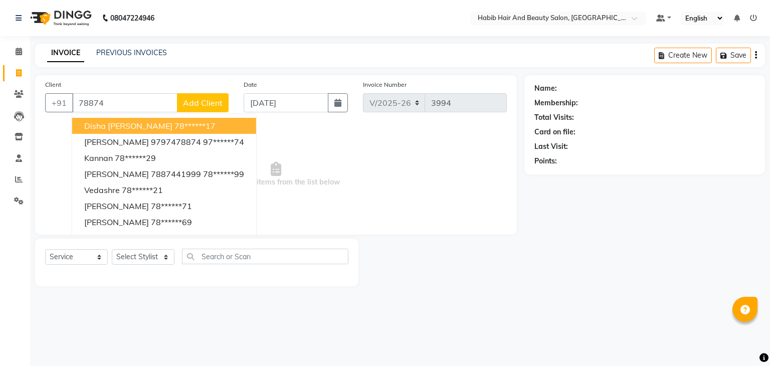
drag, startPoint x: 186, startPoint y: 104, endPoint x: 135, endPoint y: 104, distance: 51.2
click at [135, 104] on div "[PHONE_NUMBER] [PERSON_NAME] 78******17 [PERSON_NAME] 9797478874 97******74 Kan…" at bounding box center [137, 102] width 184 height 19
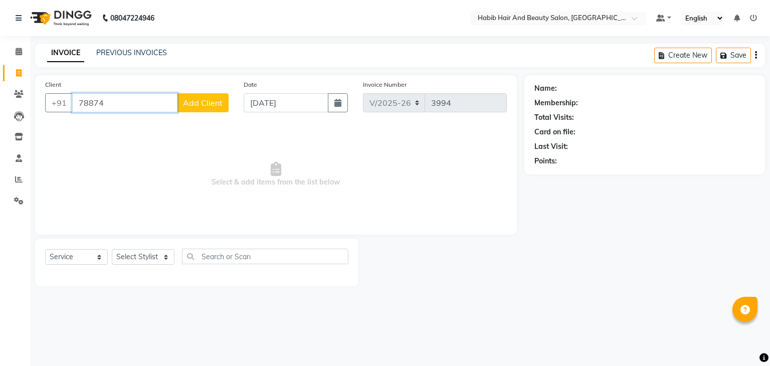
click at [135, 104] on input "78874" at bounding box center [124, 102] width 105 height 19
type input "7887492918"
click at [209, 103] on span "Add Client" at bounding box center [203, 103] width 40 height 10
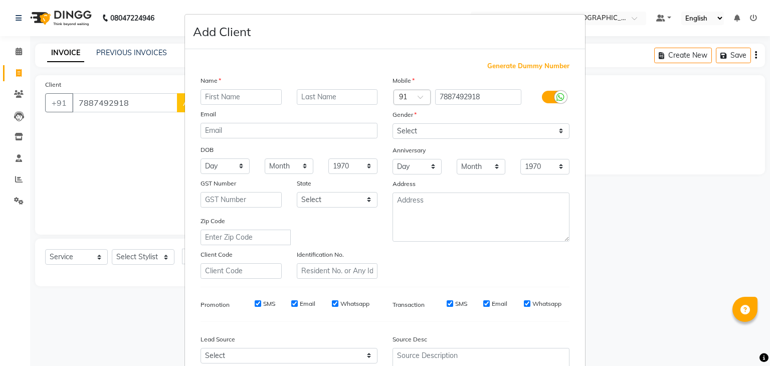
click at [229, 99] on input "text" at bounding box center [241, 97] width 81 height 16
type input "[PERSON_NAME]"
click at [417, 134] on select "Select [DEMOGRAPHIC_DATA] [DEMOGRAPHIC_DATA] Other Prefer Not To Say" at bounding box center [481, 131] width 177 height 16
click at [393, 124] on select "Select [DEMOGRAPHIC_DATA] [DEMOGRAPHIC_DATA] Other Prefer Not To Say" at bounding box center [481, 131] width 177 height 16
click at [375, 231] on div "Zip Code" at bounding box center [289, 231] width 192 height 30
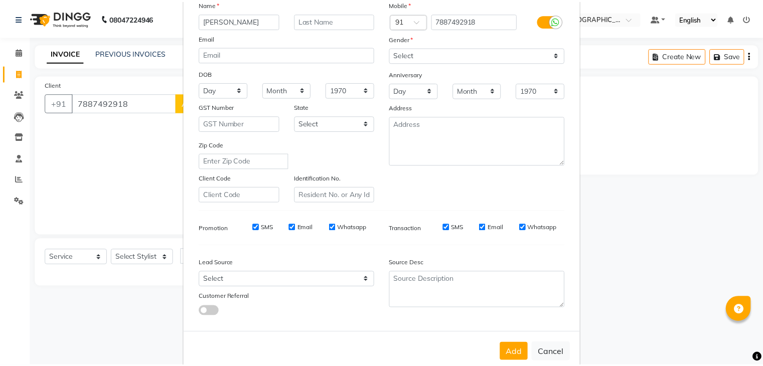
scroll to position [102, 0]
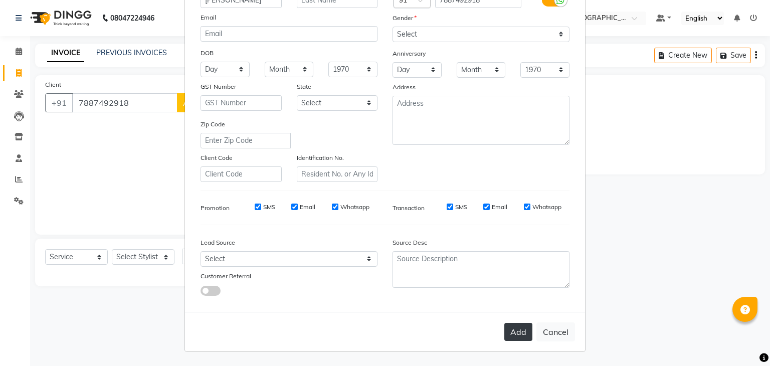
click at [518, 330] on button "Add" at bounding box center [518, 332] width 28 height 18
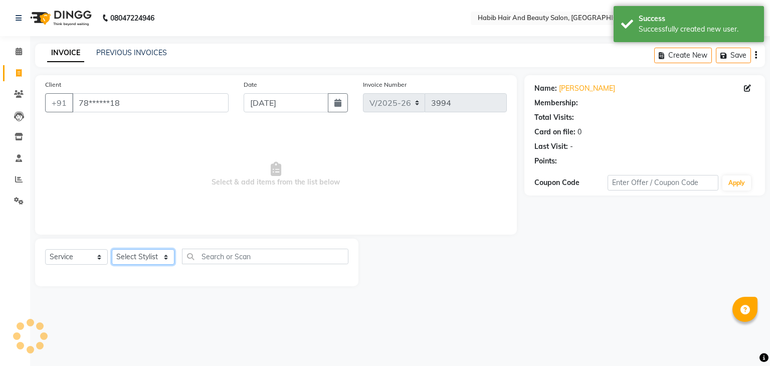
click at [162, 252] on select "Select Stylist akshay [PERSON_NAME] [PERSON_NAME] Manager [PERSON_NAME] [PERSON…" at bounding box center [143, 257] width 63 height 16
click at [112, 250] on select "Select Stylist akshay [PERSON_NAME] [PERSON_NAME] Manager [PERSON_NAME] [PERSON…" at bounding box center [143, 257] width 63 height 16
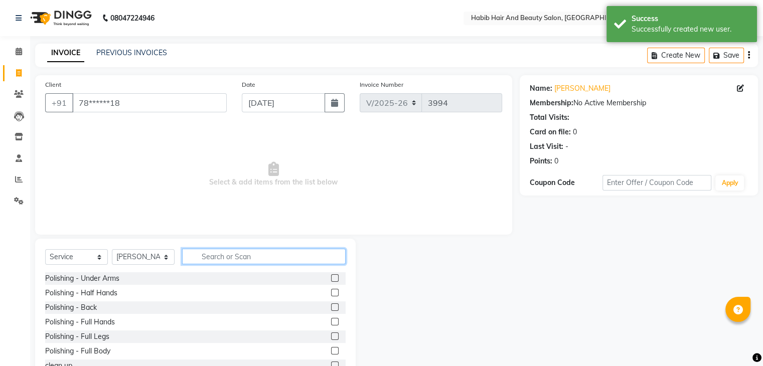
click at [207, 249] on input "text" at bounding box center [263, 257] width 163 height 16
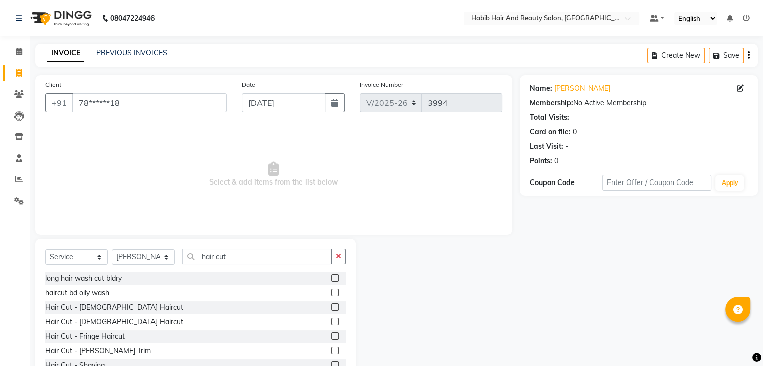
click at [331, 322] on label at bounding box center [335, 322] width 8 height 8
click at [331, 322] on input "checkbox" at bounding box center [334, 322] width 7 height 7
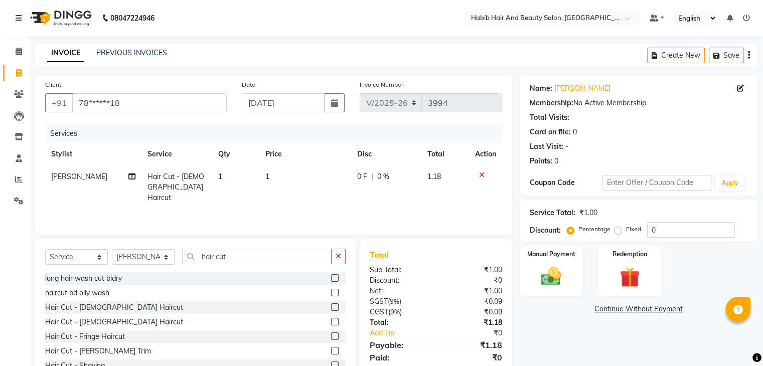
click at [295, 180] on td "1" at bounding box center [305, 187] width 92 height 44
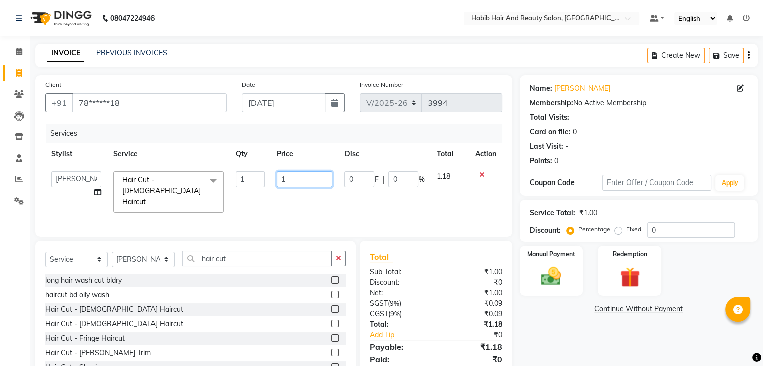
click at [295, 180] on input "1" at bounding box center [304, 180] width 55 height 16
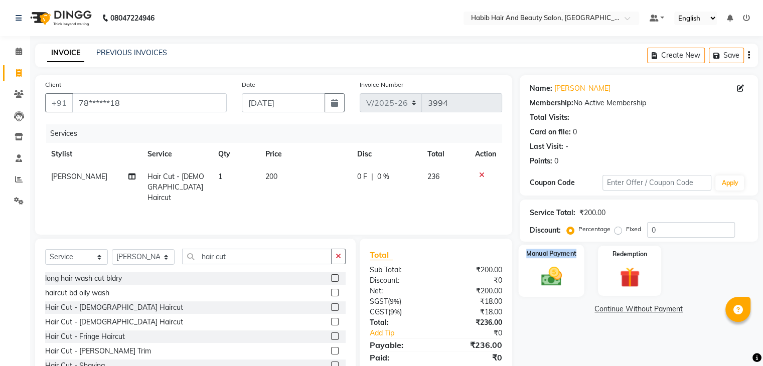
drag, startPoint x: 588, startPoint y: 273, endPoint x: 550, endPoint y: 280, distance: 38.8
click at [550, 280] on div "Manual Payment Redemption" at bounding box center [638, 271] width 253 height 50
click at [550, 280] on img at bounding box center [551, 277] width 34 height 24
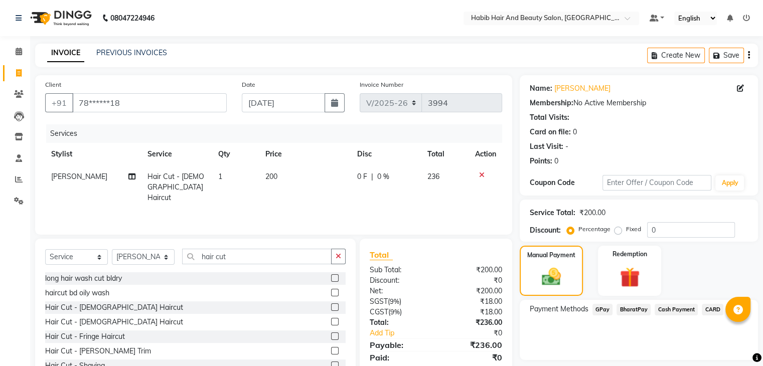
click at [638, 308] on span "BharatPay" at bounding box center [633, 310] width 34 height 12
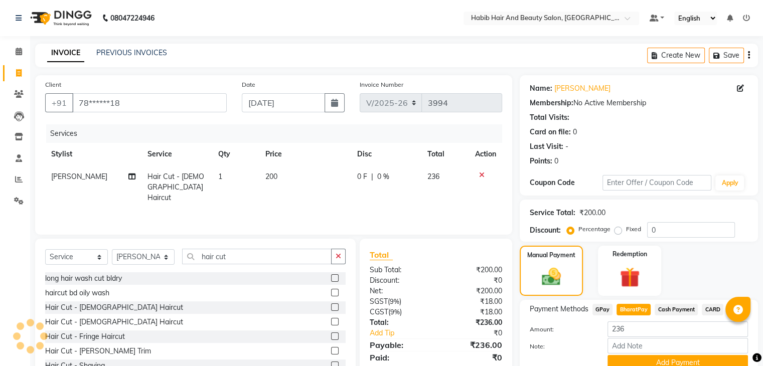
scroll to position [45, 0]
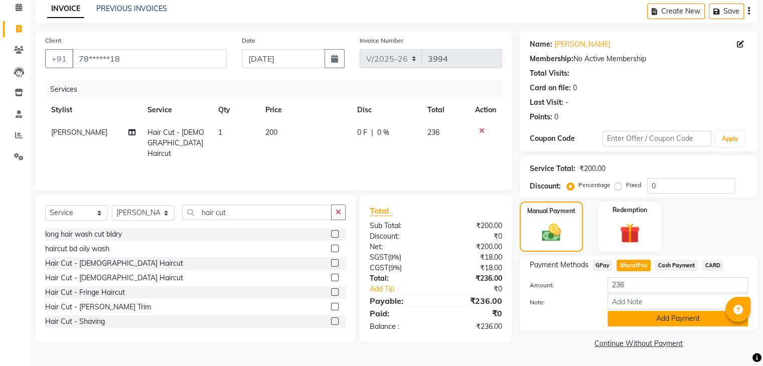
click at [678, 316] on button "Add Payment" at bounding box center [677, 319] width 140 height 16
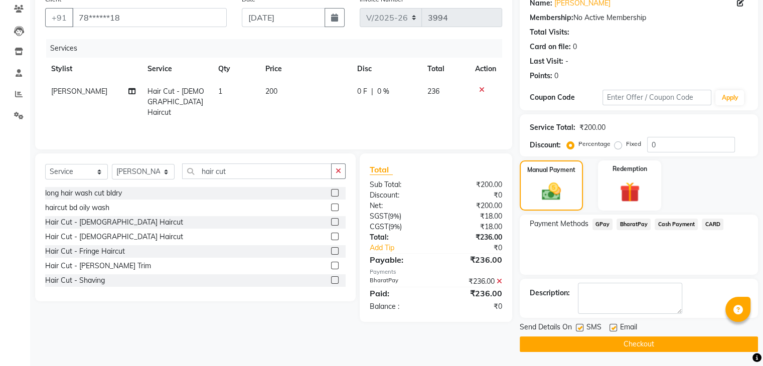
scroll to position [86, 0]
click at [638, 340] on button "Checkout" at bounding box center [639, 344] width 238 height 16
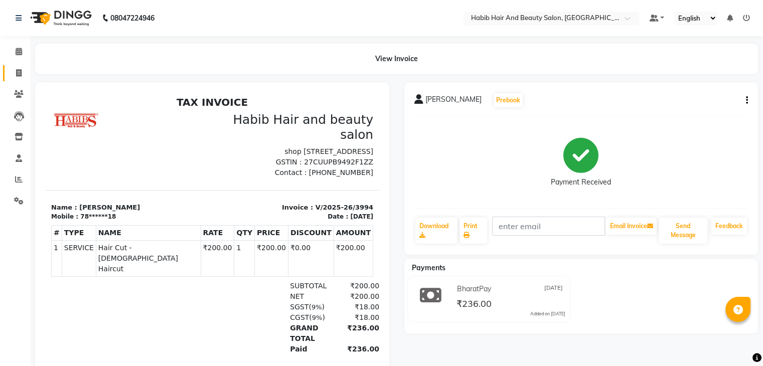
click at [18, 65] on link "Invoice" at bounding box center [15, 73] width 24 height 17
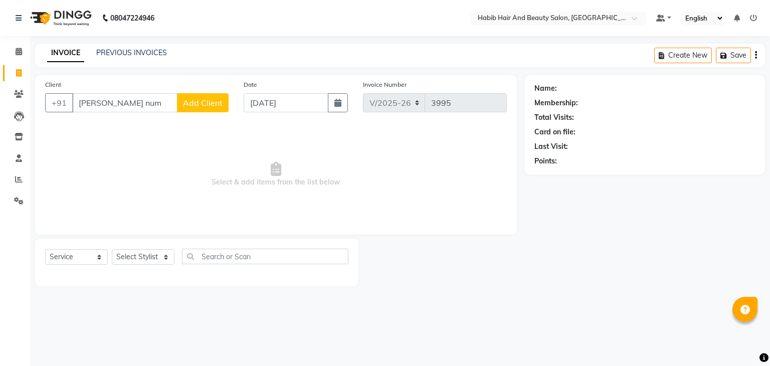
click at [116, 101] on input "[PERSON_NAME] num" at bounding box center [124, 102] width 105 height 19
click at [116, 107] on input "[PERSON_NAME] num" at bounding box center [124, 102] width 105 height 19
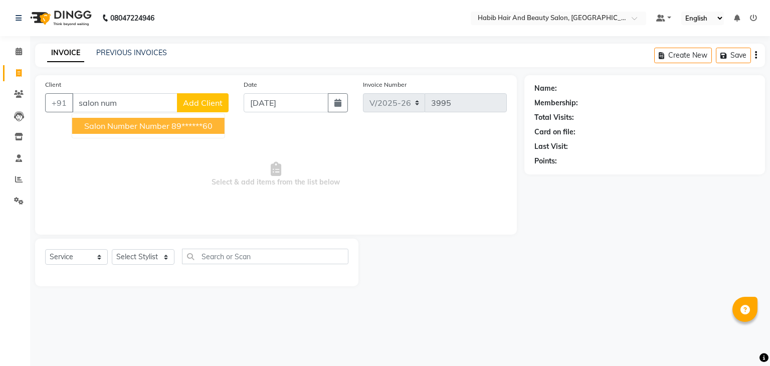
click at [168, 125] on span "salon number number" at bounding box center [126, 126] width 85 height 10
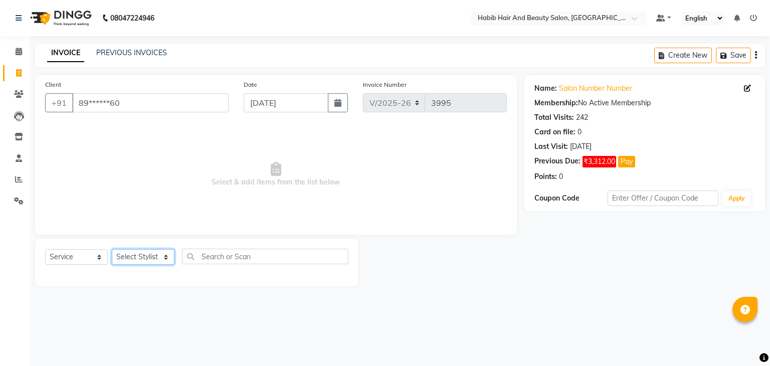
click at [159, 256] on select "Select Stylist akshay [PERSON_NAME] [PERSON_NAME] Manager [PERSON_NAME] [PERSON…" at bounding box center [143, 257] width 63 height 16
click at [112, 250] on select "Select Stylist akshay [PERSON_NAME] [PERSON_NAME] Manager [PERSON_NAME] [PERSON…" at bounding box center [143, 257] width 63 height 16
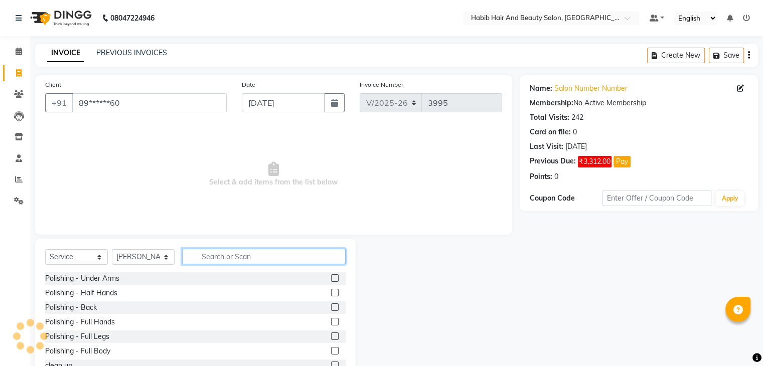
click at [209, 257] on input "text" at bounding box center [263, 257] width 163 height 16
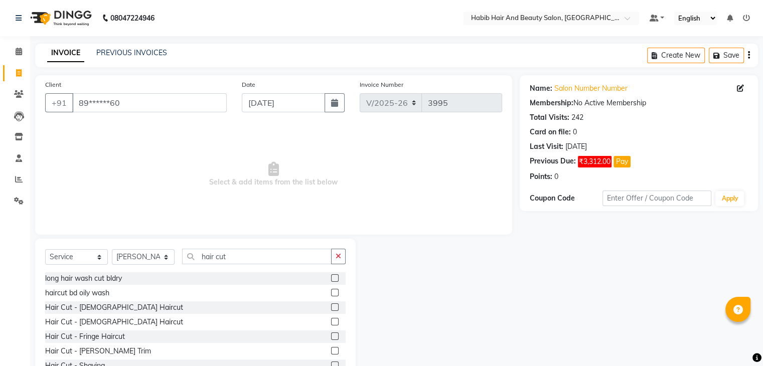
click at [331, 322] on label at bounding box center [335, 322] width 8 height 8
click at [331, 322] on input "checkbox" at bounding box center [334, 322] width 7 height 7
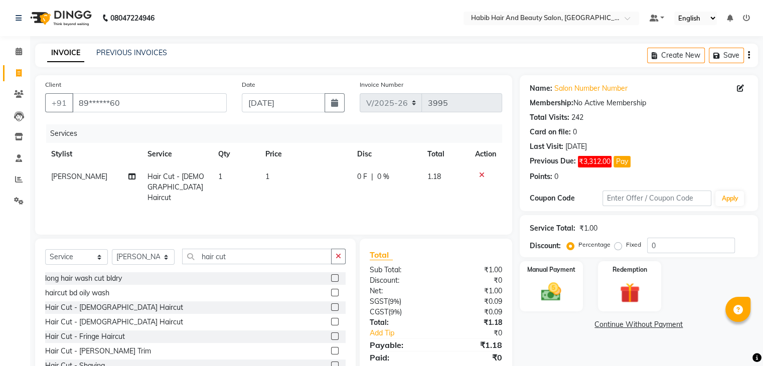
click at [291, 178] on td "1" at bounding box center [305, 187] width 92 height 44
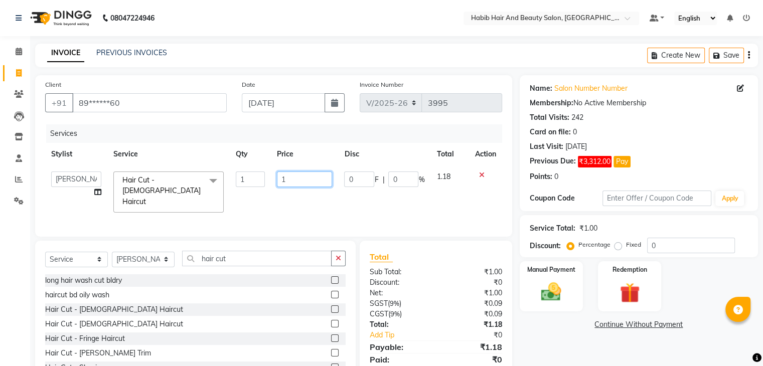
click at [291, 178] on input "1" at bounding box center [304, 180] width 55 height 16
click at [549, 289] on img at bounding box center [551, 292] width 34 height 24
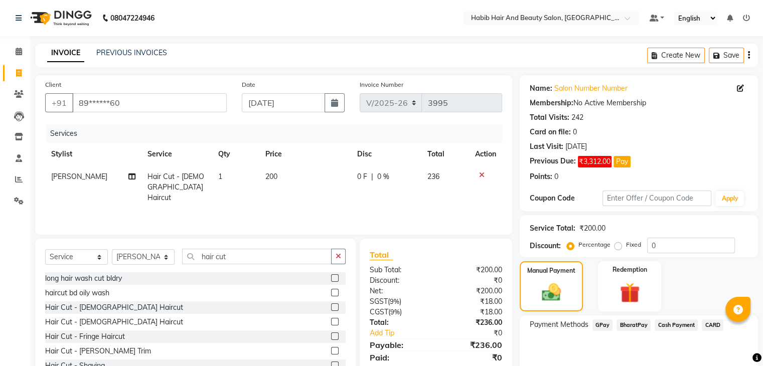
click at [706, 322] on span "CARD" at bounding box center [713, 325] width 22 height 12
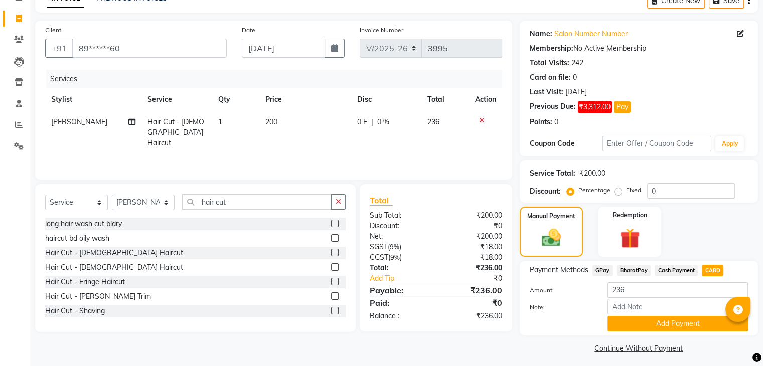
scroll to position [60, 0]
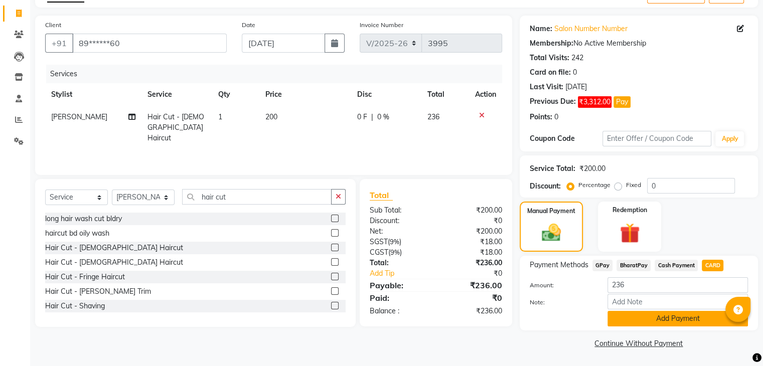
click at [676, 324] on button "Add Payment" at bounding box center [677, 319] width 140 height 16
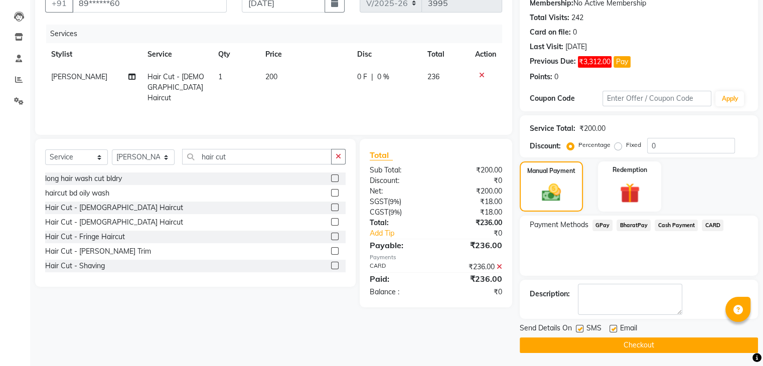
scroll to position [101, 0]
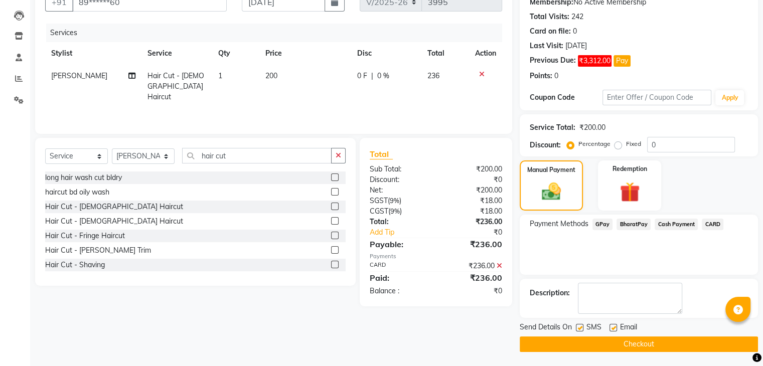
click at [654, 343] on button "Checkout" at bounding box center [639, 344] width 238 height 16
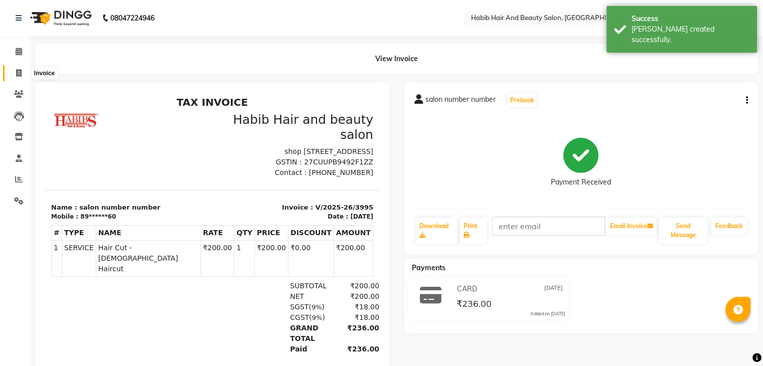
click at [21, 72] on icon at bounding box center [19, 73] width 6 height 8
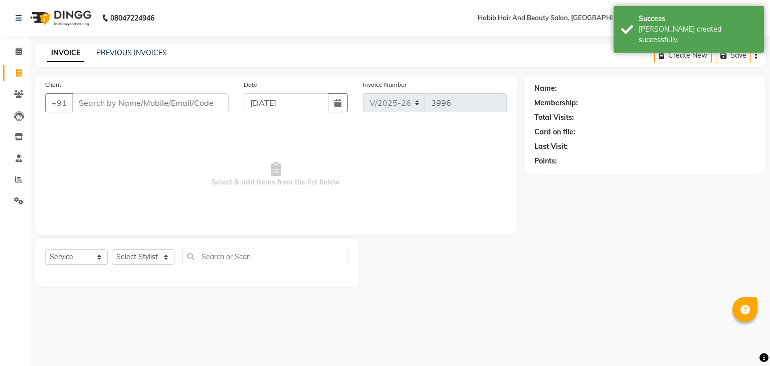
click at [102, 105] on input "Client" at bounding box center [150, 102] width 156 height 19
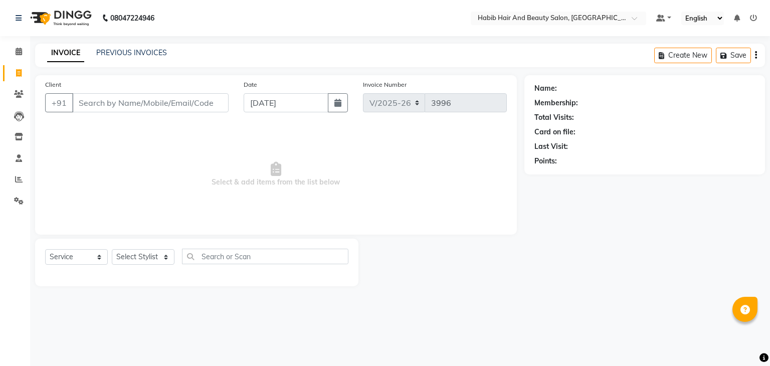
click at [139, 106] on input "Client" at bounding box center [150, 102] width 156 height 19
click at [216, 98] on span "Add Client" at bounding box center [203, 103] width 40 height 10
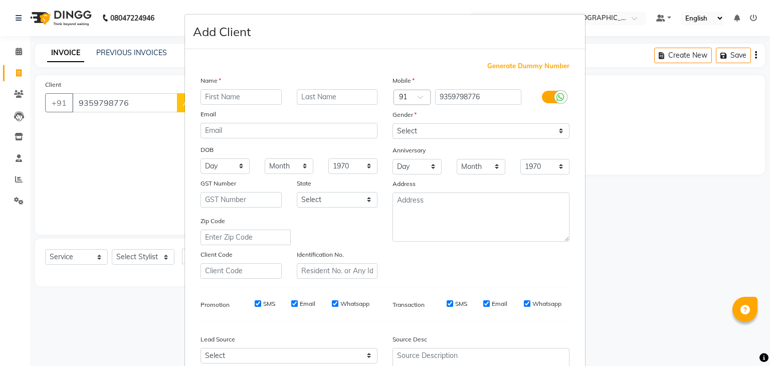
click at [234, 97] on input "text" at bounding box center [241, 97] width 81 height 16
click at [431, 128] on select "Select [DEMOGRAPHIC_DATA] [DEMOGRAPHIC_DATA] Other Prefer Not To Say" at bounding box center [481, 131] width 177 height 16
click at [393, 124] on select "Select [DEMOGRAPHIC_DATA] [DEMOGRAPHIC_DATA] Other Prefer Not To Say" at bounding box center [481, 131] width 177 height 16
click at [403, 262] on div "Mobile Country Code × 91 9359798776 Gender Select [DEMOGRAPHIC_DATA] [DEMOGRAPH…" at bounding box center [481, 177] width 192 height 204
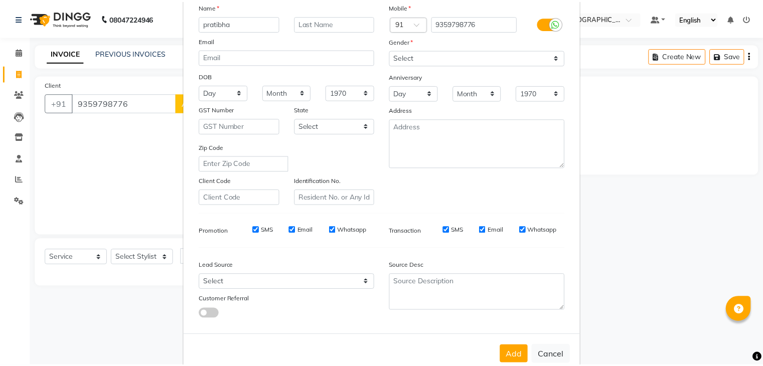
scroll to position [102, 0]
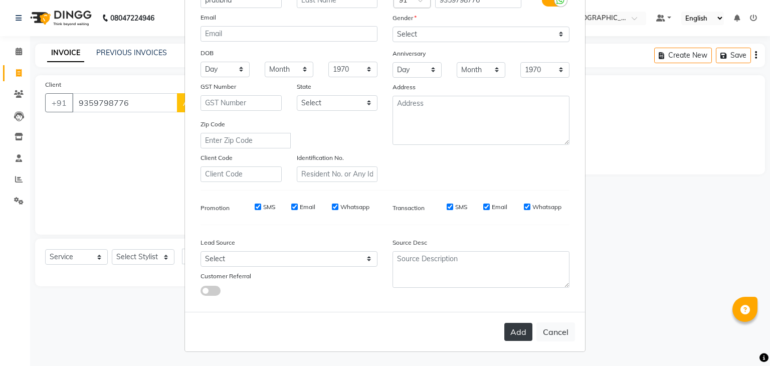
click at [518, 327] on button "Add" at bounding box center [518, 332] width 28 height 18
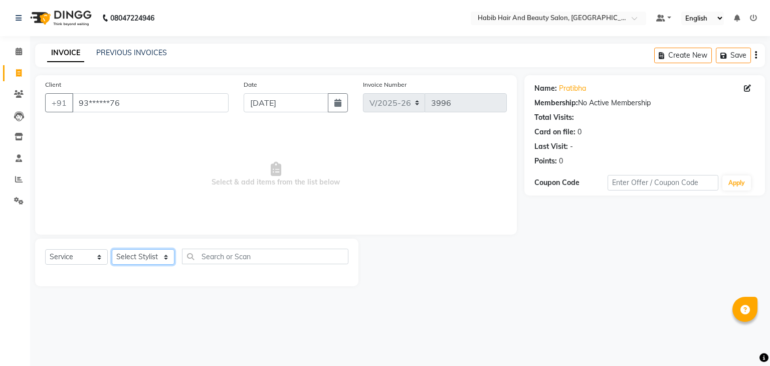
click at [167, 257] on select "Select Stylist akshay [PERSON_NAME] [PERSON_NAME] Manager [PERSON_NAME] [PERSON…" at bounding box center [143, 257] width 63 height 16
click at [112, 250] on select "Select Stylist akshay [PERSON_NAME] [PERSON_NAME] Manager [PERSON_NAME] [PERSON…" at bounding box center [143, 257] width 63 height 16
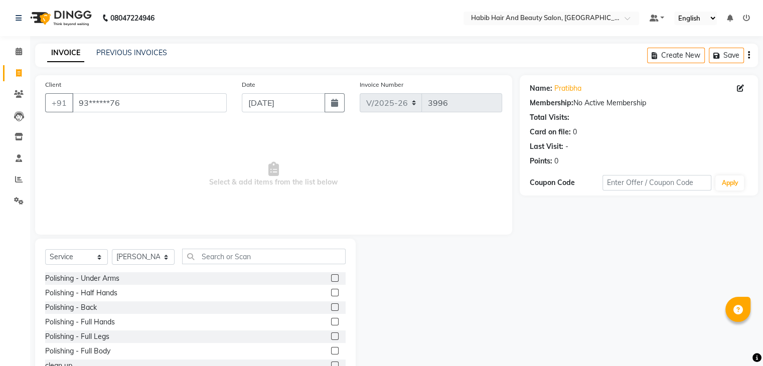
click at [225, 247] on div "Select Service Product Membership Package Voucher Prepaid Gift Card Select Styl…" at bounding box center [195, 313] width 320 height 148
click at [242, 258] on input "text" at bounding box center [263, 257] width 163 height 16
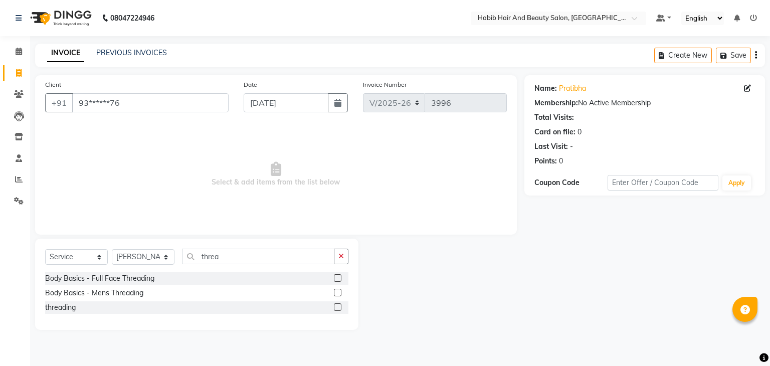
click at [337, 307] on label at bounding box center [338, 307] width 8 height 8
click at [337, 307] on input "checkbox" at bounding box center [337, 307] width 7 height 7
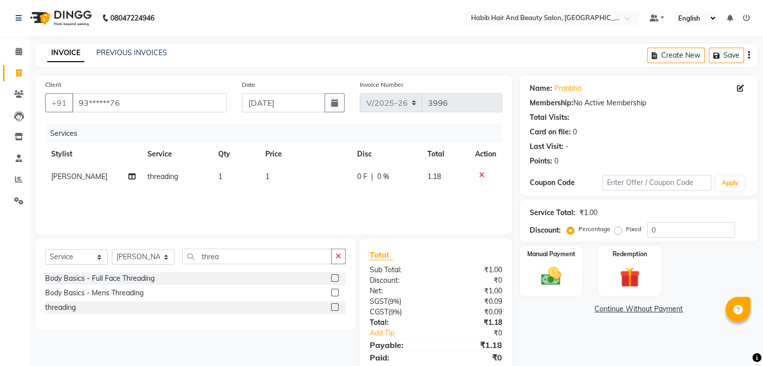
click at [293, 180] on td "1" at bounding box center [305, 176] width 92 height 23
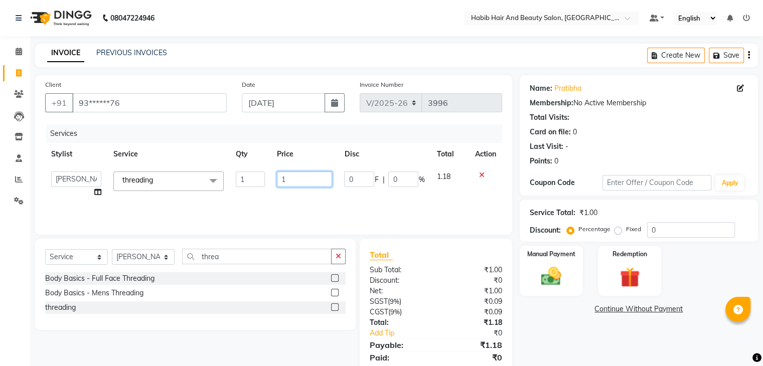
click at [293, 180] on input "1" at bounding box center [304, 180] width 55 height 16
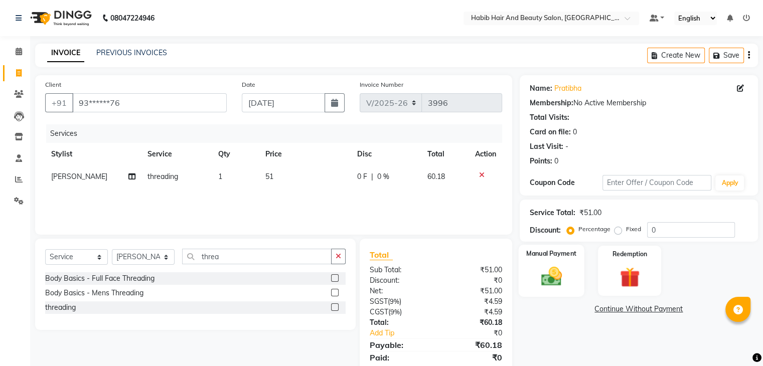
click at [557, 281] on img at bounding box center [551, 277] width 34 height 24
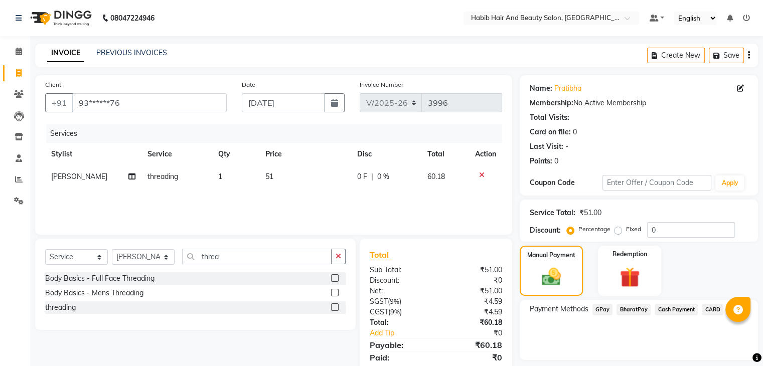
click at [633, 305] on span "BharatPay" at bounding box center [633, 310] width 34 height 12
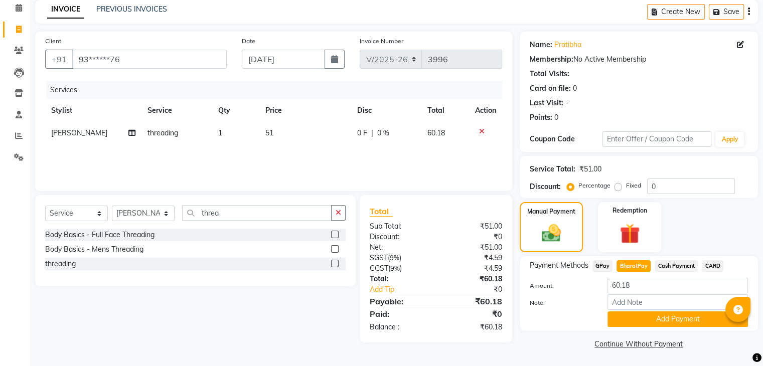
scroll to position [45, 0]
click at [676, 321] on button "Add Payment" at bounding box center [677, 319] width 140 height 16
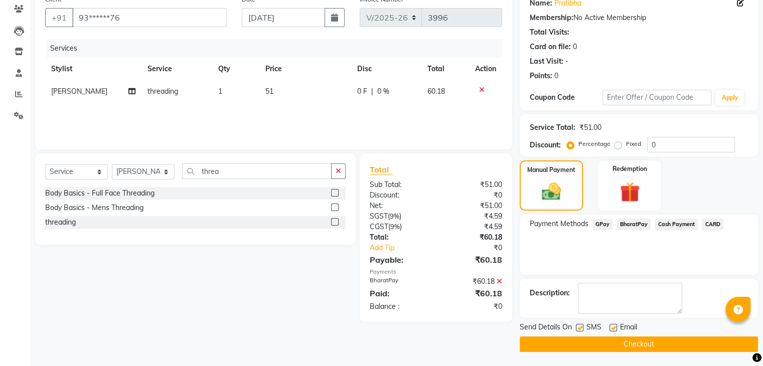
scroll to position [86, 0]
click at [653, 338] on button "Checkout" at bounding box center [639, 344] width 238 height 16
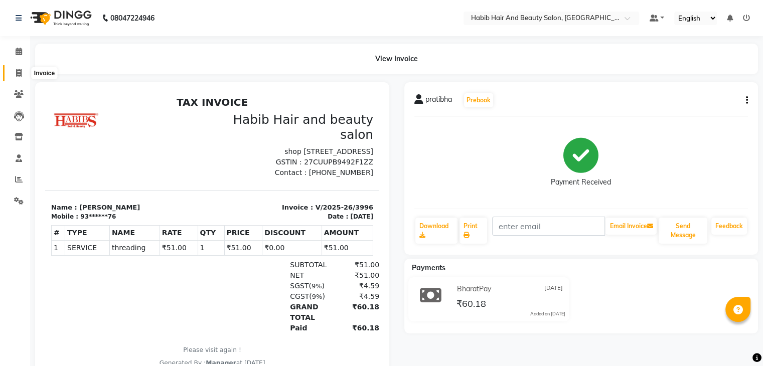
click at [15, 72] on span at bounding box center [19, 74] width 18 height 12
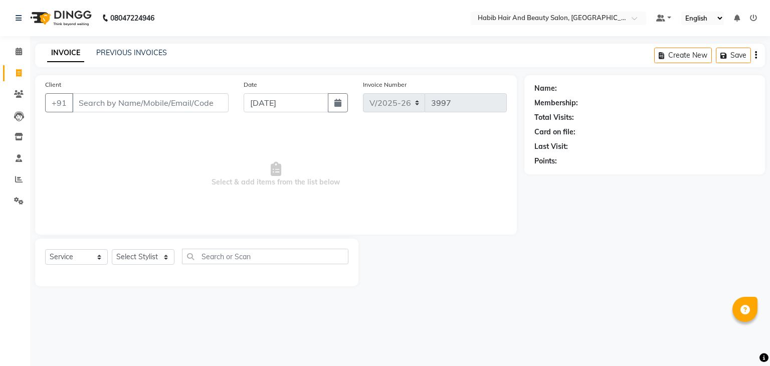
click at [113, 105] on input "Client" at bounding box center [150, 102] width 156 height 19
click at [201, 100] on span "Add Client" at bounding box center [203, 103] width 40 height 10
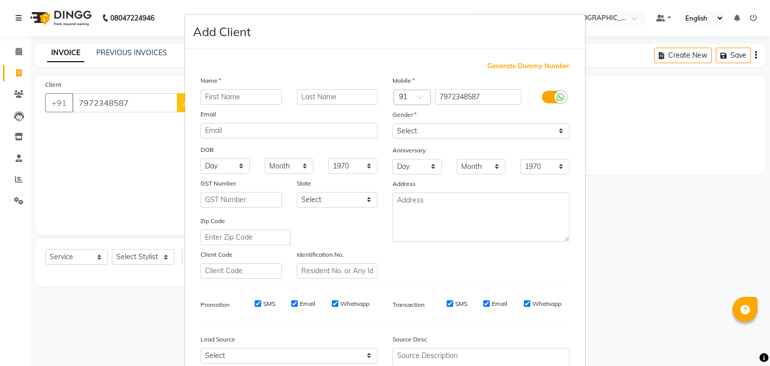
click at [207, 99] on input "text" at bounding box center [241, 97] width 81 height 16
click at [431, 129] on select "Select [DEMOGRAPHIC_DATA] [DEMOGRAPHIC_DATA] Other Prefer Not To Say" at bounding box center [481, 131] width 177 height 16
click at [393, 124] on select "Select [DEMOGRAPHIC_DATA] [DEMOGRAPHIC_DATA] Other Prefer Not To Say" at bounding box center [481, 131] width 177 height 16
click at [375, 218] on div "Zip Code" at bounding box center [289, 231] width 192 height 30
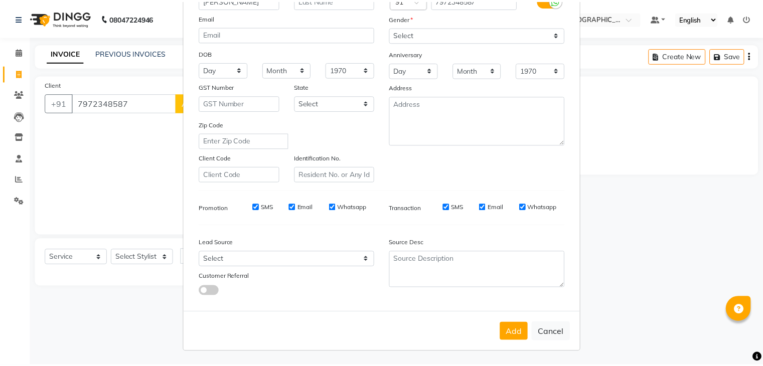
scroll to position [102, 0]
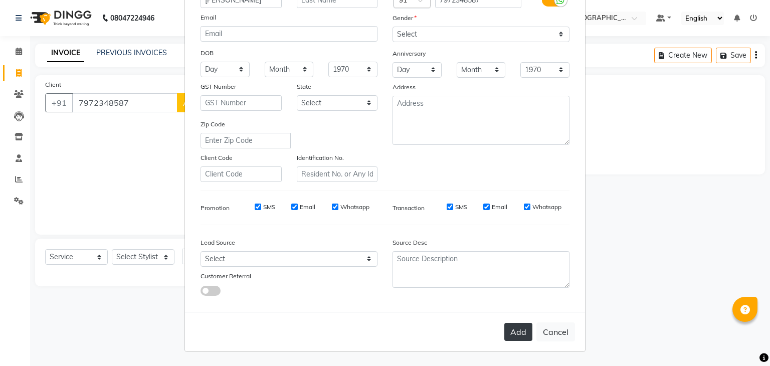
click at [523, 331] on button "Add" at bounding box center [518, 332] width 28 height 18
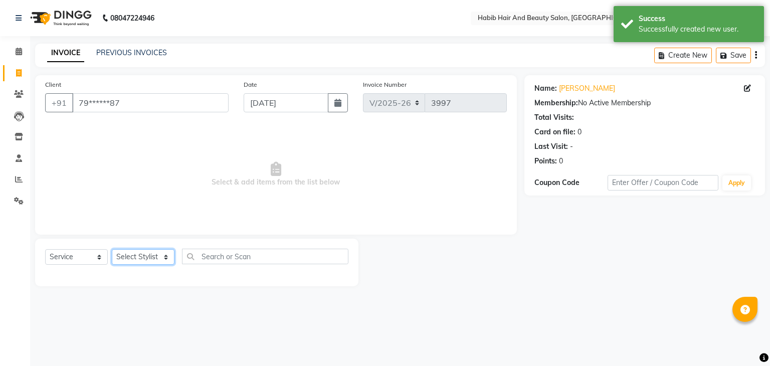
click at [162, 259] on select "Select Stylist akshay [PERSON_NAME] [PERSON_NAME] Manager [PERSON_NAME] [PERSON…" at bounding box center [143, 257] width 63 height 16
click at [112, 250] on select "Select Stylist akshay [PERSON_NAME] [PERSON_NAME] Manager [PERSON_NAME] [PERSON…" at bounding box center [143, 257] width 63 height 16
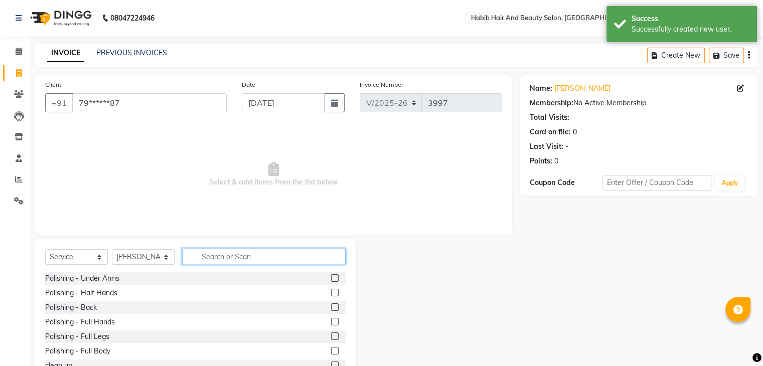
click at [234, 258] on input "text" at bounding box center [263, 257] width 163 height 16
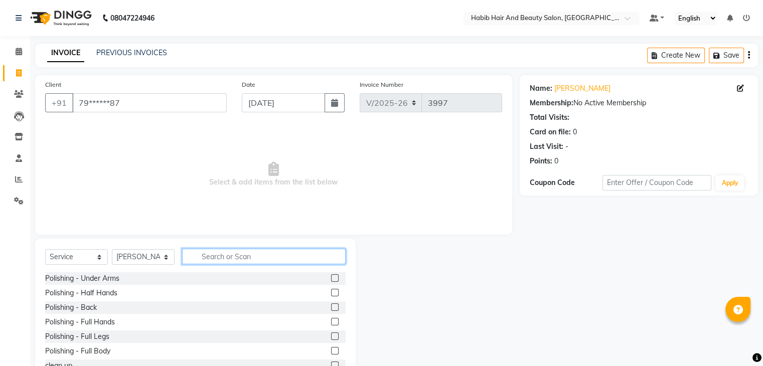
click at [291, 249] on input "text" at bounding box center [263, 257] width 163 height 16
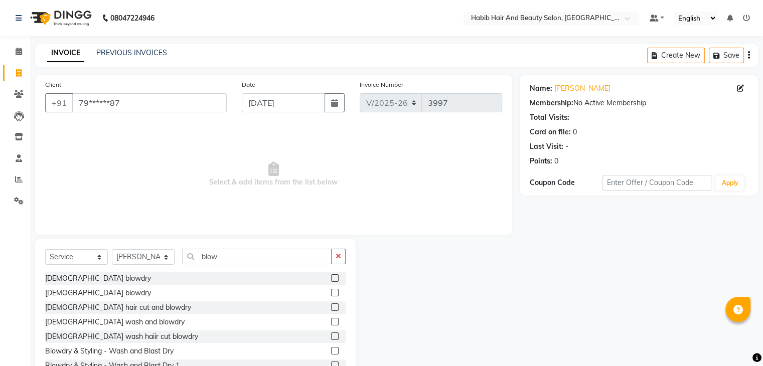
click at [331, 307] on label at bounding box center [335, 307] width 8 height 8
click at [331, 307] on input "checkbox" at bounding box center [334, 307] width 7 height 7
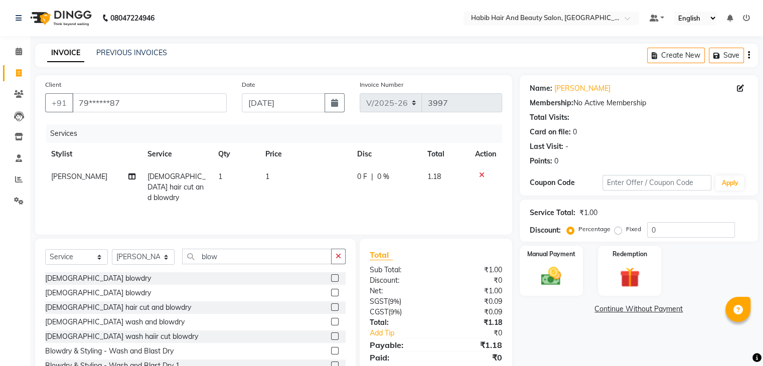
click at [279, 177] on td "1" at bounding box center [305, 187] width 92 height 44
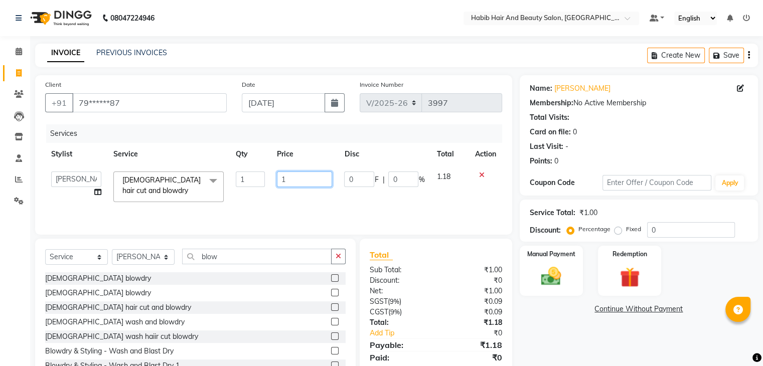
click at [279, 177] on input "1" at bounding box center [304, 180] width 55 height 16
click at [295, 180] on input "1" at bounding box center [304, 180] width 55 height 16
click at [561, 267] on img at bounding box center [551, 277] width 34 height 24
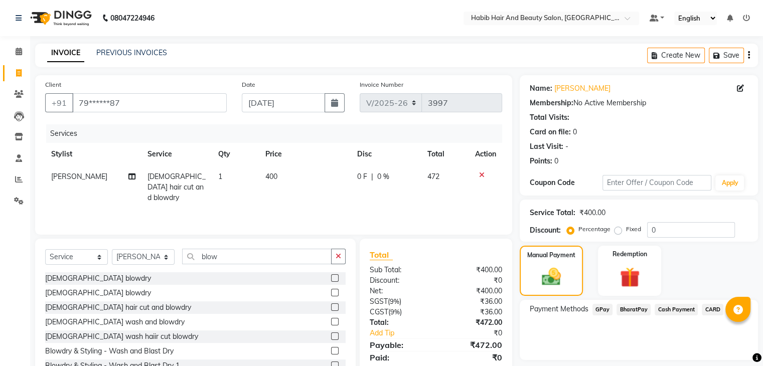
click at [633, 307] on span "BharatPay" at bounding box center [633, 310] width 34 height 12
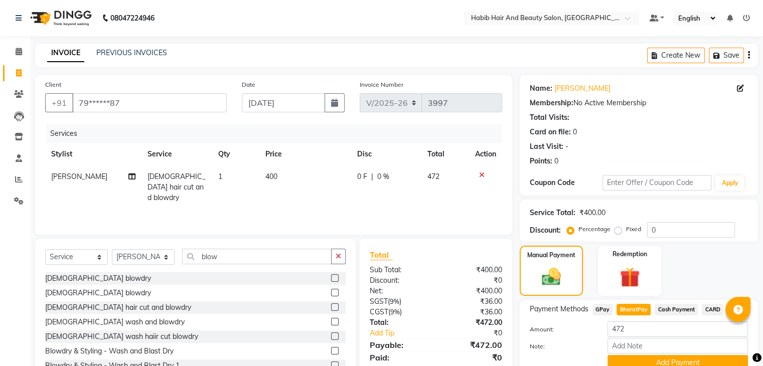
scroll to position [45, 0]
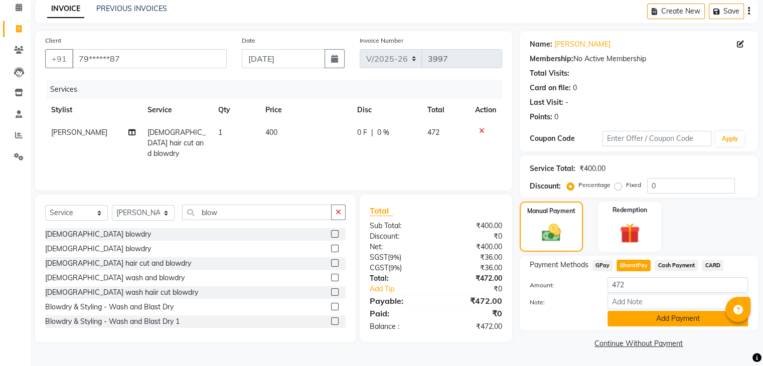
click at [670, 319] on button "Add Payment" at bounding box center [677, 319] width 140 height 16
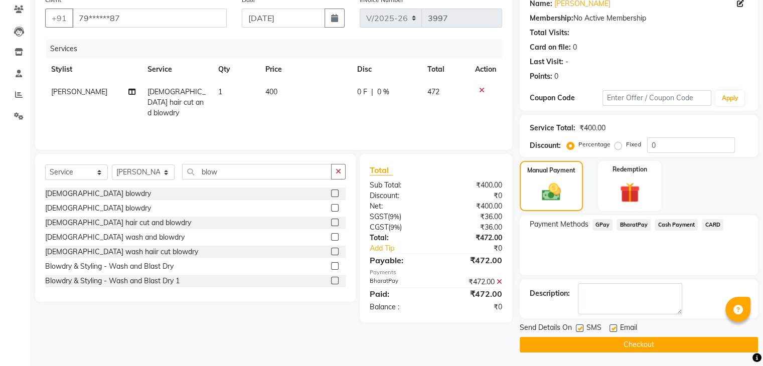
scroll to position [86, 0]
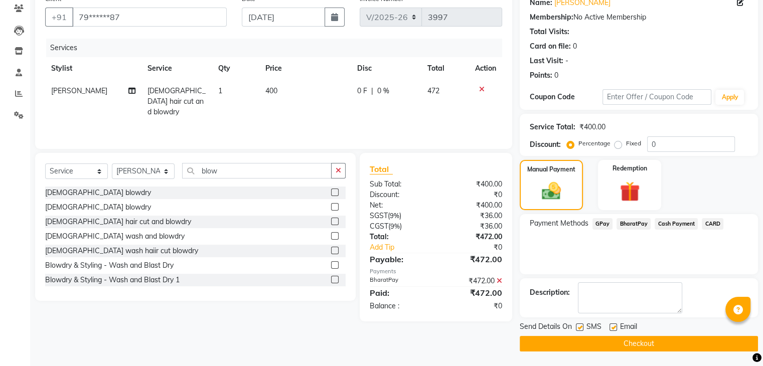
click at [654, 346] on button "Checkout" at bounding box center [639, 344] width 238 height 16
